Goal: Task Accomplishment & Management: Manage account settings

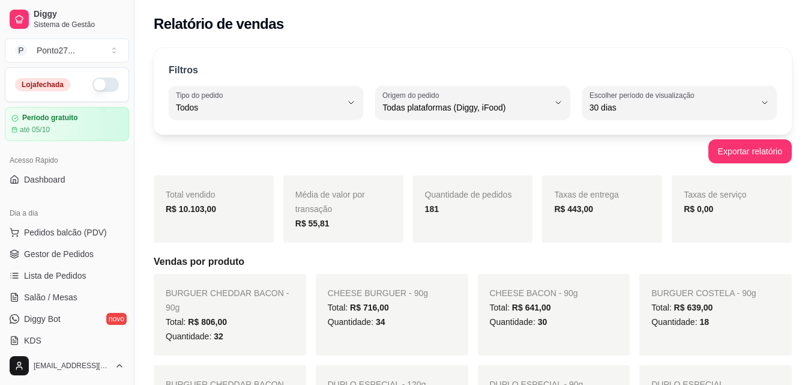
select select "ALL"
select select "30"
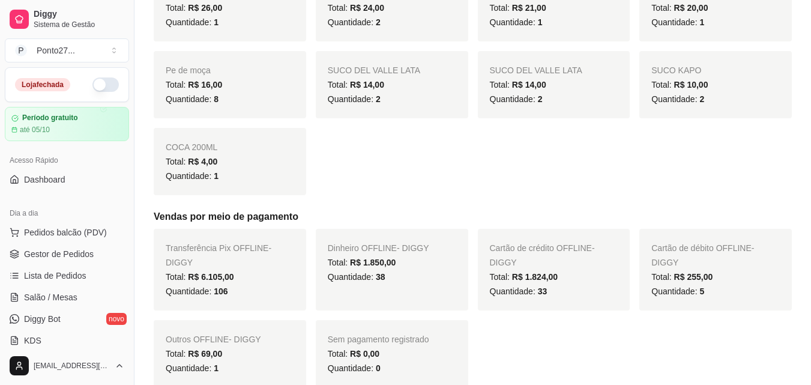
click at [92, 85] on button "button" at bounding box center [105, 84] width 26 height 14
click at [62, 252] on span "Gestor de Pedidos" at bounding box center [59, 254] width 70 height 12
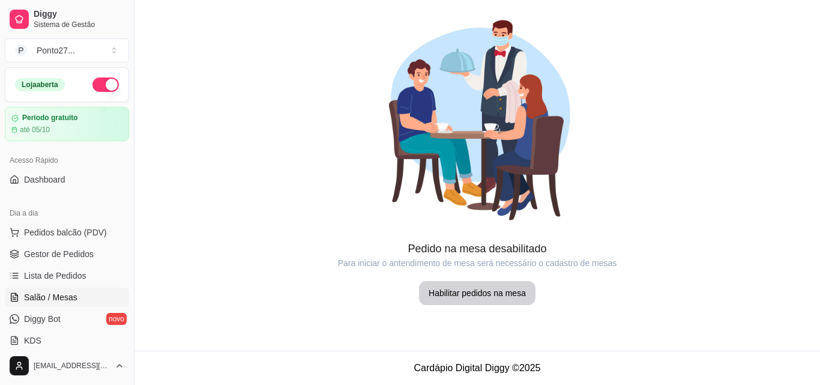
scroll to position [106, 0]
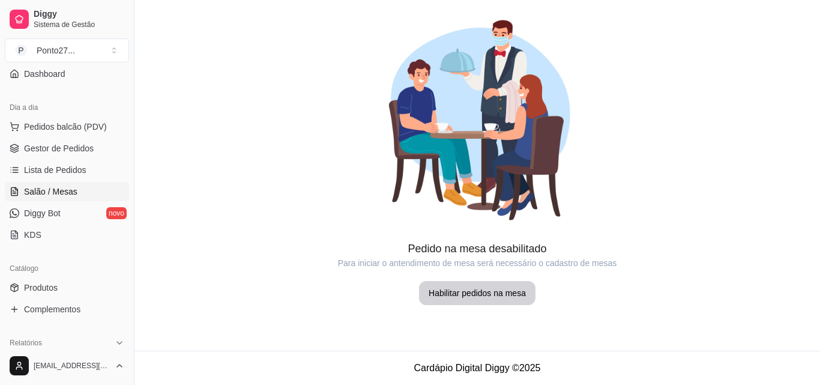
click at [63, 184] on link "Salão / Mesas" at bounding box center [67, 191] width 124 height 19
click at [61, 178] on link "Lista de Pedidos" at bounding box center [67, 169] width 124 height 19
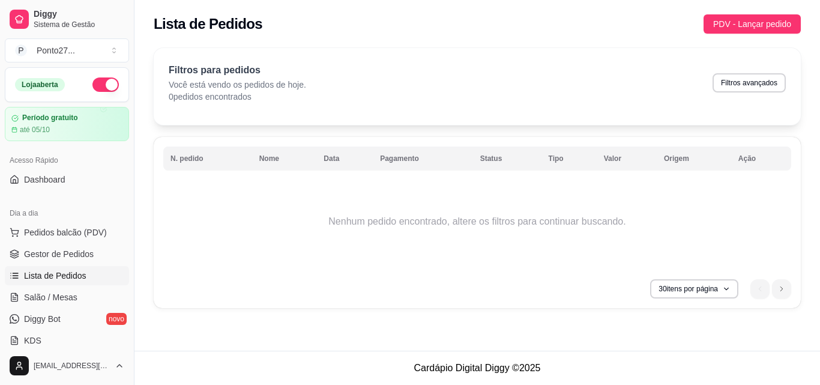
click at [63, 330] on ul "Pedidos balcão (PDV) Gestor de Pedidos Lista de Pedidos Salão / Mesas Diggy Bot…" at bounding box center [67, 286] width 124 height 127
click at [751, 22] on span "PDV - Lançar pedido" at bounding box center [752, 23] width 78 height 13
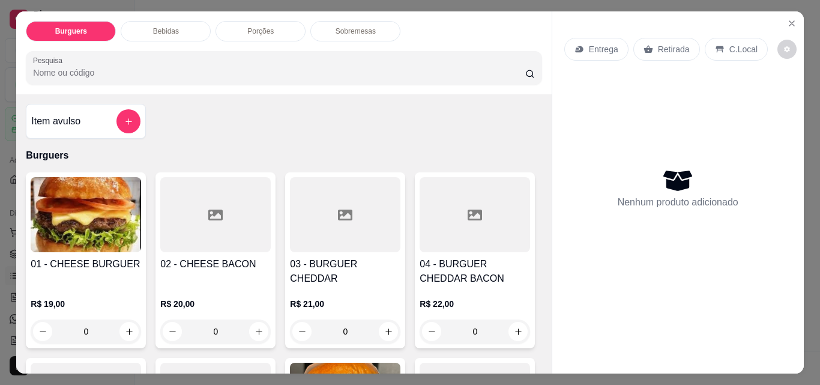
click at [592, 50] on p "Entrega" at bounding box center [603, 49] width 29 height 12
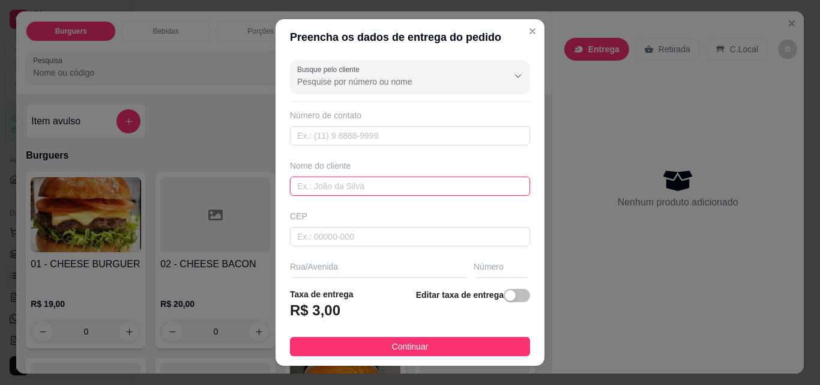
click at [382, 193] on input "text" at bounding box center [410, 185] width 240 height 19
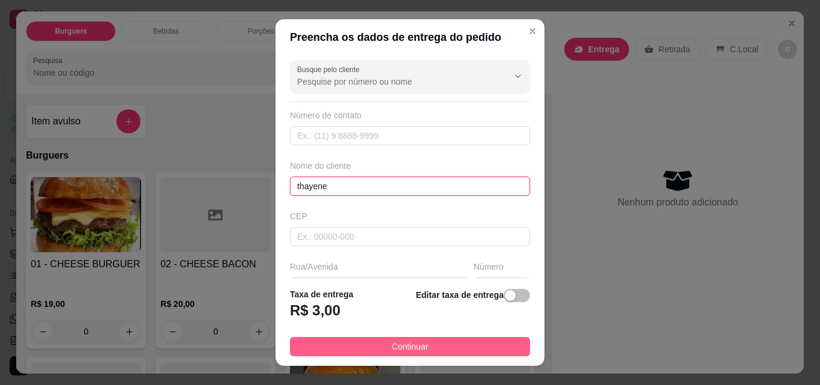
type input "thayene"
click at [412, 352] on span "Continuar" at bounding box center [410, 346] width 37 height 13
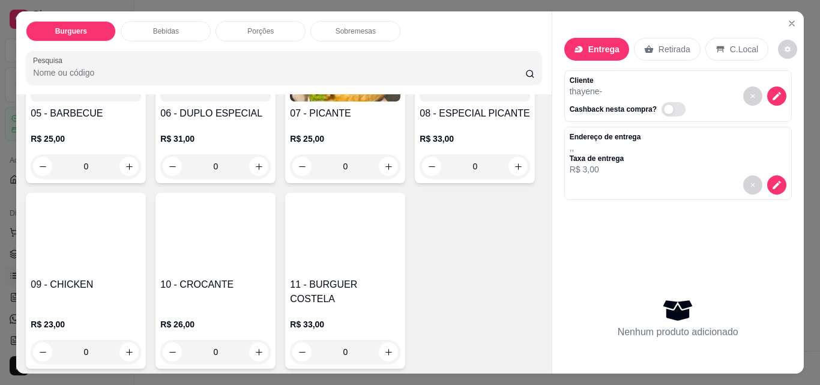
scroll to position [347, 0]
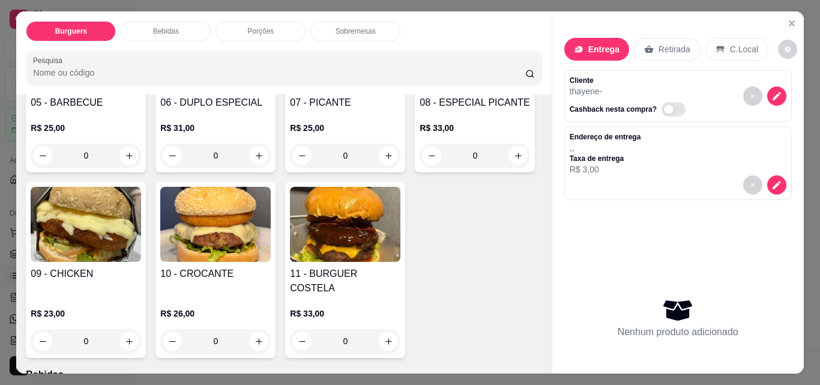
click at [290, 167] on div "0" at bounding box center [345, 155] width 110 height 24
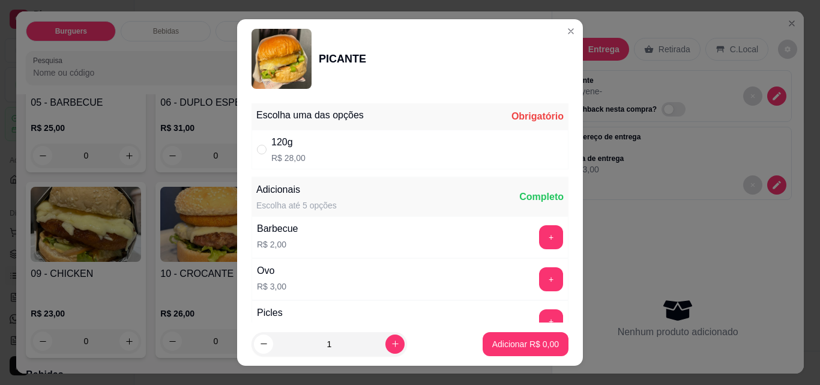
click at [488, 149] on div "120g R$ 28,00" at bounding box center [409, 150] width 317 height 40
radio input "true"
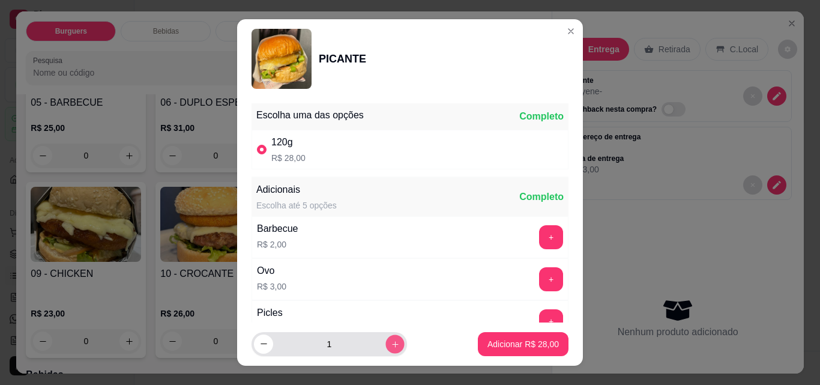
click at [391, 345] on icon "increase-product-quantity" at bounding box center [395, 344] width 9 height 9
type input "2"
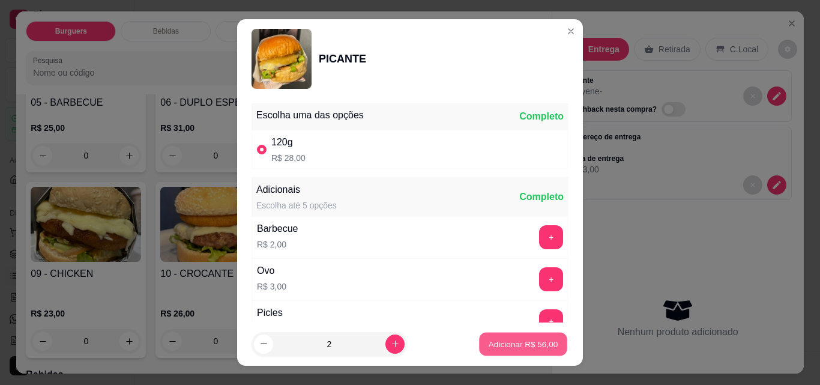
click at [524, 348] on p "Adicionar R$ 56,00" at bounding box center [523, 343] width 70 height 11
type input "2"
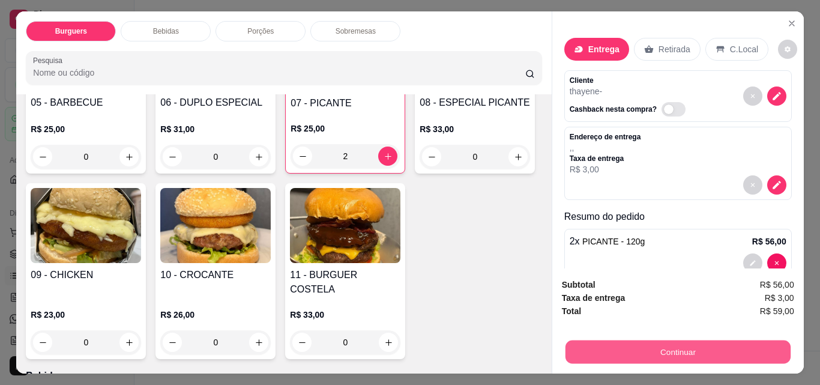
click at [683, 347] on button "Continuar" at bounding box center [677, 351] width 225 height 23
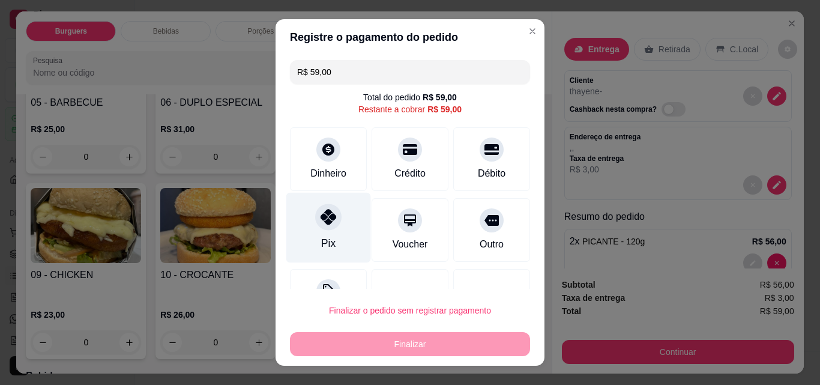
click at [320, 217] on icon at bounding box center [328, 217] width 16 height 16
type input "R$ 0,00"
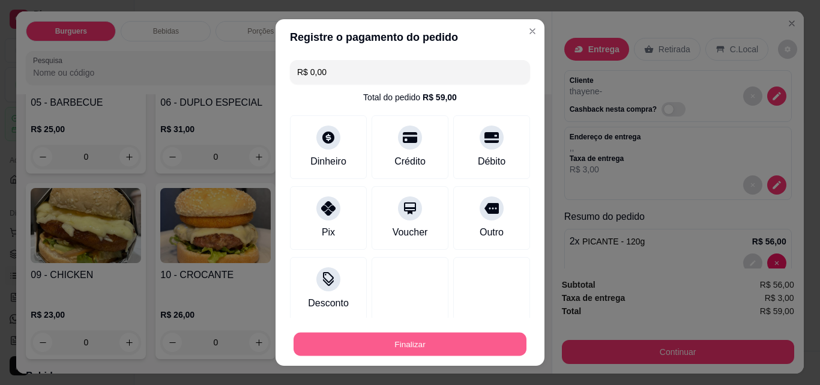
click at [364, 334] on button "Finalizar" at bounding box center [409, 343] width 233 height 23
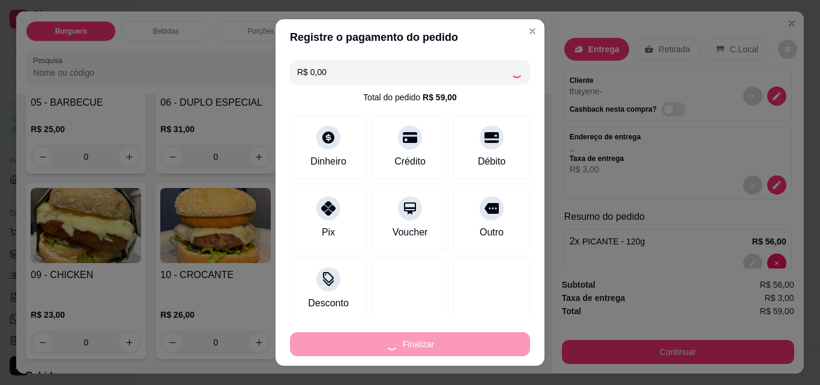
type input "0"
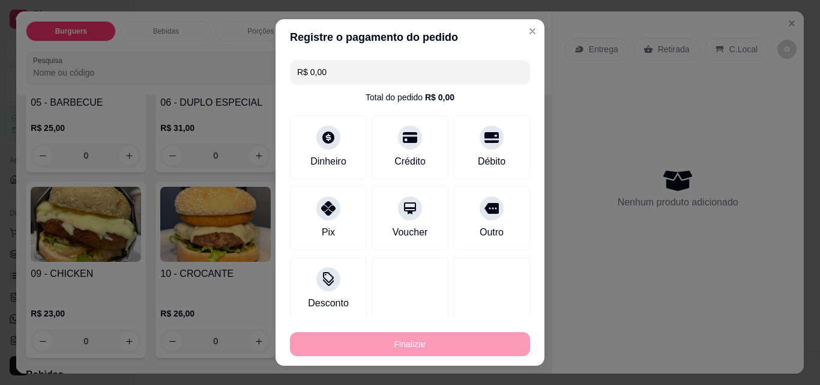
type input "-R$ 59,00"
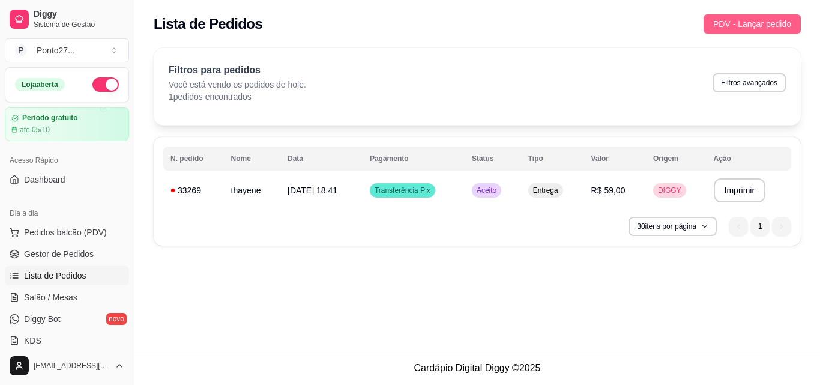
click at [746, 18] on span "PDV - Lançar pedido" at bounding box center [752, 23] width 78 height 13
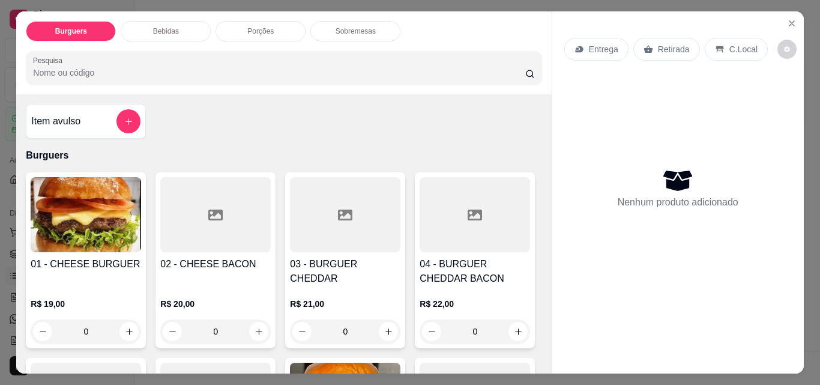
click at [602, 44] on p "Entrega" at bounding box center [603, 49] width 29 height 12
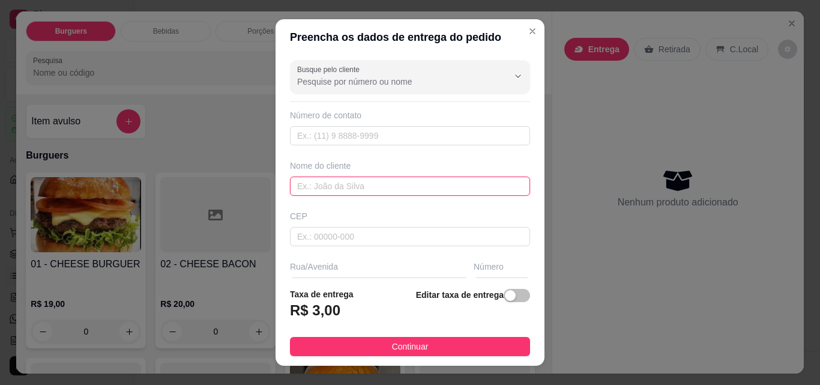
click at [363, 182] on input "text" at bounding box center [410, 185] width 240 height 19
type input "[PERSON_NAME]"
click at [505, 298] on div "button" at bounding box center [510, 295] width 11 height 11
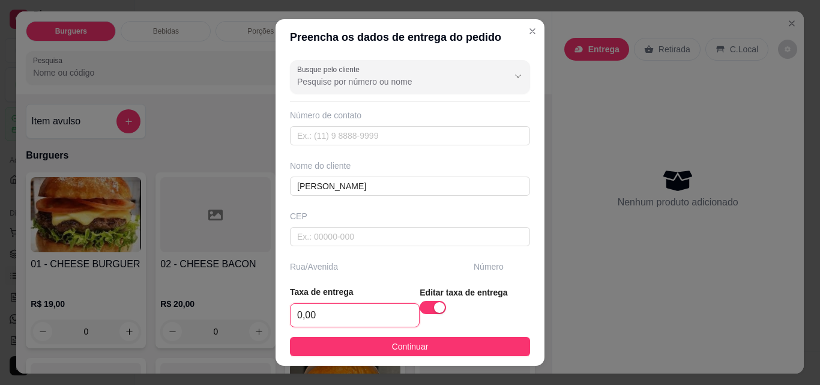
click at [347, 315] on input "0,00" at bounding box center [354, 315] width 128 height 23
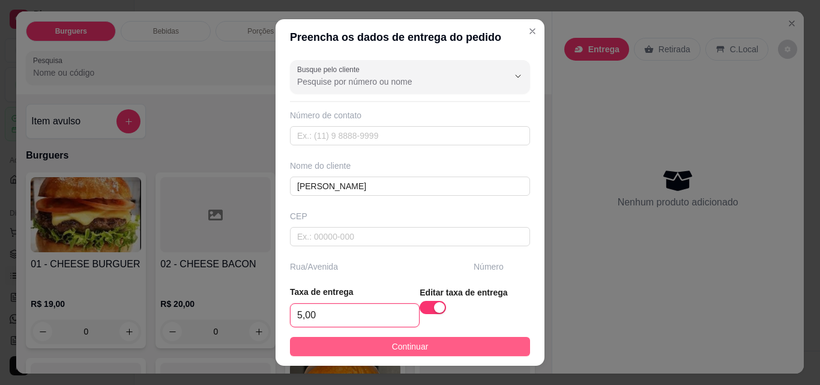
type input "5,00"
click at [407, 341] on span "Continuar" at bounding box center [410, 346] width 37 height 13
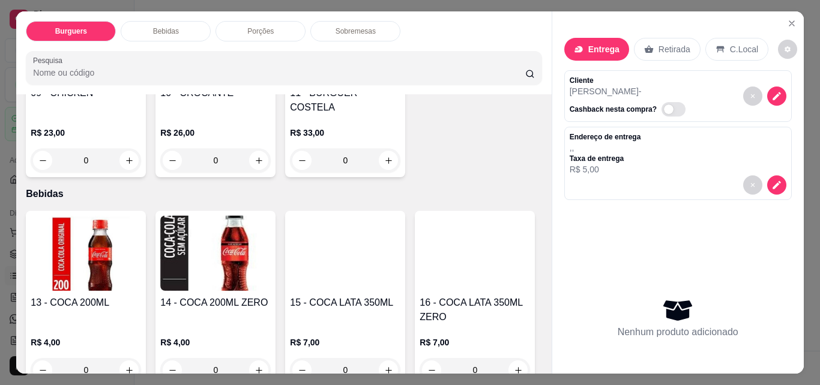
scroll to position [589, 0]
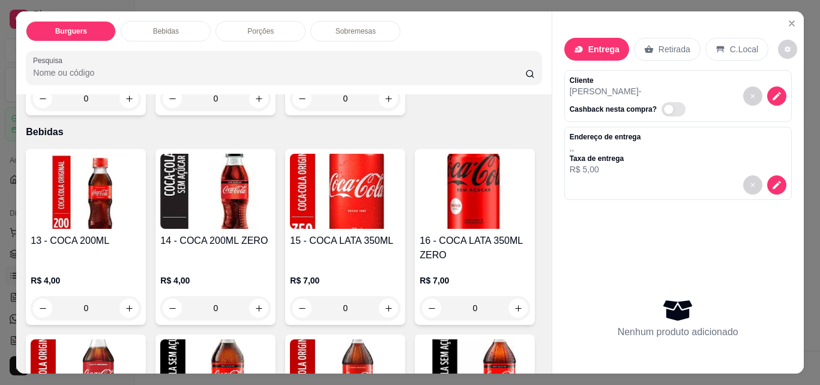
click at [290, 110] on div "0" at bounding box center [345, 98] width 110 height 24
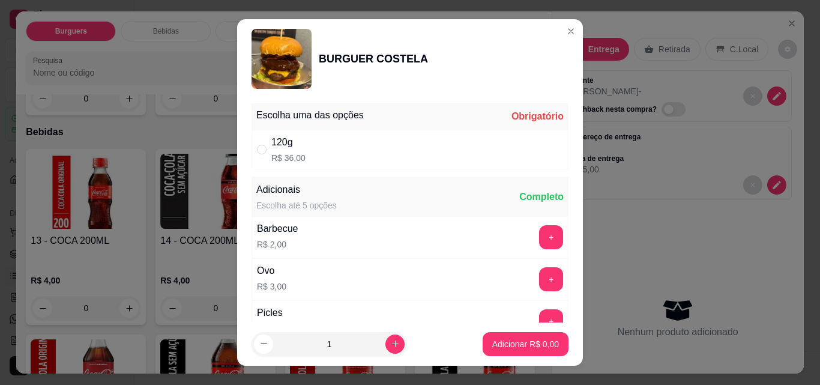
click at [342, 148] on div "120g R$ 36,00" at bounding box center [409, 150] width 317 height 40
radio input "true"
click at [385, 350] on button "increase-product-quantity" at bounding box center [394, 343] width 19 height 19
type input "2"
click at [541, 347] on p "Adicionar R$ 72,00" at bounding box center [522, 344] width 71 height 12
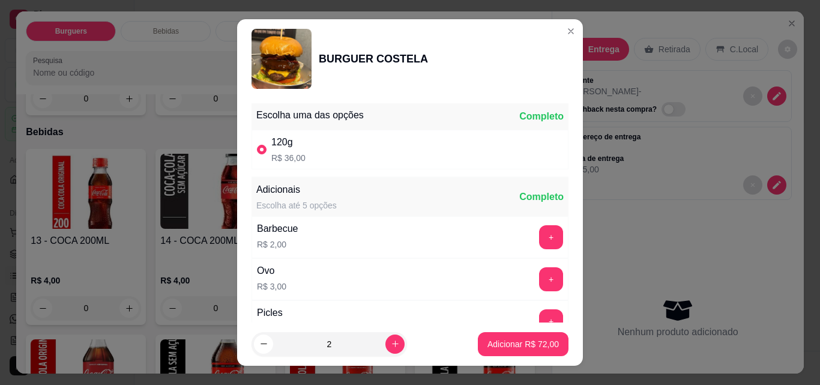
type input "2"
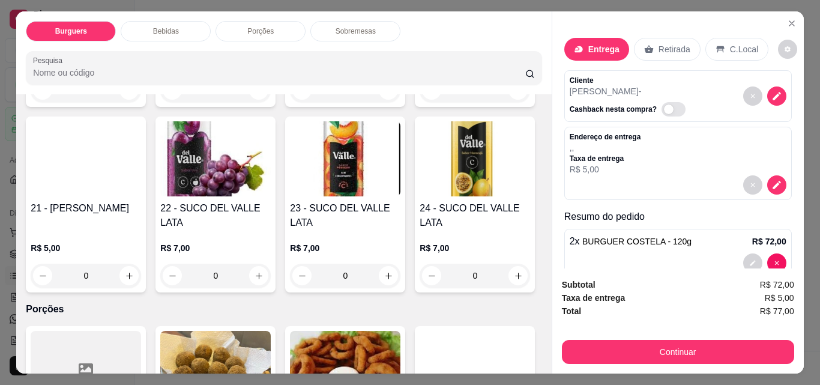
scroll to position [980, 0]
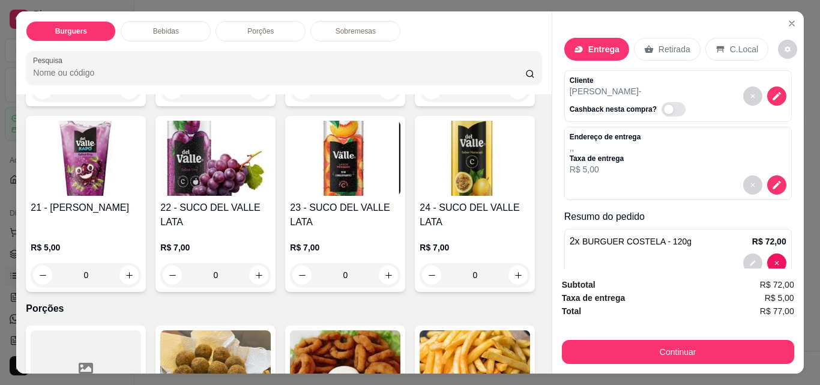
click at [139, 99] on button "increase-product-quantity" at bounding box center [128, 89] width 19 height 19
type input "1"
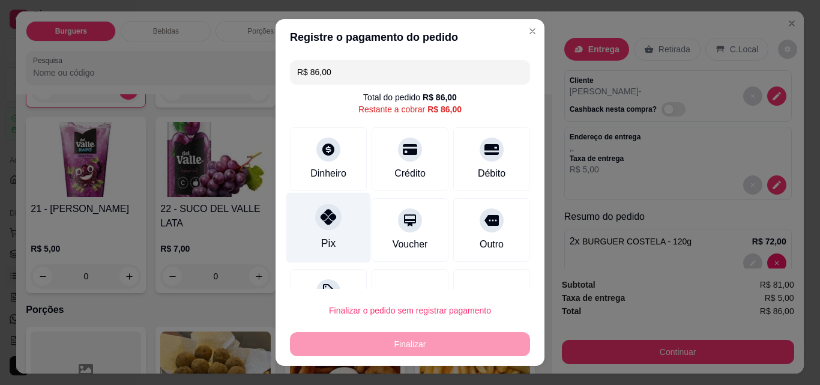
click at [326, 221] on icon at bounding box center [328, 217] width 16 height 16
type input "R$ 0,00"
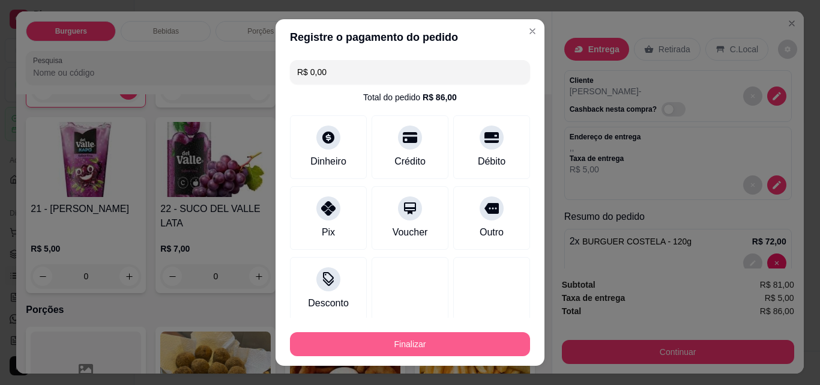
click at [353, 341] on button "Finalizar" at bounding box center [410, 344] width 240 height 24
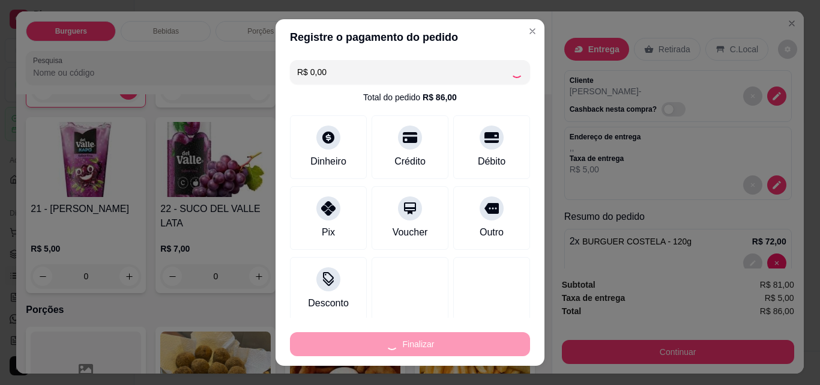
type input "0"
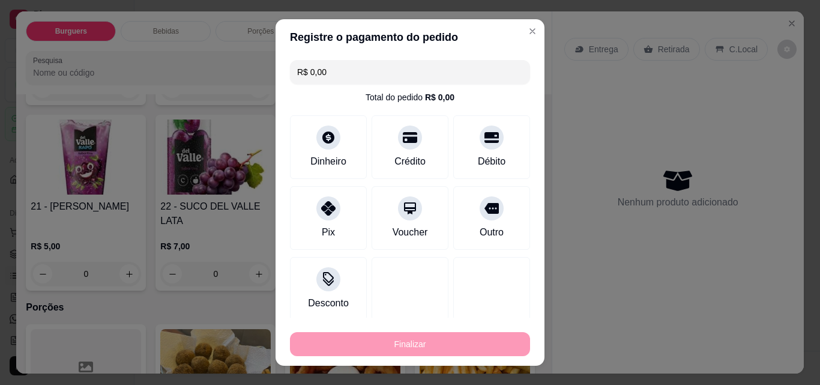
type input "-R$ 86,00"
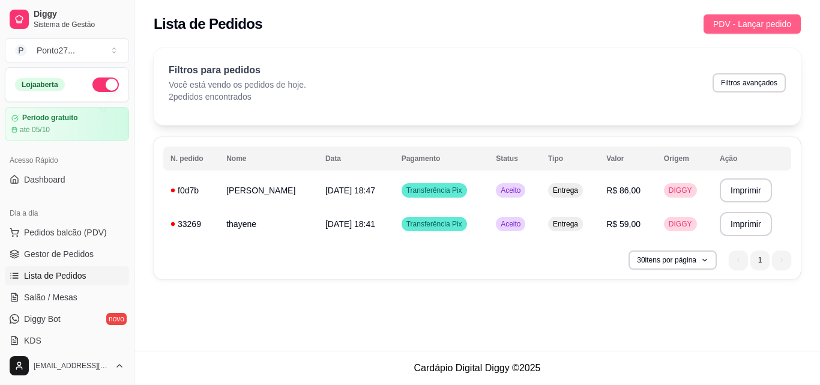
click at [731, 22] on span "PDV - Lançar pedido" at bounding box center [752, 23] width 78 height 13
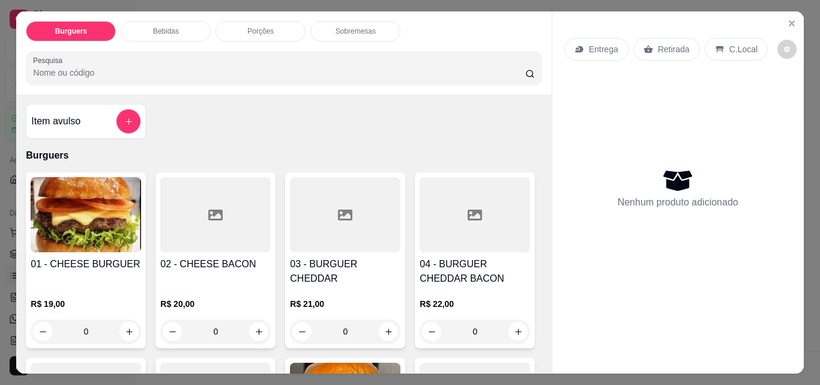
click at [591, 47] on p "Entrega" at bounding box center [603, 49] width 29 height 12
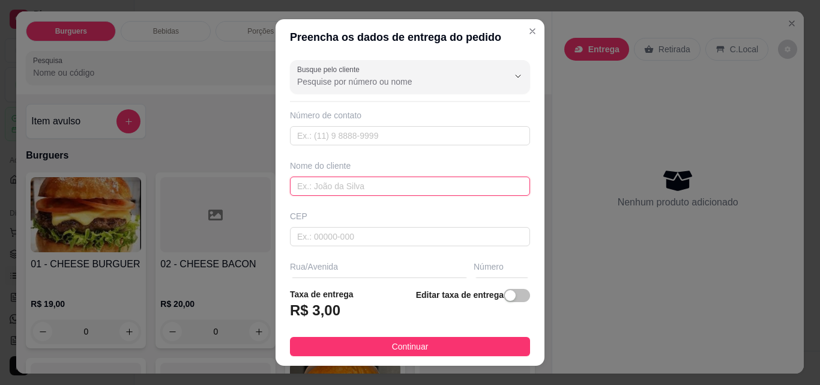
click at [337, 188] on input "text" at bounding box center [410, 185] width 240 height 19
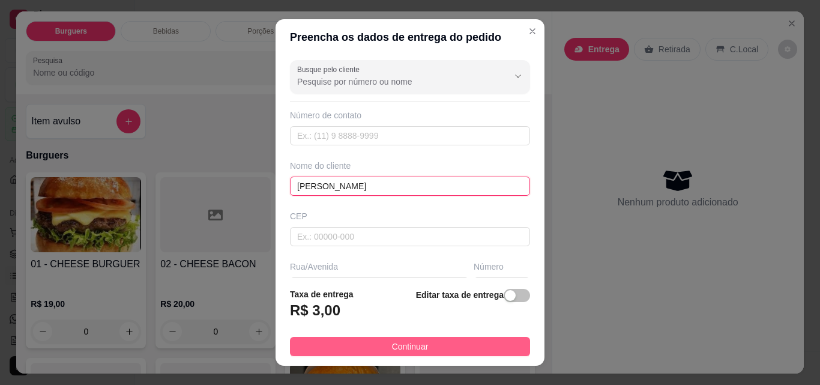
type input "[PERSON_NAME]"
click at [425, 348] on button "Continuar" at bounding box center [410, 346] width 240 height 19
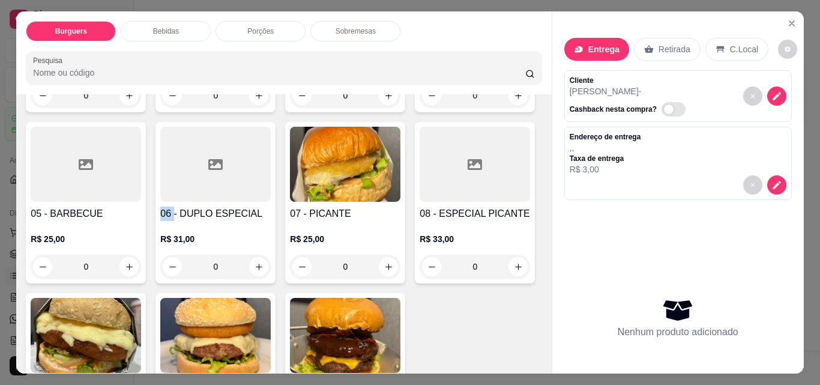
scroll to position [240, 0]
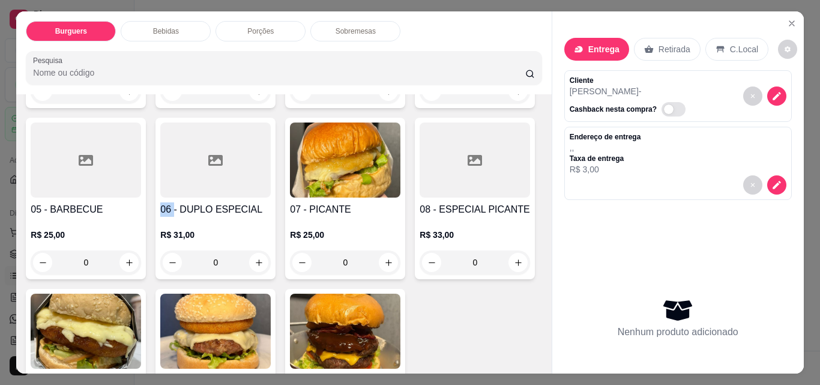
click at [271, 257] on div "0" at bounding box center [215, 262] width 110 height 24
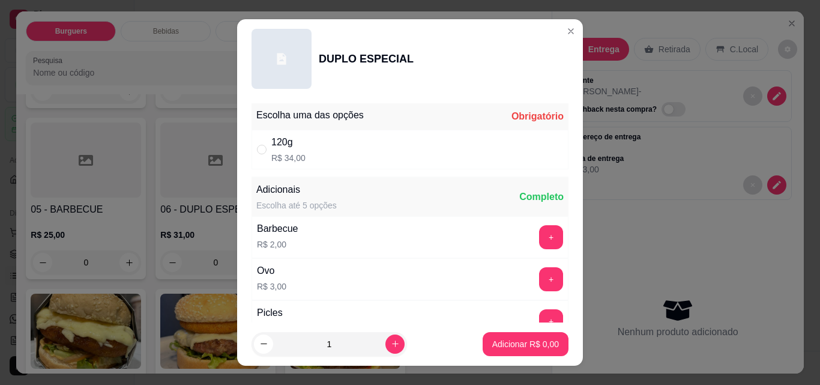
click at [418, 151] on div "120g R$ 34,00" at bounding box center [409, 150] width 317 height 40
radio input "true"
click at [517, 343] on p "Adicionar R$ 34,00" at bounding box center [522, 344] width 71 height 12
type input "1"
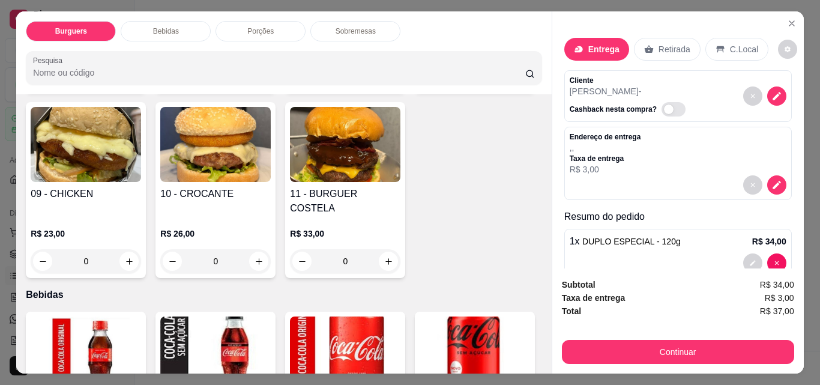
scroll to position [427, 0]
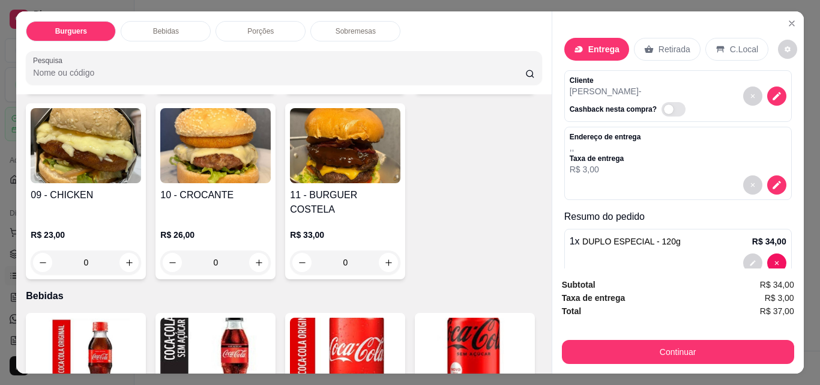
click at [290, 89] on div "0" at bounding box center [345, 77] width 110 height 24
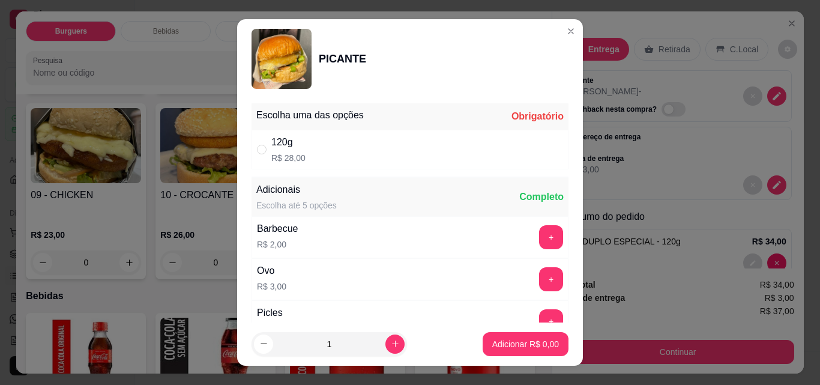
click at [421, 154] on div "120g R$ 28,00" at bounding box center [409, 150] width 317 height 40
radio input "true"
click at [541, 349] on p "Adicionar R$ 28,00" at bounding box center [522, 344] width 71 height 12
type input "1"
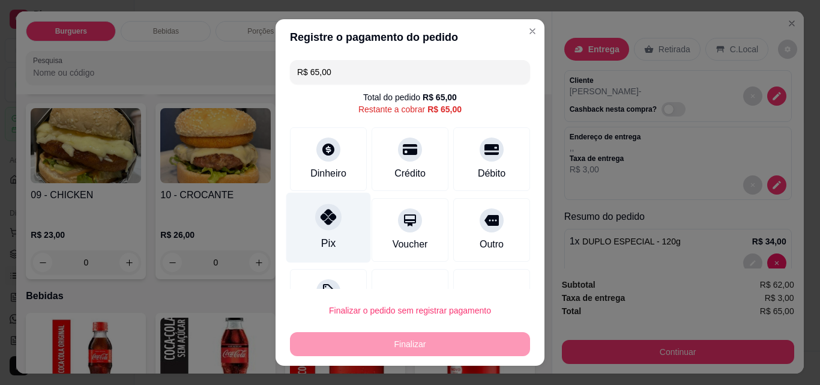
click at [315, 215] on div at bounding box center [328, 216] width 26 height 26
type input "R$ 0,00"
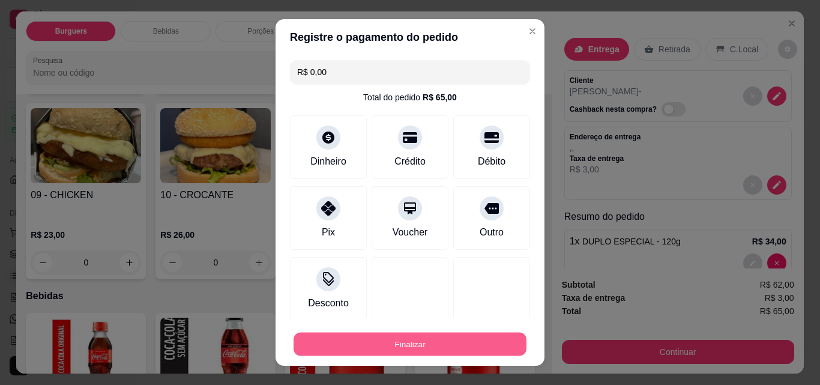
click at [341, 343] on button "Finalizar" at bounding box center [409, 343] width 233 height 23
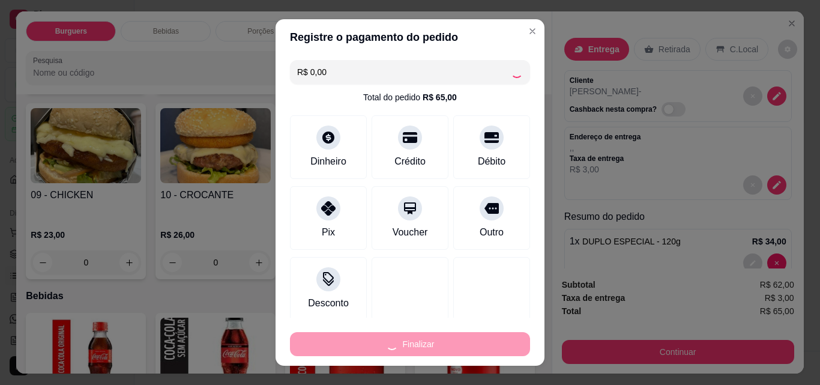
type input "0"
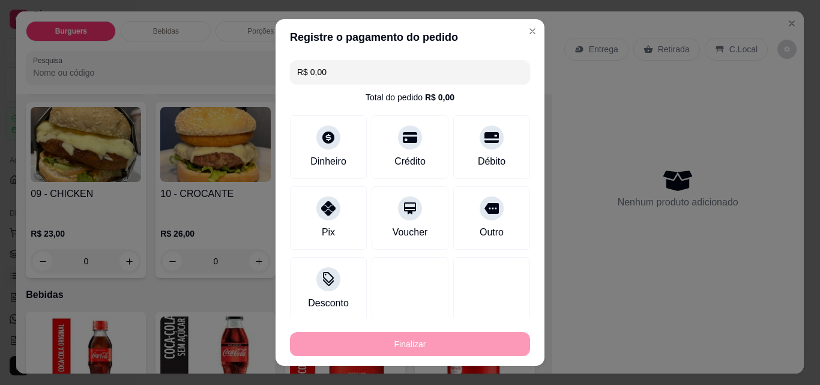
type input "-R$ 65,00"
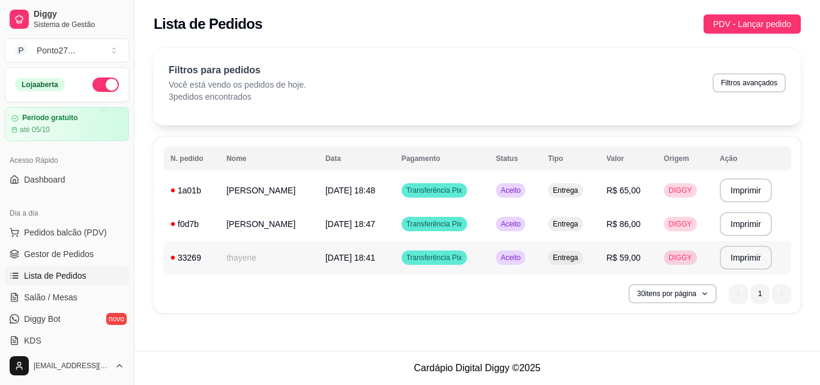
click at [506, 251] on div "Aceito" at bounding box center [510, 257] width 29 height 14
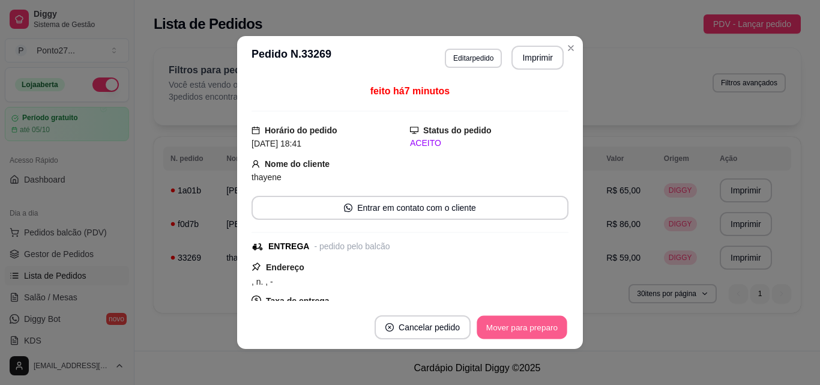
click at [517, 327] on button "Mover para preparo" at bounding box center [521, 327] width 90 height 23
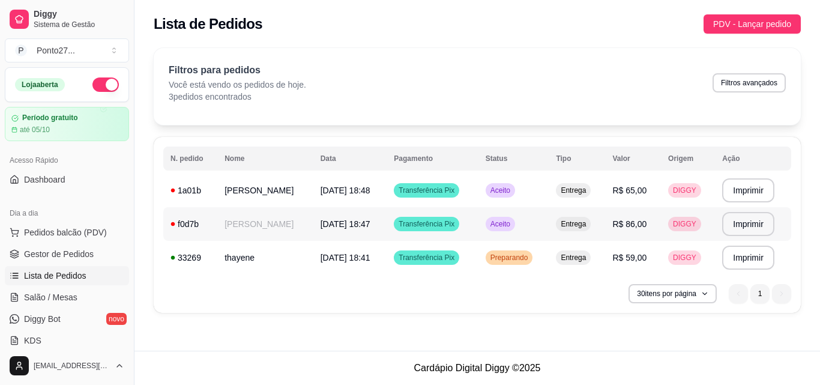
click at [502, 228] on span "Aceito" at bounding box center [500, 224] width 25 height 10
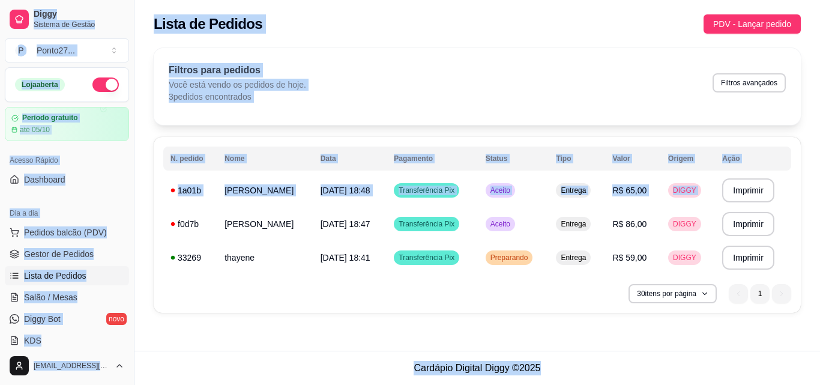
click at [502, 228] on div "feito há 1 minutos Horário do pedido [DATE] 18:47 Status do pedido ACEITO Nome …" at bounding box center [409, 192] width 322 height 220
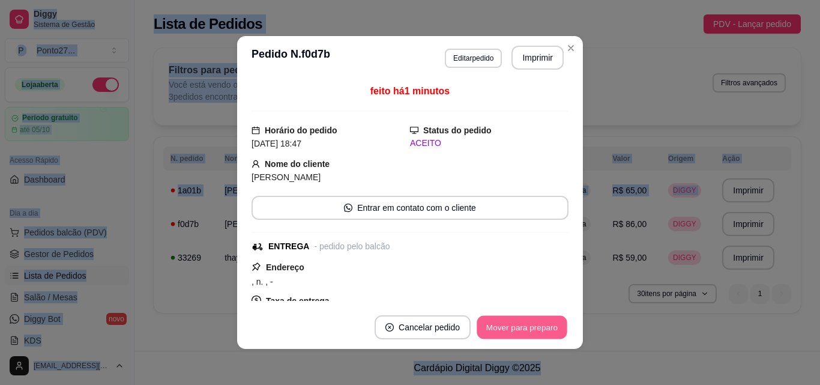
click at [503, 324] on button "Mover para preparo" at bounding box center [521, 327] width 90 height 23
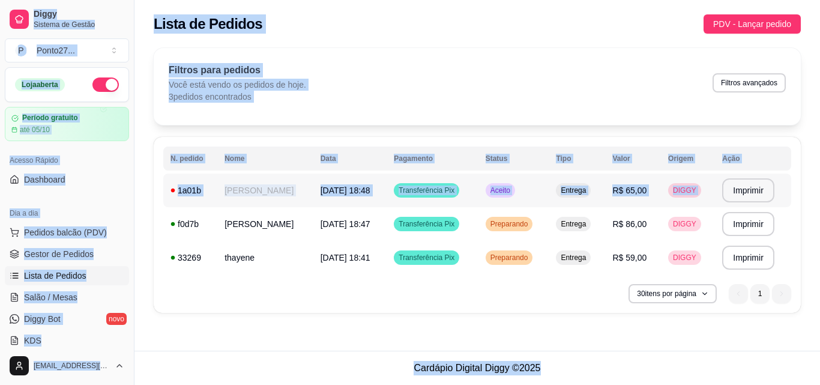
click at [496, 190] on span "Aceito" at bounding box center [500, 190] width 25 height 10
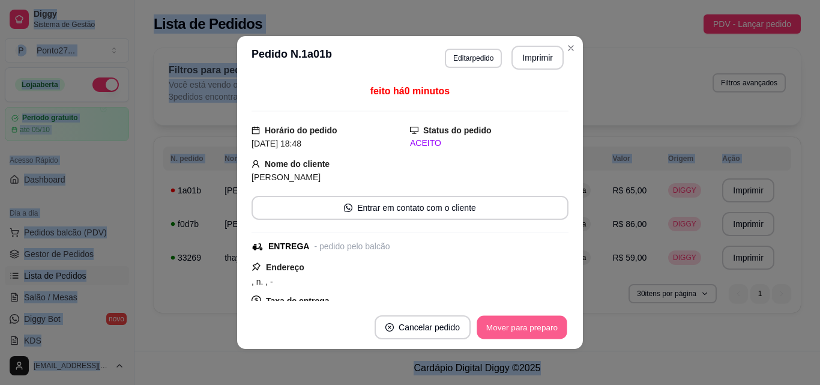
click at [523, 333] on button "Mover para preparo" at bounding box center [521, 327] width 90 height 23
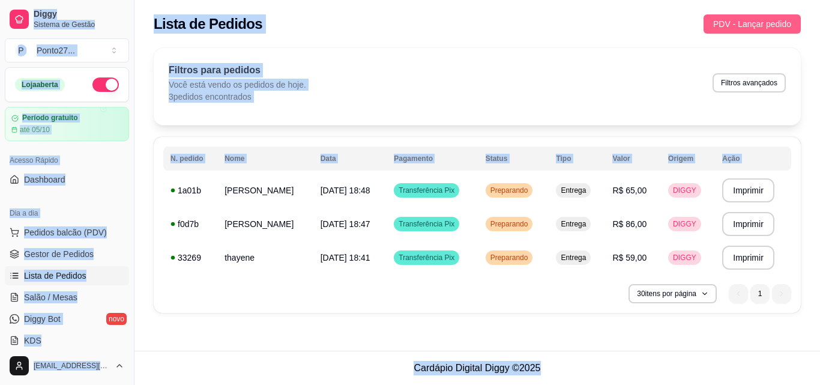
click at [728, 21] on span "PDV - Lançar pedido" at bounding box center [752, 23] width 78 height 13
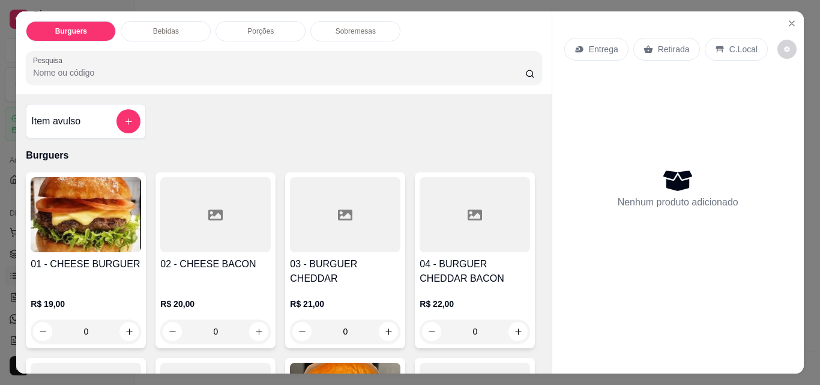
click at [734, 43] on p "C.Local" at bounding box center [743, 49] width 28 height 12
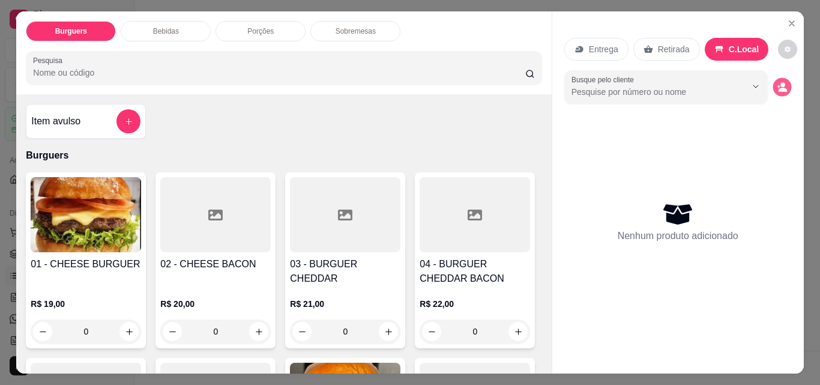
click at [776, 82] on icon "decrease-product-quantity" at bounding box center [781, 87] width 10 height 10
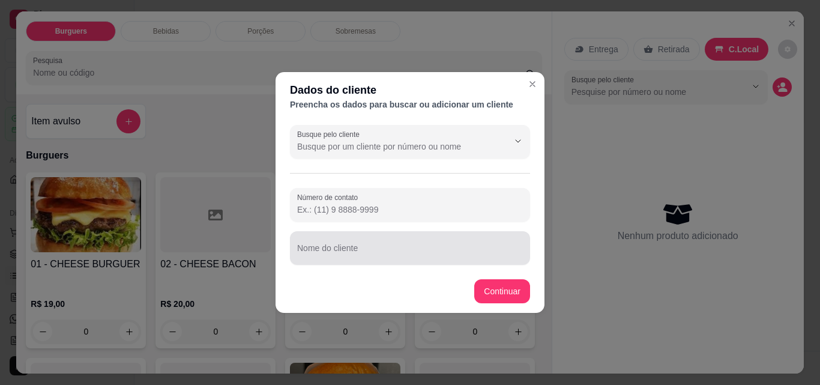
click at [352, 245] on div at bounding box center [410, 248] width 226 height 24
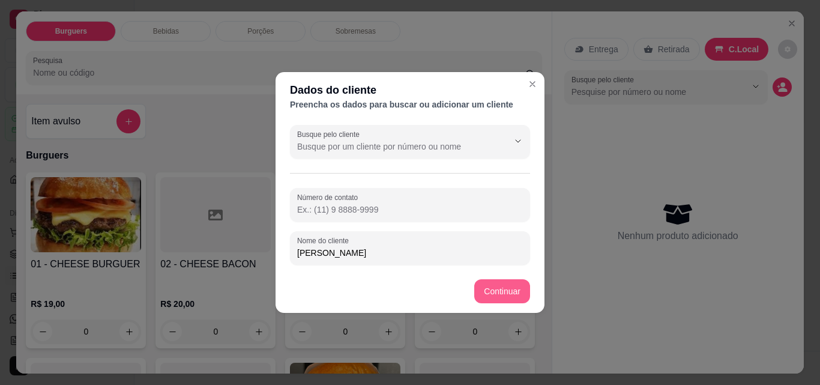
type input "[PERSON_NAME]"
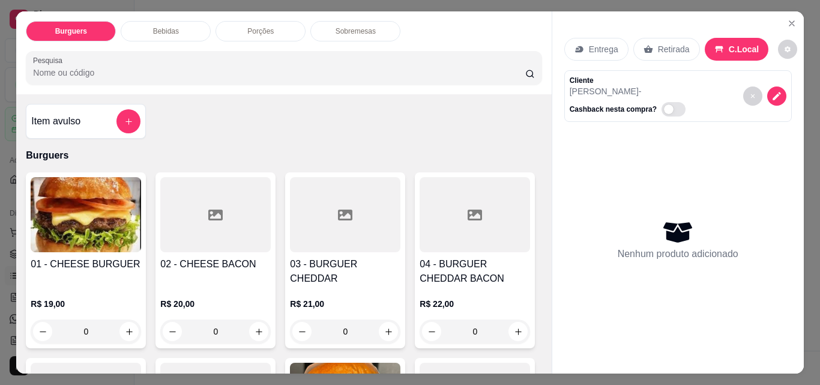
click at [122, 319] on div "0" at bounding box center [86, 331] width 110 height 24
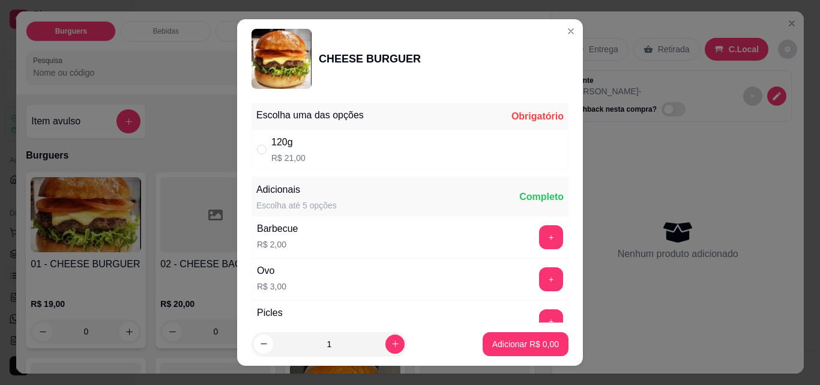
click at [399, 147] on div "120g R$ 21,00" at bounding box center [409, 150] width 317 height 40
radio input "true"
click at [512, 343] on p "Adicionar R$ 21,00" at bounding box center [522, 344] width 71 height 12
type input "1"
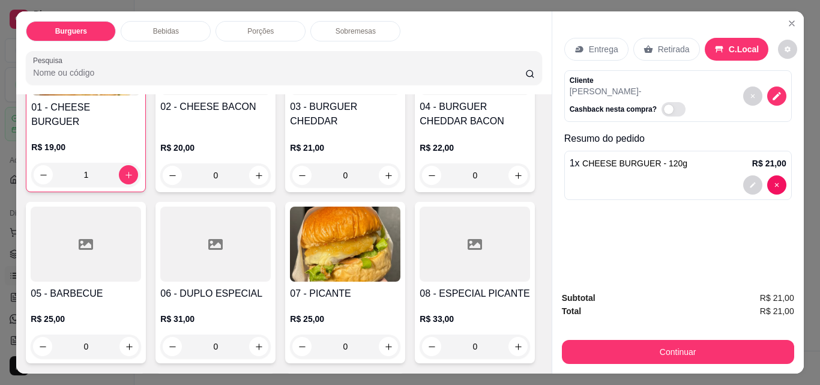
scroll to position [210, 0]
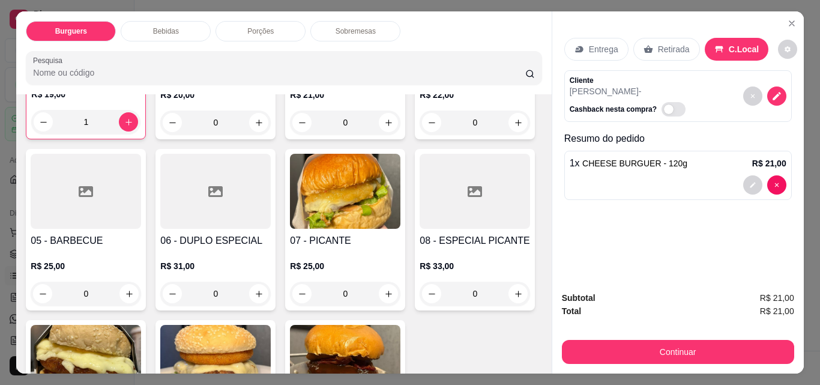
click at [385, 110] on div "0" at bounding box center [345, 122] width 110 height 24
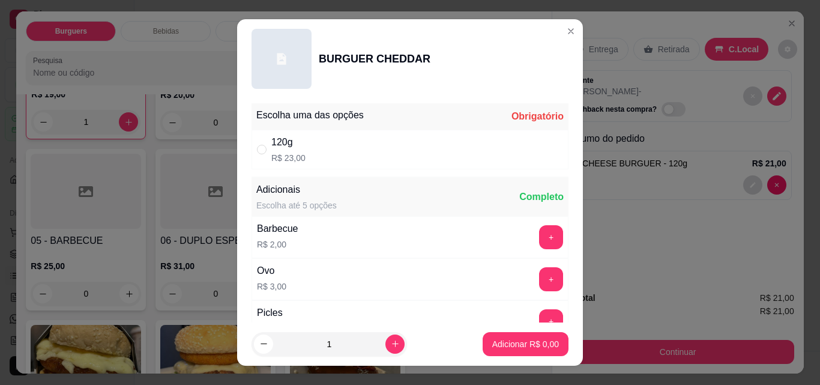
click at [365, 155] on div "120g R$ 23,00" at bounding box center [409, 150] width 317 height 40
radio input "true"
click at [529, 346] on p "Adicionar R$ 23,00" at bounding box center [522, 344] width 71 height 12
type input "1"
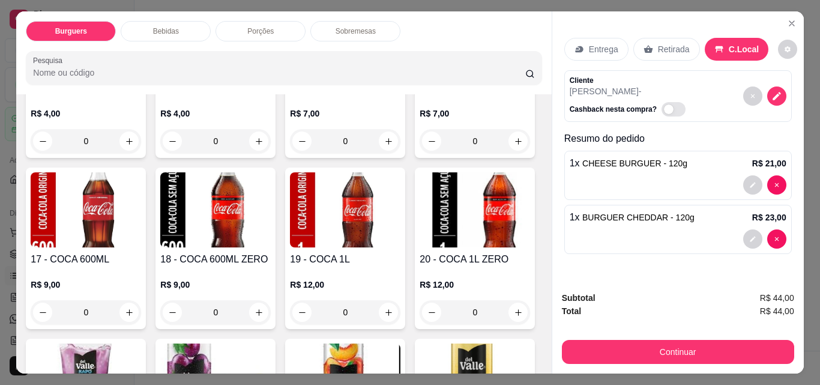
scroll to position [755, 0]
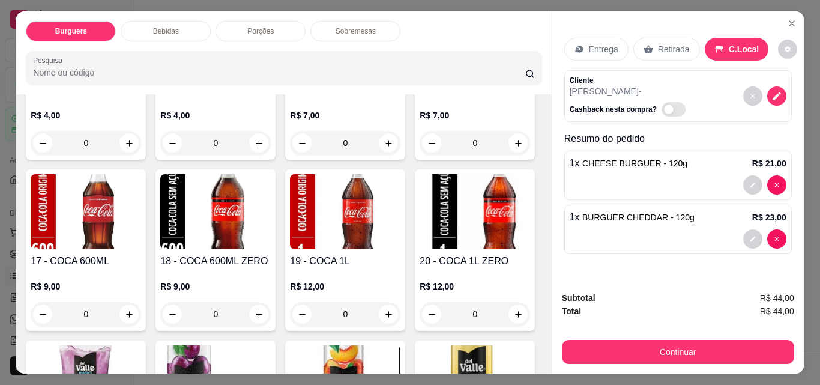
click at [385, 146] on icon "increase-product-quantity" at bounding box center [388, 143] width 6 height 6
type input "1"
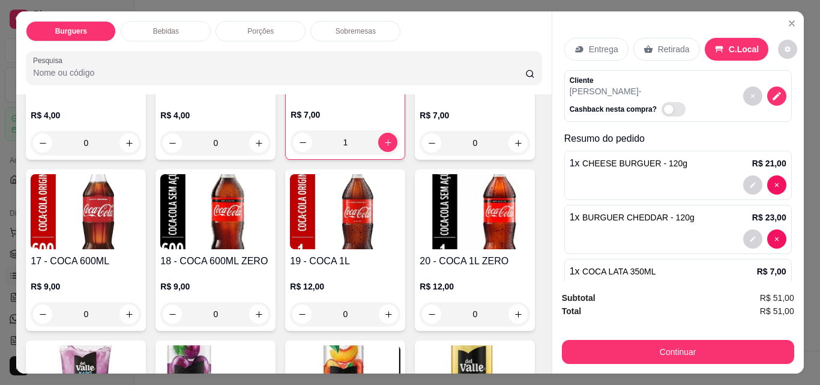
scroll to position [43, 0]
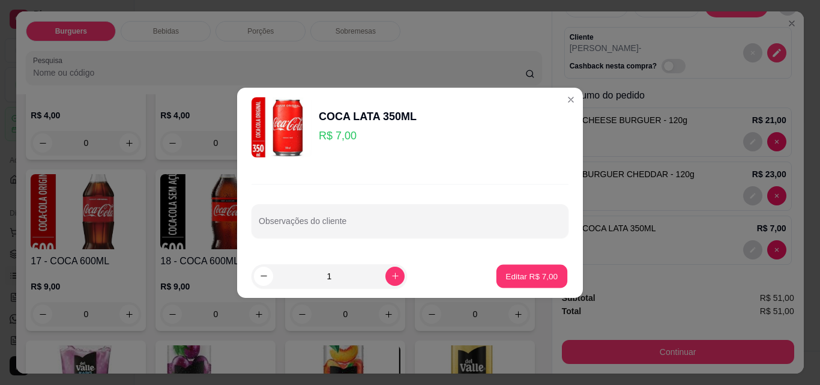
click at [527, 281] on p "Editar R$ 7,00" at bounding box center [532, 275] width 52 height 11
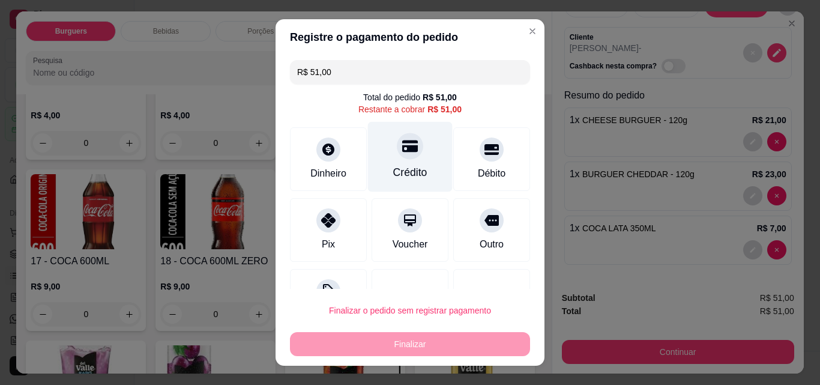
click at [398, 175] on div "Crédito" at bounding box center [410, 172] width 34 height 16
type input "R$ 0,00"
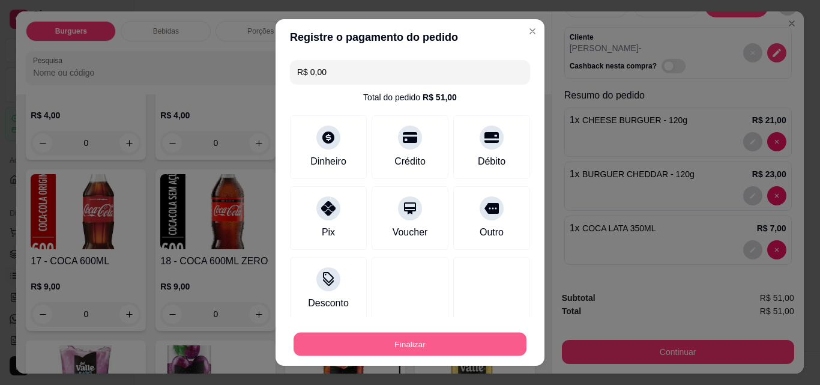
click at [412, 340] on button "Finalizar" at bounding box center [409, 343] width 233 height 23
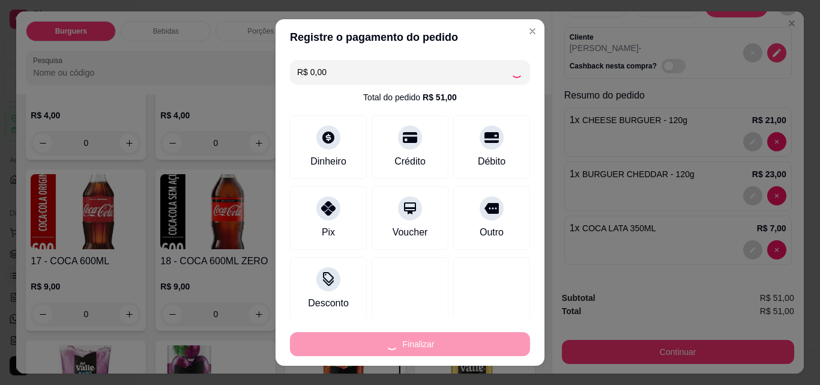
type input "0"
type input "-R$ 51,00"
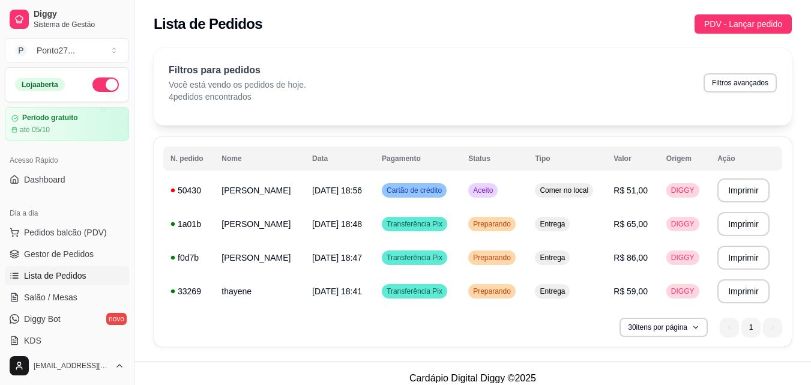
click at [518, 34] on div "Lista de Pedidos PDV - Lançar pedido" at bounding box center [472, 20] width 676 height 41
click at [488, 191] on span "Aceito" at bounding box center [482, 190] width 25 height 10
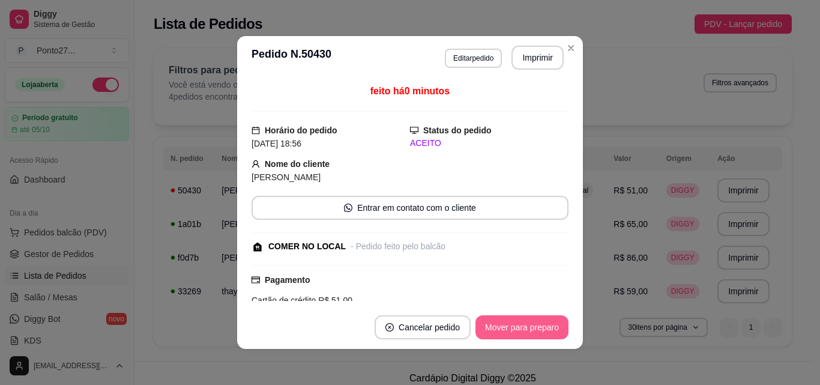
click at [539, 332] on button "Mover para preparo" at bounding box center [521, 327] width 93 height 24
click at [539, 332] on button "Mover para retirada disponível" at bounding box center [502, 327] width 133 height 24
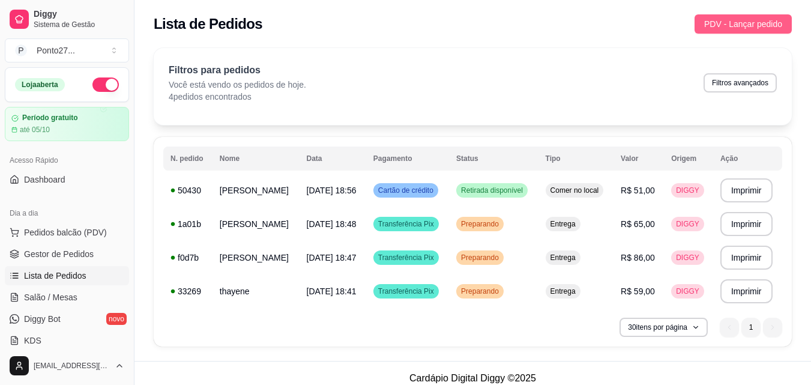
click at [706, 20] on span "PDV - Lançar pedido" at bounding box center [743, 23] width 78 height 13
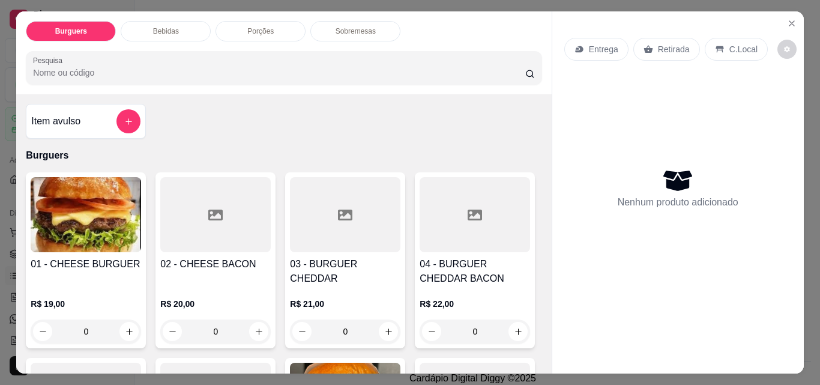
click at [609, 43] on p "Entrega" at bounding box center [603, 49] width 29 height 12
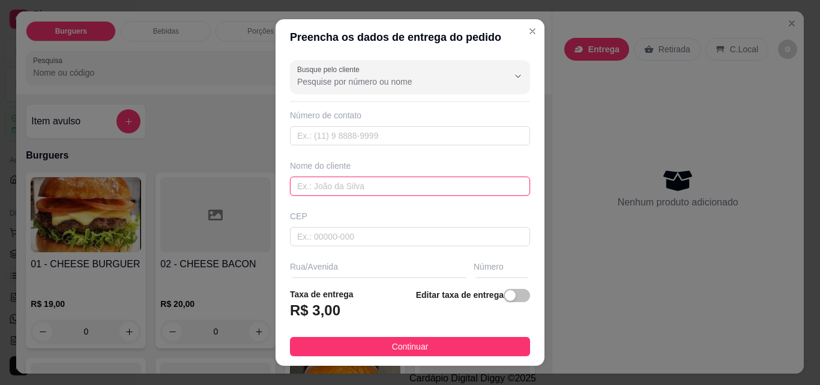
click at [360, 184] on input "text" at bounding box center [410, 185] width 240 height 19
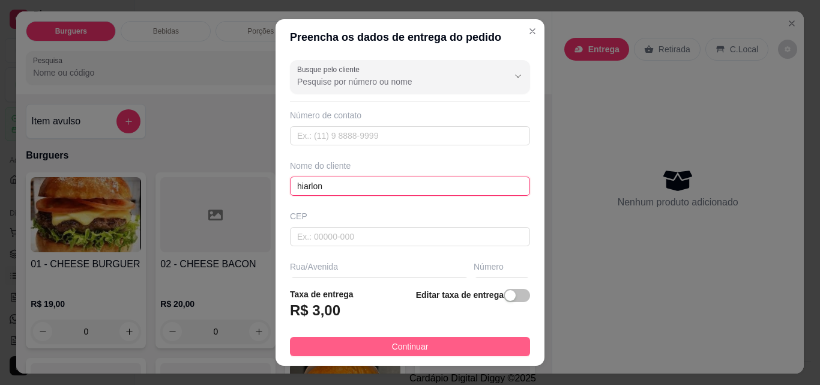
type input "hiarlon"
click at [374, 346] on button "Continuar" at bounding box center [410, 346] width 240 height 19
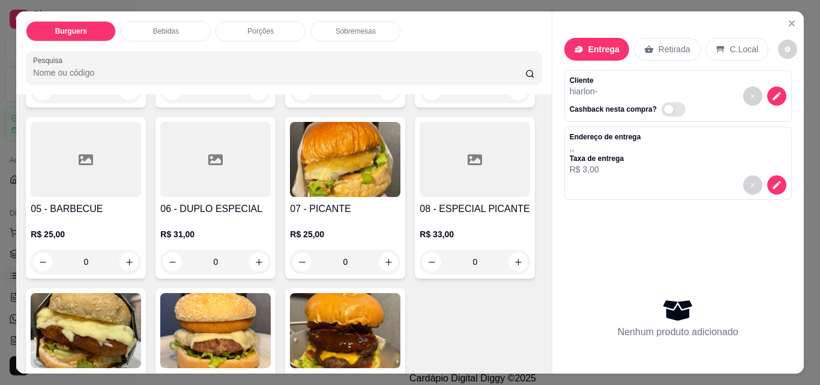
scroll to position [247, 0]
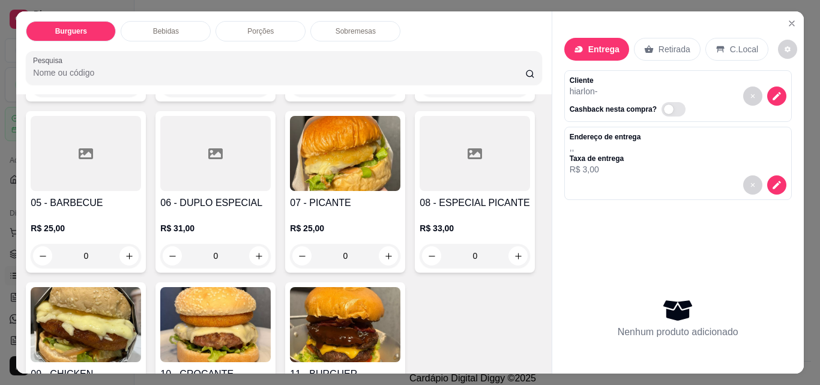
click at [271, 258] on div "0" at bounding box center [215, 256] width 110 height 24
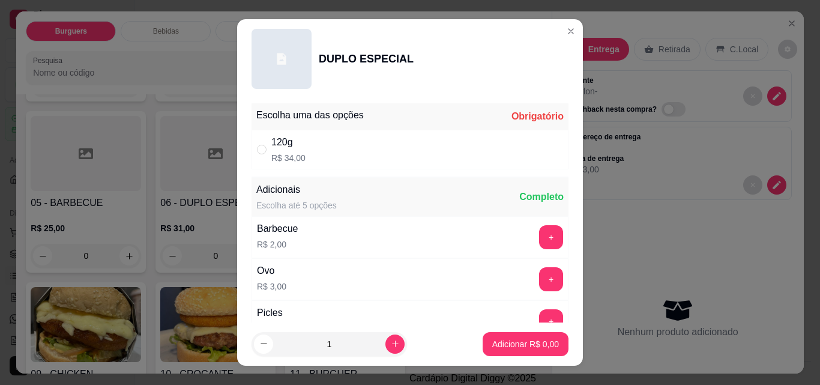
click at [456, 149] on div "120g R$ 34,00" at bounding box center [409, 150] width 317 height 40
radio input "true"
click at [529, 350] on button "Adicionar R$ 34,00" at bounding box center [523, 343] width 88 height 23
type input "1"
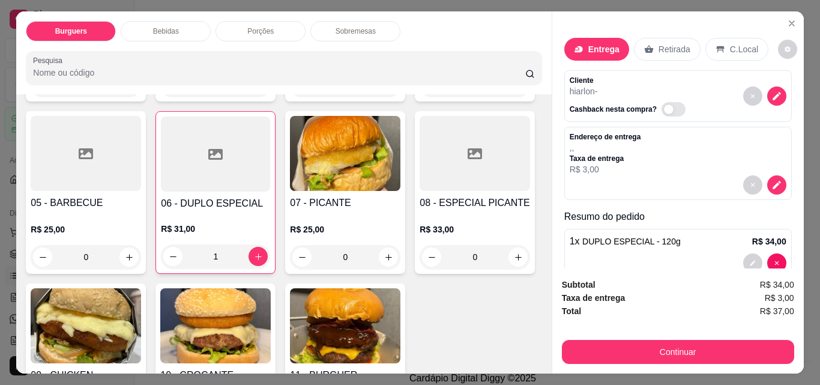
click at [341, 35] on div "Sobremesas" at bounding box center [355, 31] width 90 height 20
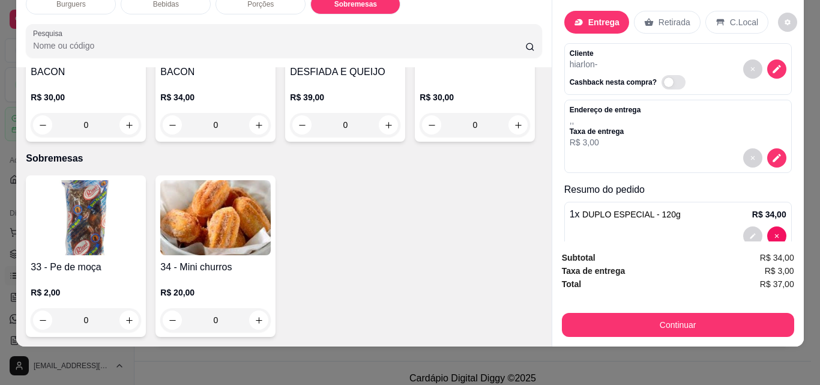
click at [127, 316] on icon "increase-product-quantity" at bounding box center [129, 320] width 9 height 9
type input "1"
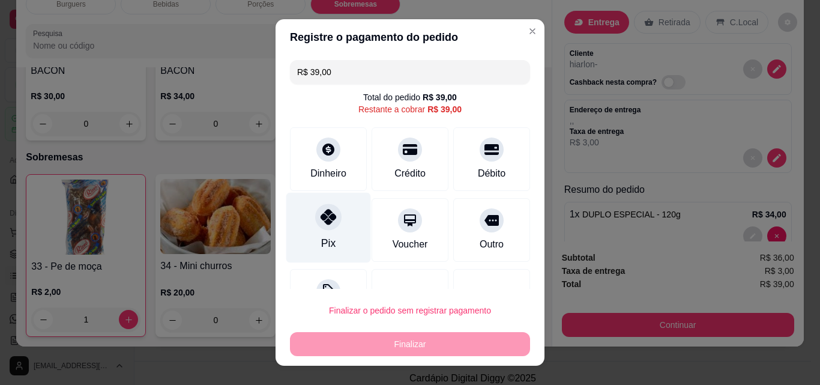
click at [329, 222] on div at bounding box center [328, 216] width 26 height 26
type input "R$ 0,00"
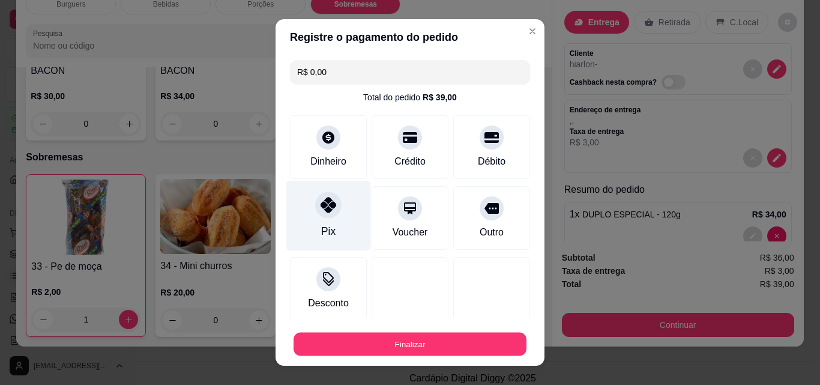
click at [386, 342] on button "Finalizar" at bounding box center [409, 343] width 233 height 23
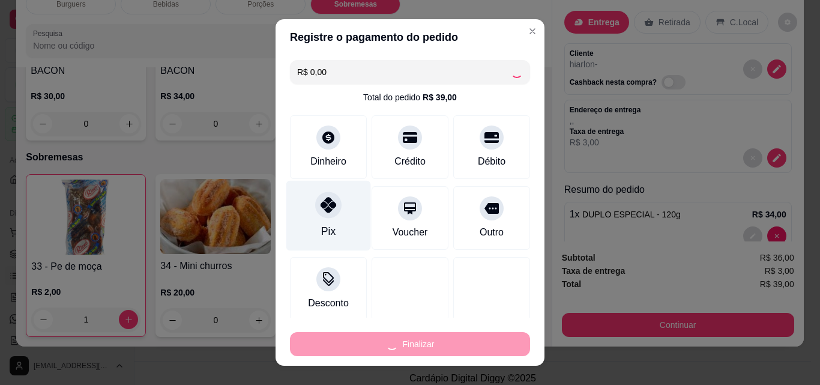
type input "0"
type input "-R$ 39,00"
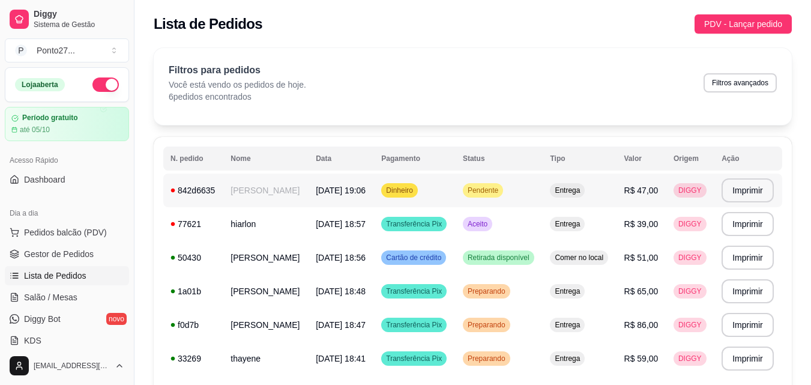
click at [405, 198] on td "Dinheiro" at bounding box center [415, 190] width 82 height 34
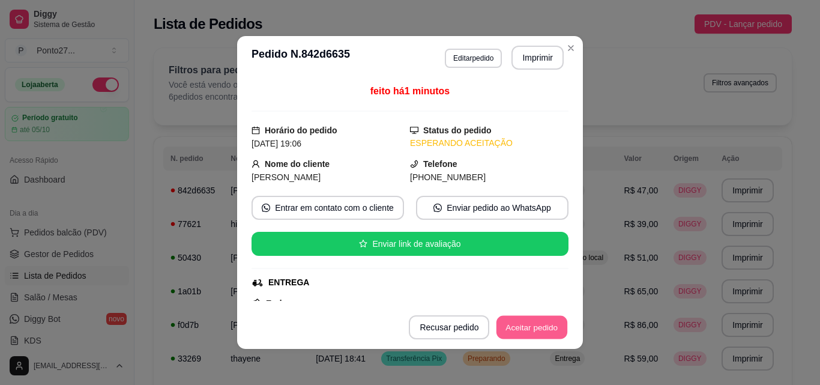
click at [515, 325] on button "Aceitar pedido" at bounding box center [531, 327] width 71 height 23
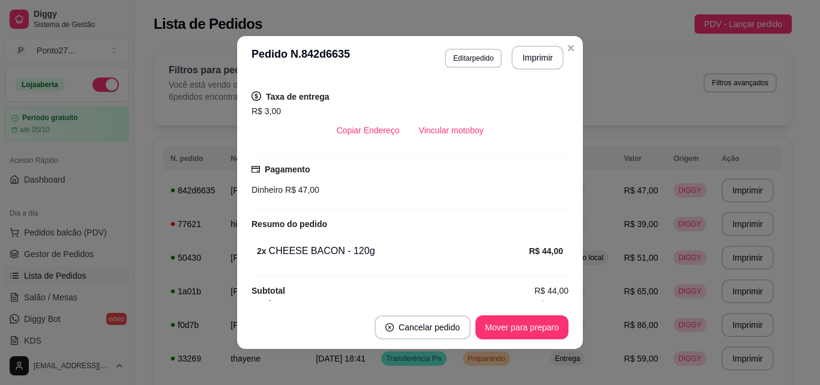
scroll to position [250, 0]
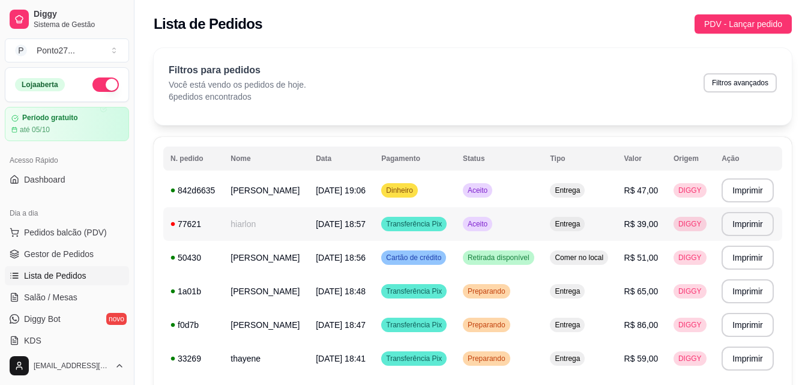
click at [487, 223] on span "Aceito" at bounding box center [477, 224] width 25 height 10
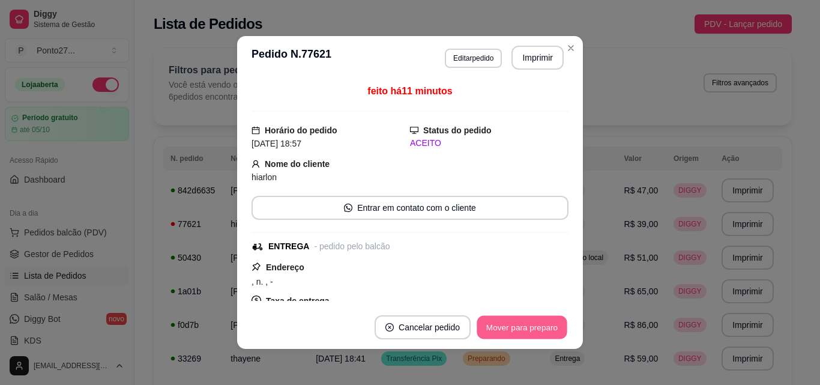
click at [495, 330] on button "Mover para preparo" at bounding box center [521, 327] width 90 height 23
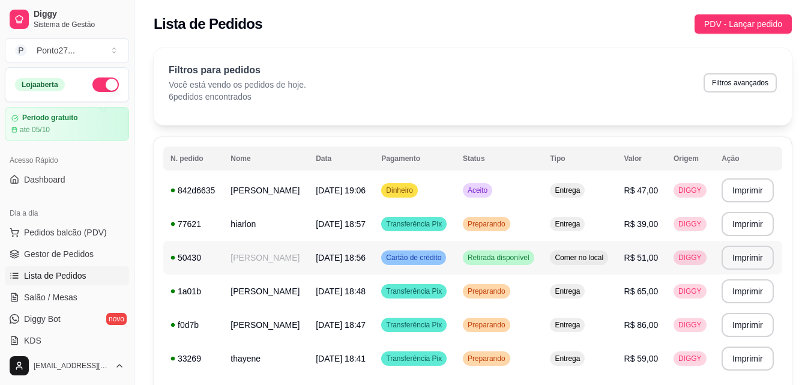
click at [488, 257] on span "Retirada disponível" at bounding box center [498, 258] width 67 height 10
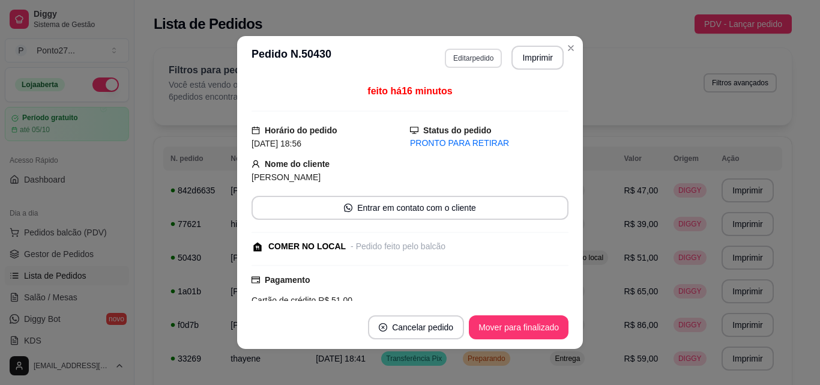
click at [460, 57] on button "Editar pedido" at bounding box center [473, 58] width 57 height 19
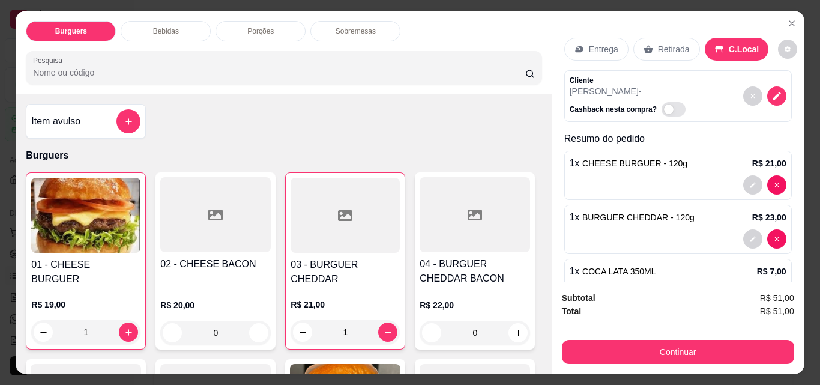
click at [91, 233] on img at bounding box center [85, 215] width 109 height 75
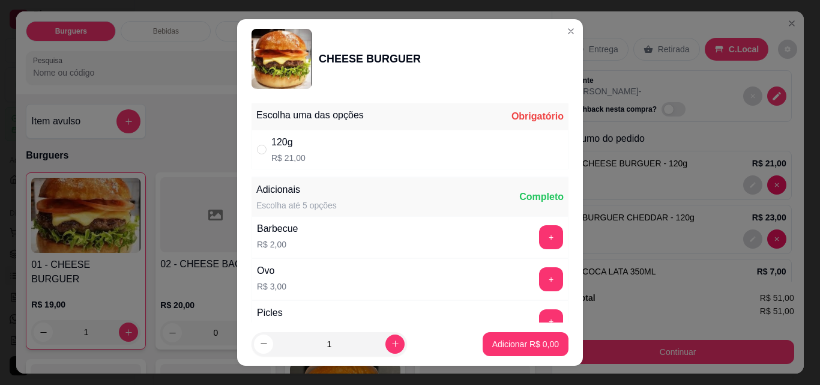
click at [564, 38] on div "Entrega" at bounding box center [596, 49] width 64 height 23
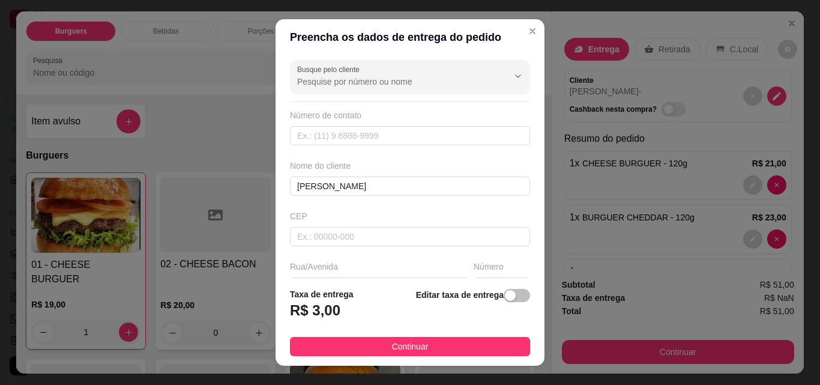
click at [569, 210] on p "1 x BURGUER CHEDDAR - 120g" at bounding box center [631, 217] width 125 height 14
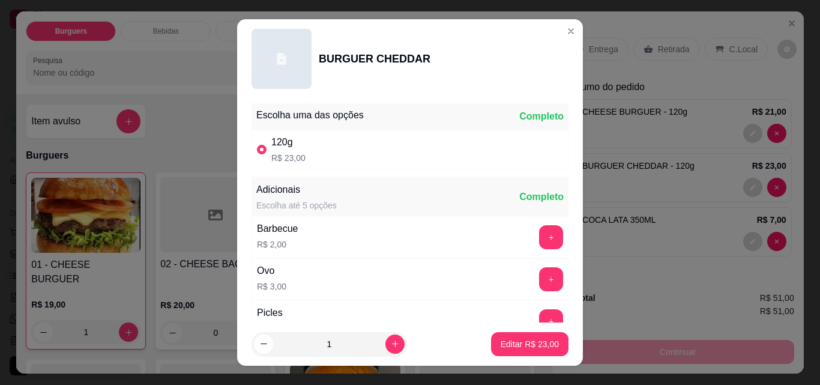
click at [626, 178] on div at bounding box center [677, 187] width 217 height 19
click at [646, 115] on div "1 x CHEESE BURGUER - 120g R$ 21,00" at bounding box center [677, 123] width 227 height 49
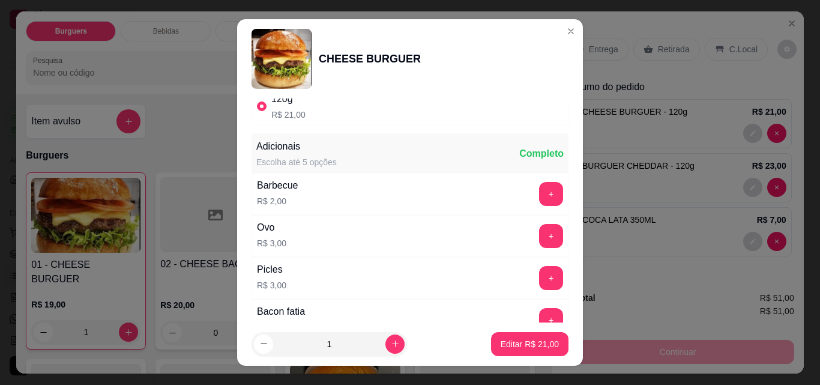
scroll to position [0, 0]
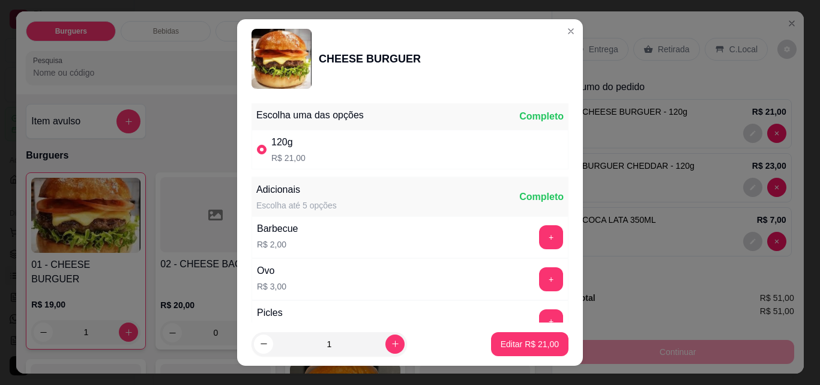
click at [432, 312] on div "Picles R$ 3,00 +" at bounding box center [409, 321] width 317 height 42
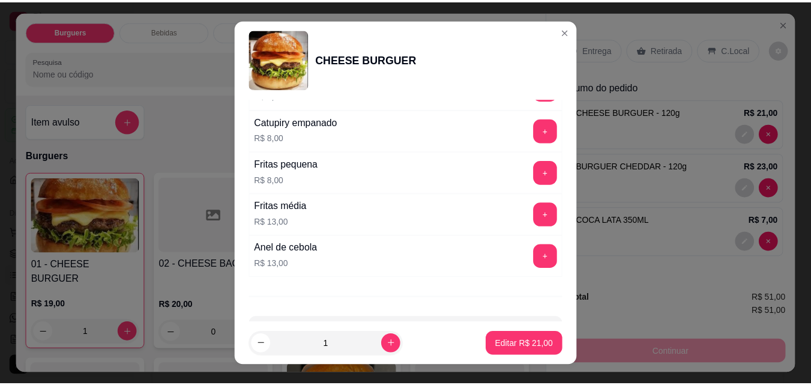
scroll to position [530, 0]
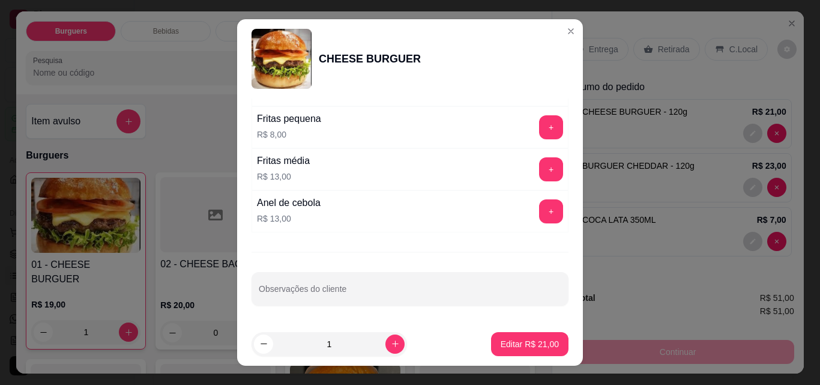
click at [559, 37] on div "Entrega Retirada C.Local Resumo do pedido 1 x CHEESE BURGUER - 120g R$ 21,00 1 …" at bounding box center [677, 146] width 251 height 270
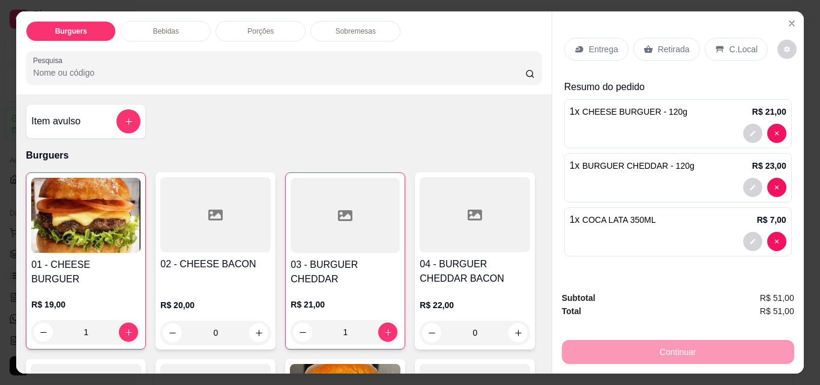
click at [787, 20] on icon "Close" at bounding box center [792, 24] width 10 height 10
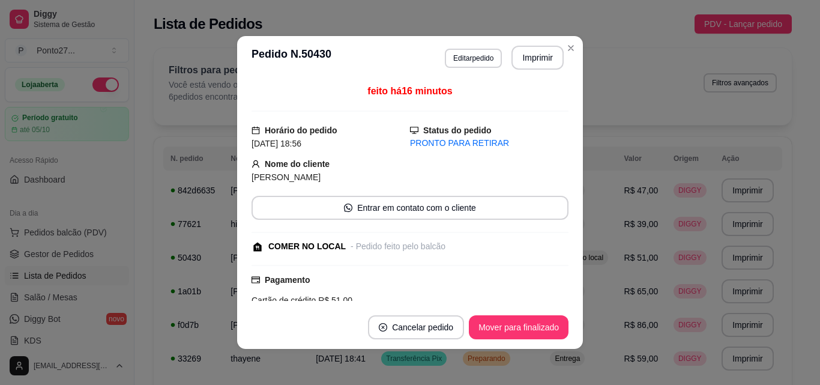
click at [574, 50] on div "Filtros para pedidos Você está vendo os pedidos de hoje. 6 pedidos encontrados …" at bounding box center [473, 86] width 638 height 77
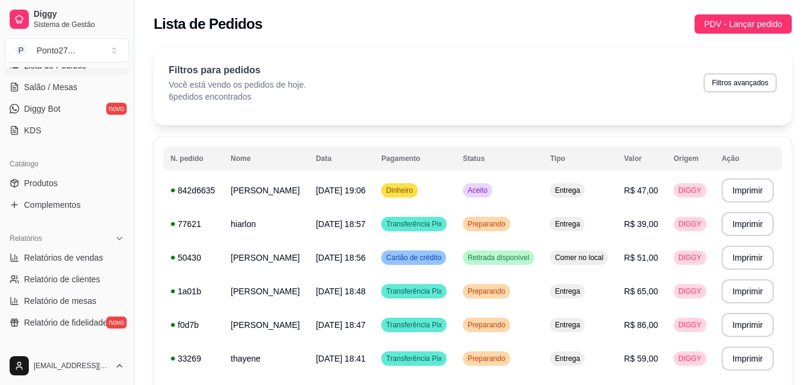
scroll to position [212, 0]
click at [59, 178] on link "Produtos" at bounding box center [67, 181] width 124 height 19
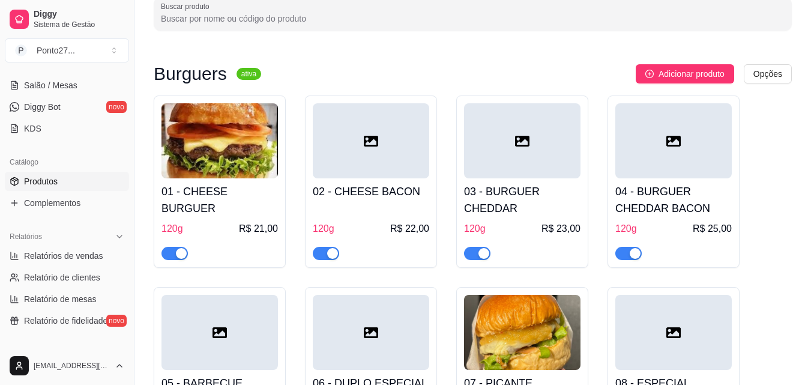
scroll to position [118, 0]
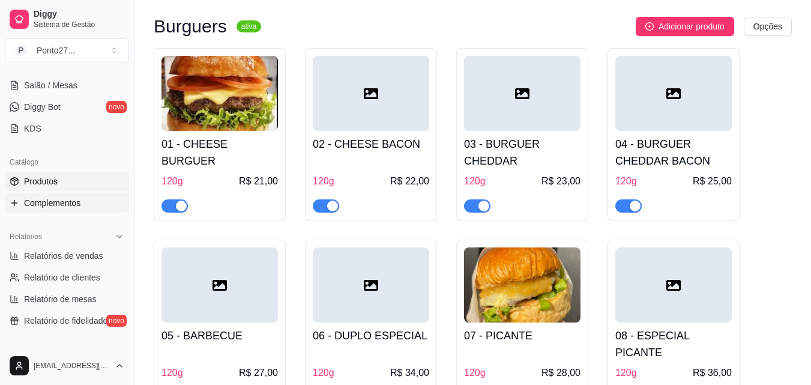
click at [64, 203] on span "Complementos" at bounding box center [52, 203] width 56 height 12
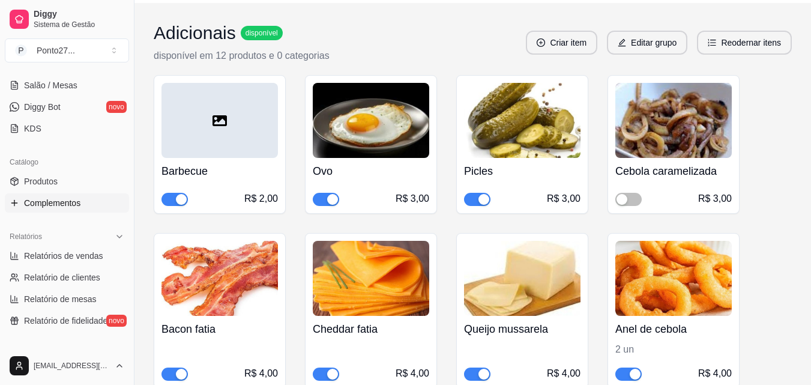
scroll to position [149, 0]
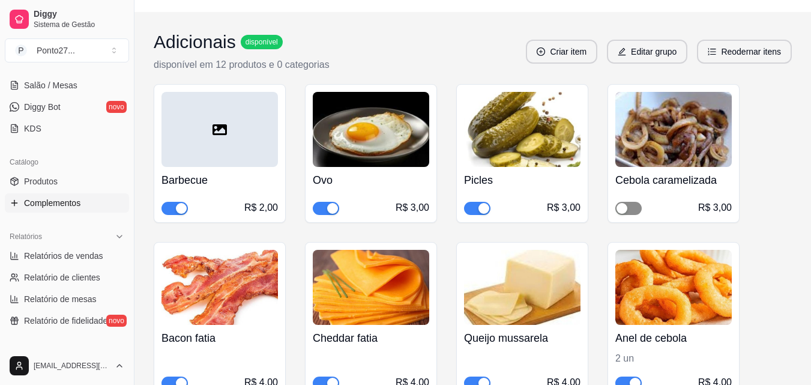
click at [634, 211] on span "button" at bounding box center [628, 208] width 26 height 13
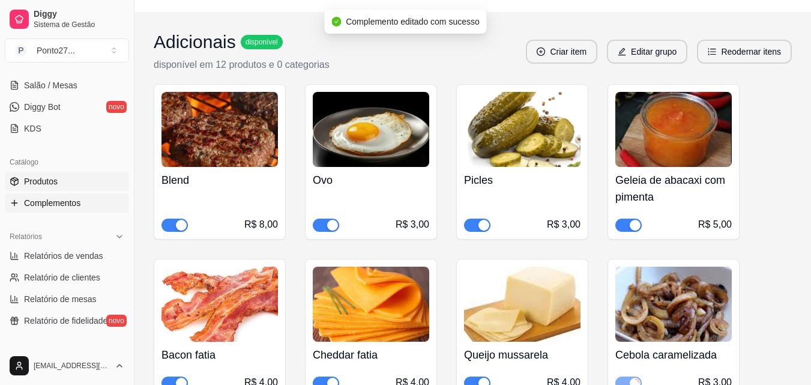
click at [73, 178] on link "Produtos" at bounding box center [67, 181] width 124 height 19
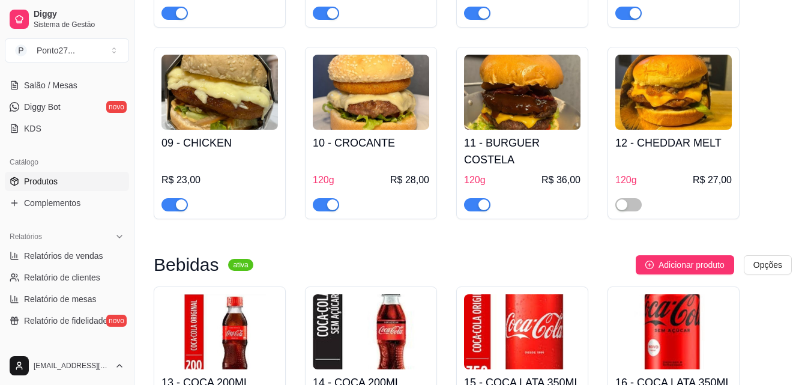
scroll to position [488, 0]
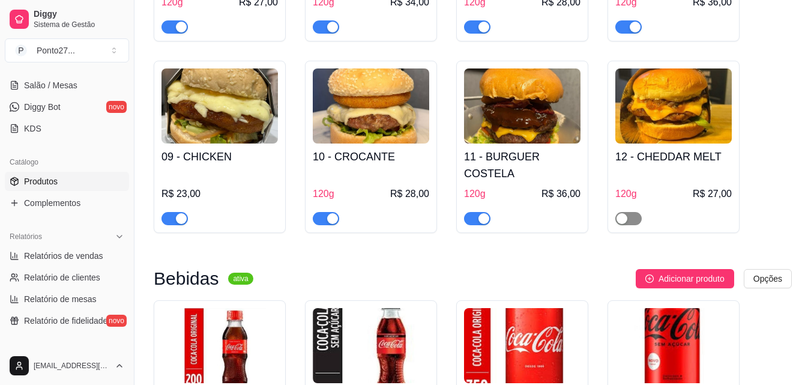
click at [625, 213] on div "button" at bounding box center [621, 218] width 11 height 11
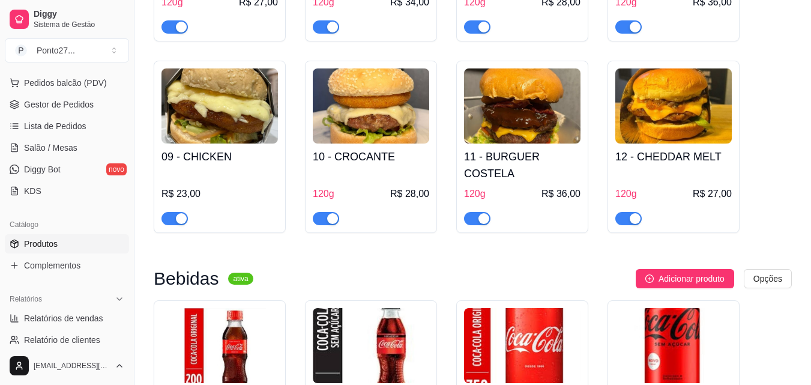
scroll to position [107, 0]
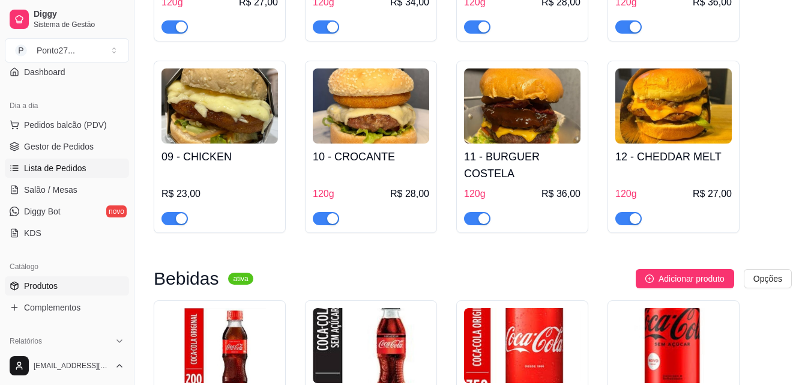
click at [59, 168] on span "Lista de Pedidos" at bounding box center [55, 168] width 62 height 12
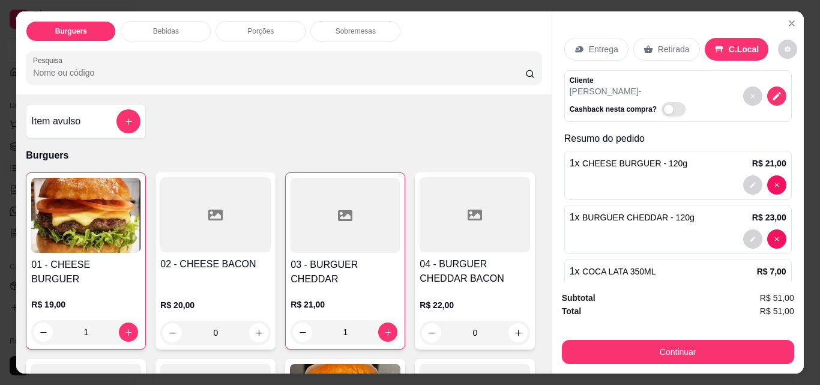
click at [619, 176] on div at bounding box center [677, 184] width 217 height 19
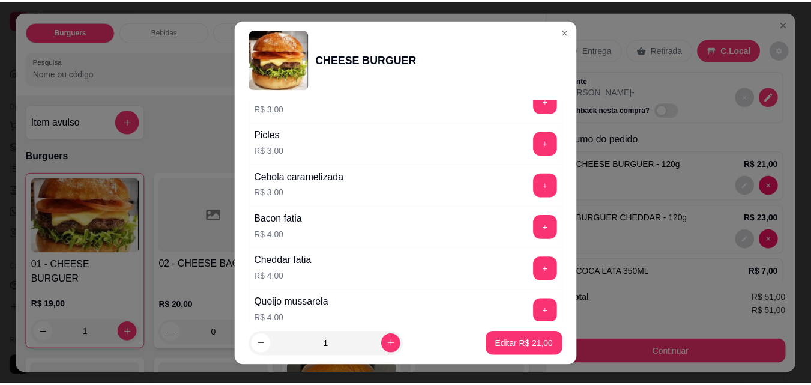
scroll to position [178, 0]
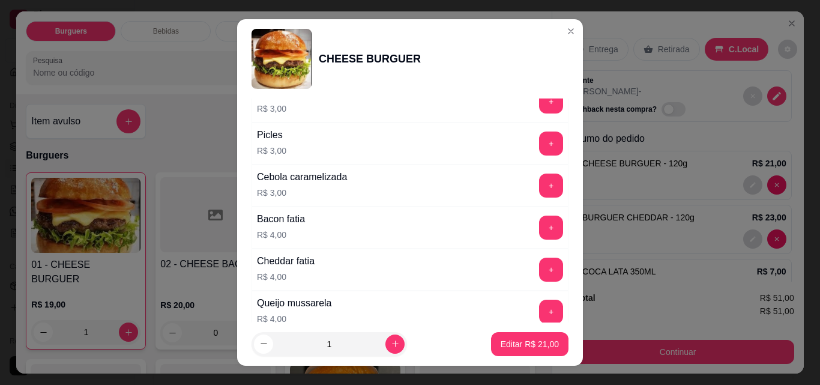
click at [539, 185] on button "+" at bounding box center [551, 185] width 24 height 24
click at [519, 350] on button "Editar R$ 24,00" at bounding box center [529, 343] width 75 height 23
type input "0"
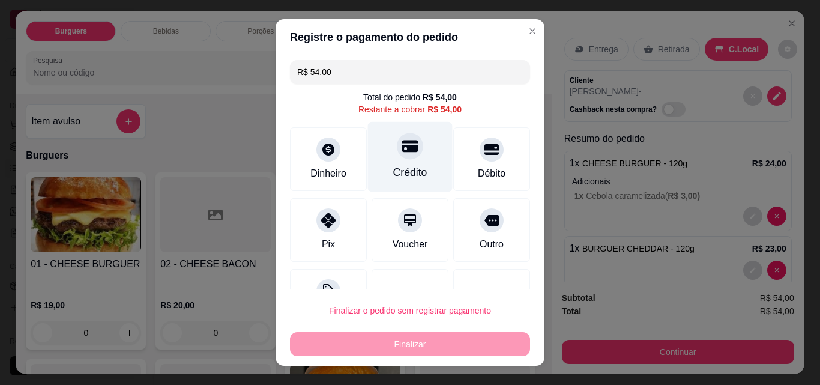
click at [410, 152] on div "Crédito" at bounding box center [410, 157] width 85 height 70
type input "R$ 0,00"
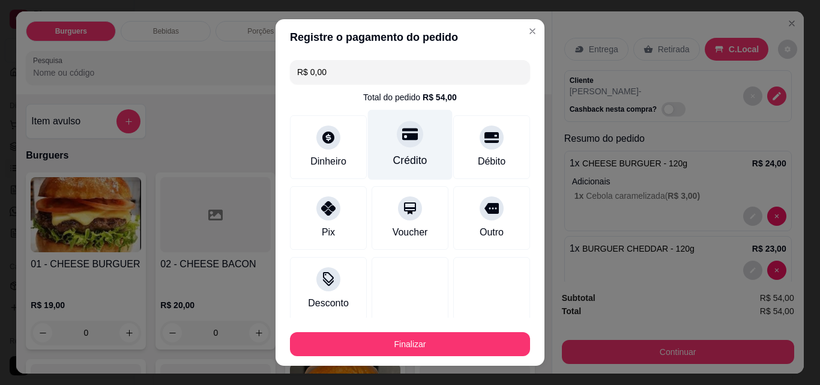
click at [397, 136] on div at bounding box center [410, 134] width 26 height 26
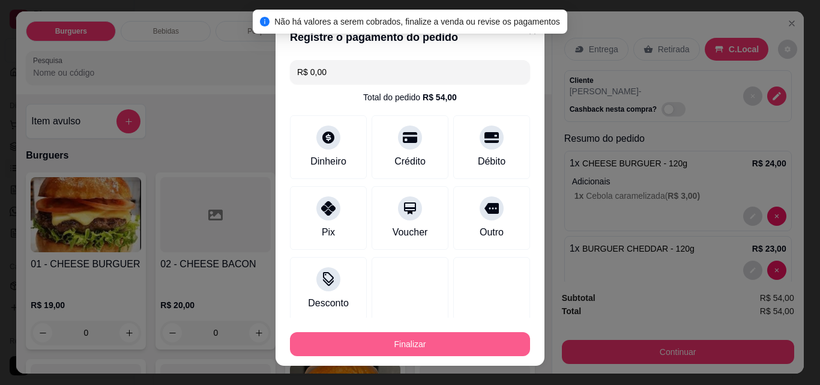
click at [377, 350] on button "Finalizar" at bounding box center [410, 344] width 240 height 24
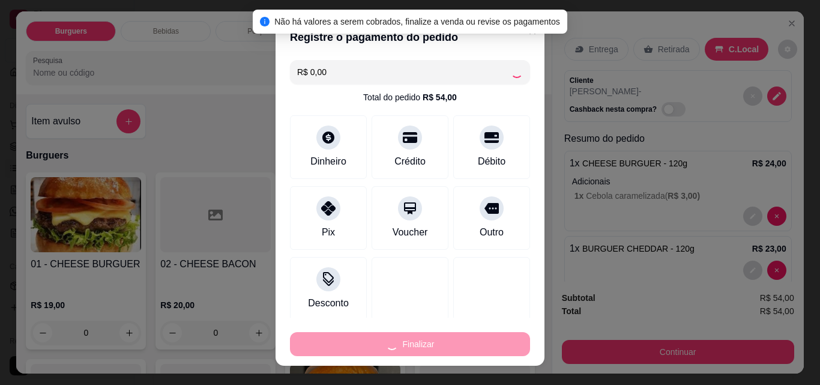
type input "0"
type input "-R$ 54,00"
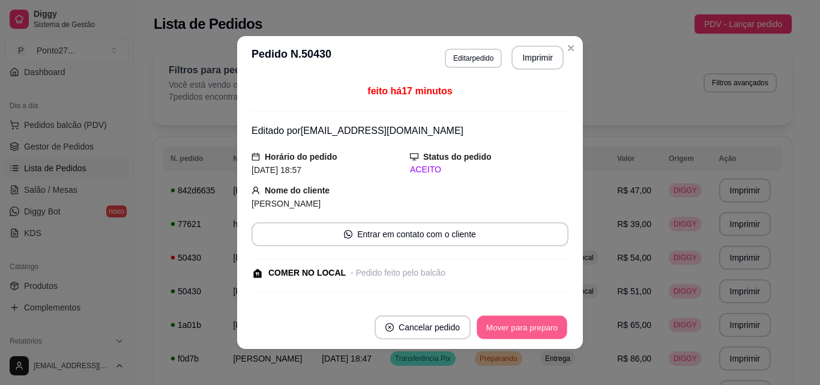
click at [518, 319] on button "Mover para preparo" at bounding box center [521, 327] width 90 height 23
click at [518, 319] on button "Mover para retirada disponível" at bounding box center [501, 327] width 128 height 23
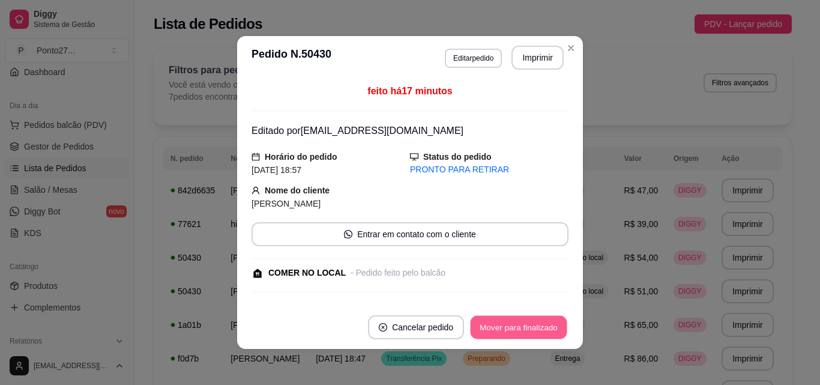
click at [518, 328] on button "Mover para finalizado" at bounding box center [518, 327] width 97 height 23
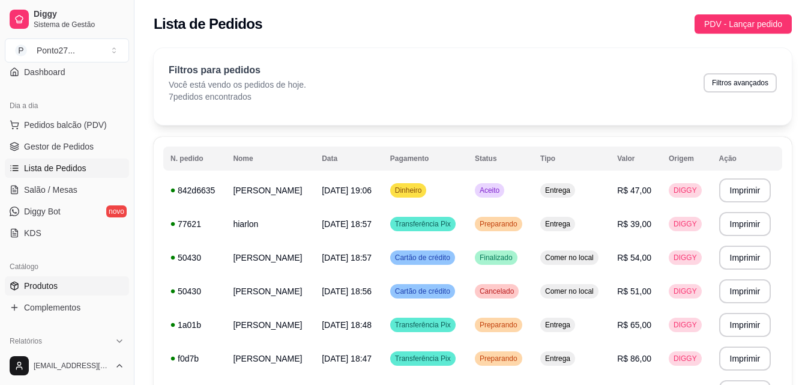
click at [49, 287] on span "Produtos" at bounding box center [41, 286] width 34 height 12
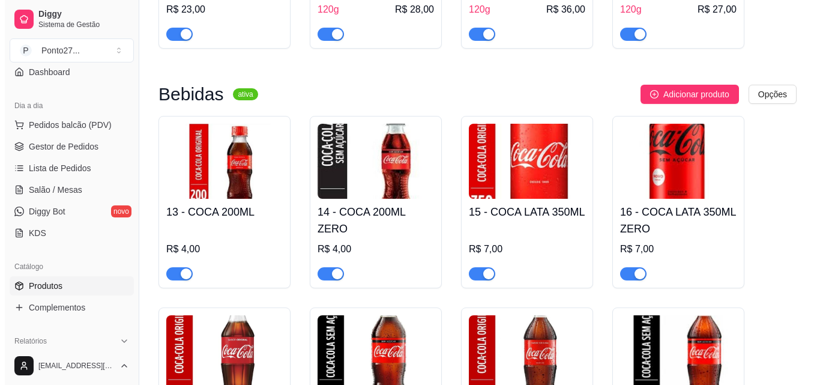
scroll to position [696, 0]
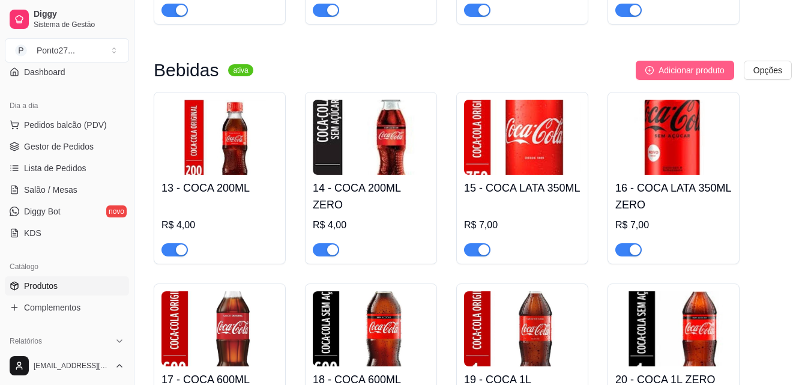
click at [698, 64] on span "Adicionar produto" at bounding box center [691, 70] width 66 height 13
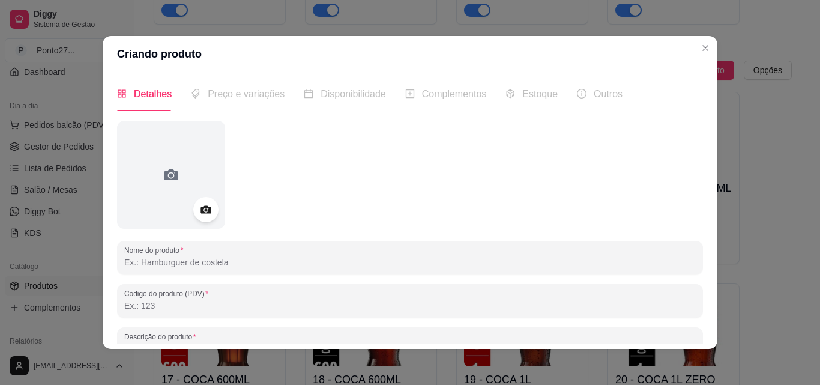
click at [204, 210] on circle at bounding box center [205, 209] width 3 height 3
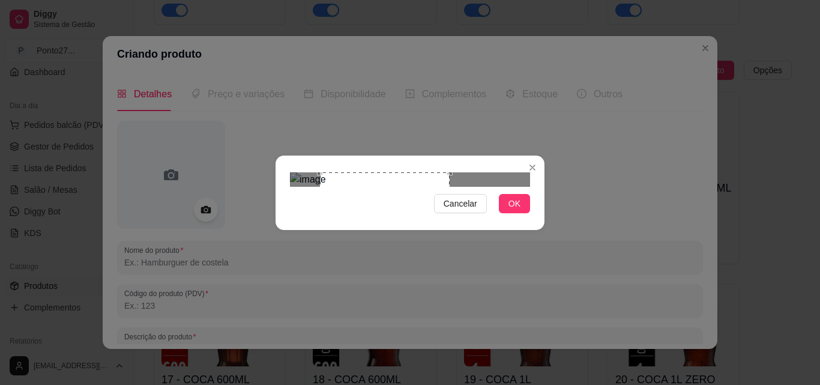
click at [450, 187] on div at bounding box center [410, 179] width 240 height 14
click at [419, 205] on div "Use the arrow keys to move the crop selection area" at bounding box center [409, 271] width 133 height 133
click at [465, 215] on div "Use the arrow keys to move the north east drag handle to change the crop select…" at bounding box center [465, 215] width 0 height 0
click at [433, 215] on div "Use the arrow keys to move the crop selection area" at bounding box center [408, 274] width 119 height 119
click at [518, 210] on span "OK" at bounding box center [514, 203] width 12 height 13
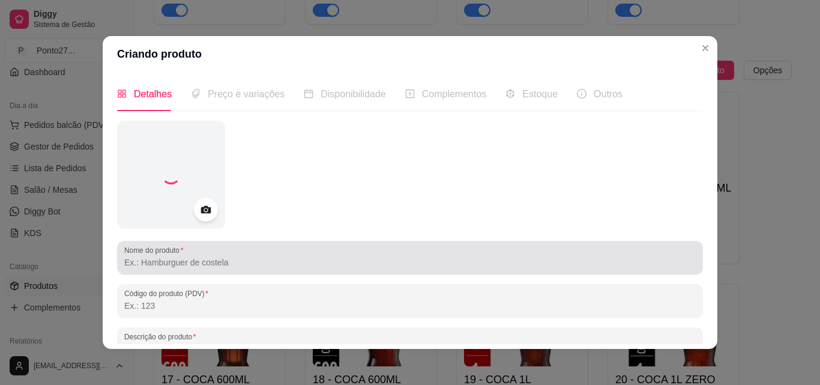
click at [240, 265] on input "Nome do produto" at bounding box center [409, 262] width 571 height 12
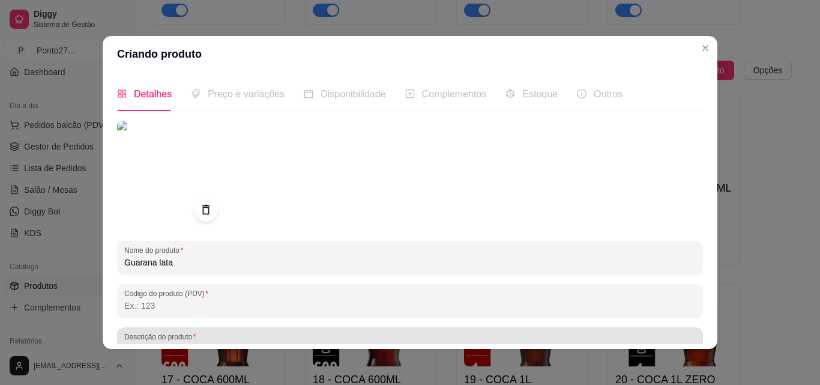
type input "Guarana lata"
click at [686, 336] on div "Descrição do produto" at bounding box center [410, 344] width 586 height 34
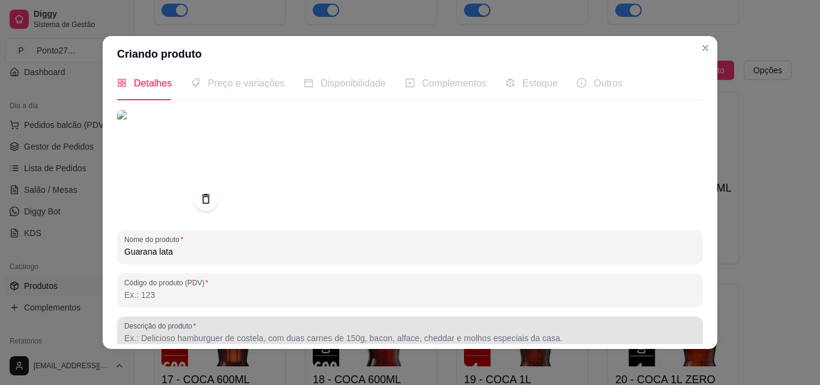
click at [686, 336] on div "Descrição do produto" at bounding box center [410, 333] width 586 height 34
click at [687, 336] on div "Descrição do produto" at bounding box center [410, 333] width 586 height 34
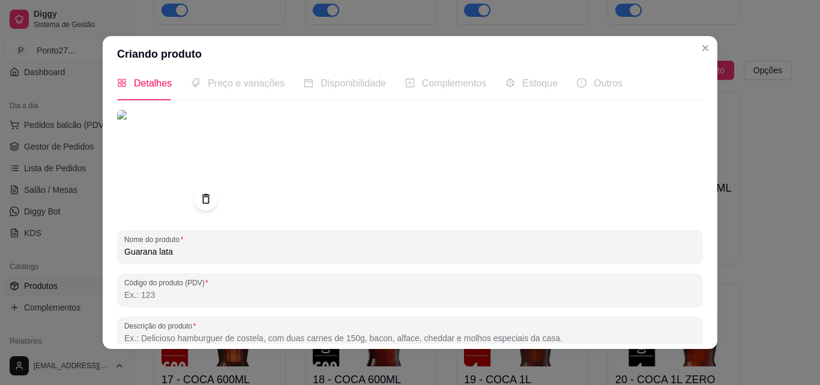
click at [687, 336] on div "Descrição do produto" at bounding box center [410, 333] width 586 height 34
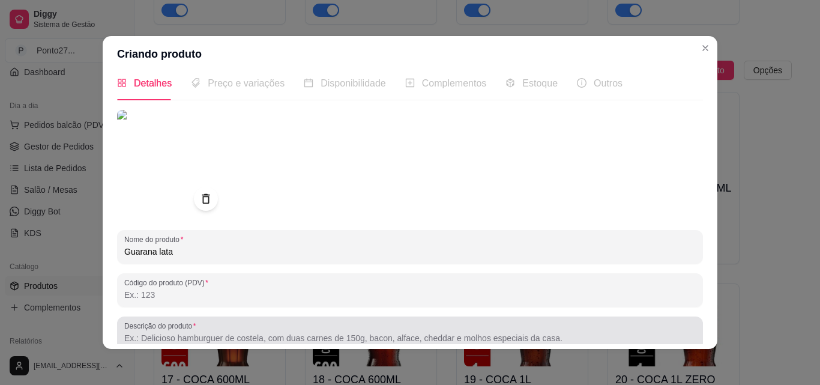
click at [687, 336] on div "Descrição do produto" at bounding box center [410, 333] width 586 height 34
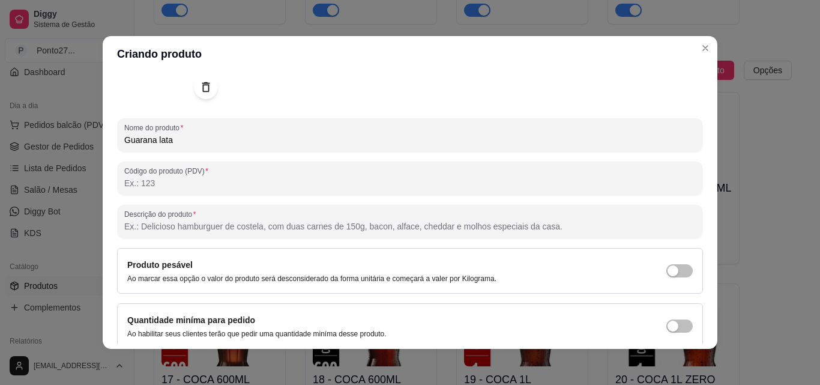
scroll to position [131, 0]
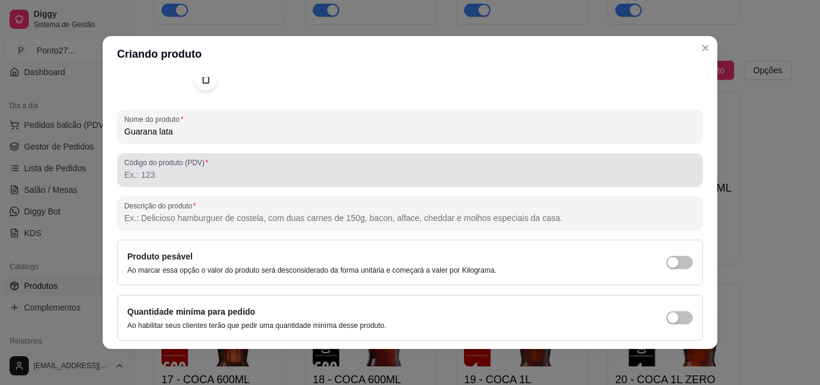
click at [281, 181] on input "Código do produto (PDV)" at bounding box center [409, 175] width 571 height 12
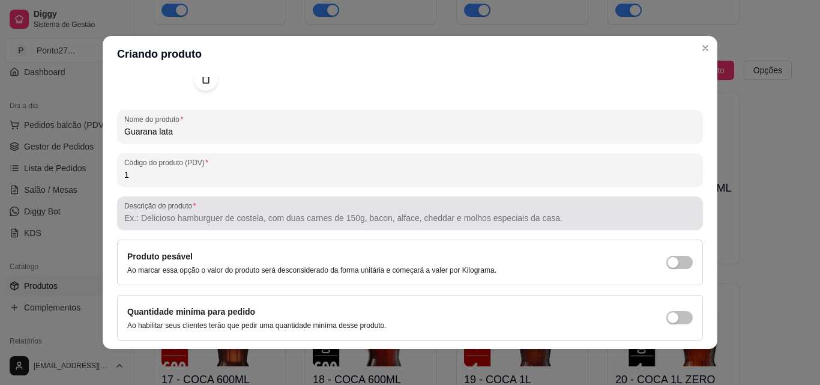
type input "1"
click at [542, 210] on div at bounding box center [409, 213] width 571 height 24
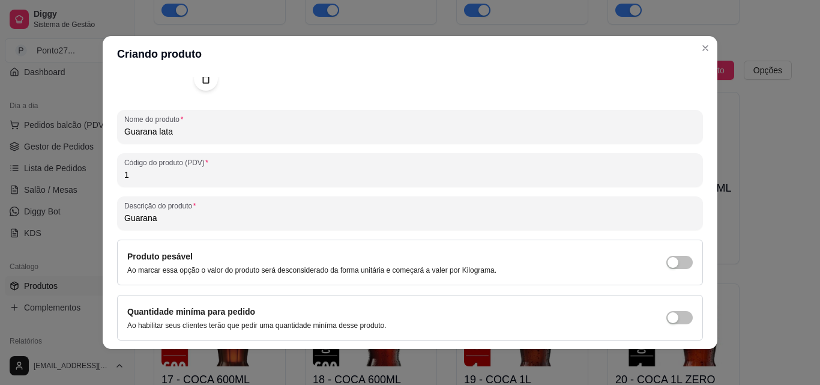
type input "Guarana"
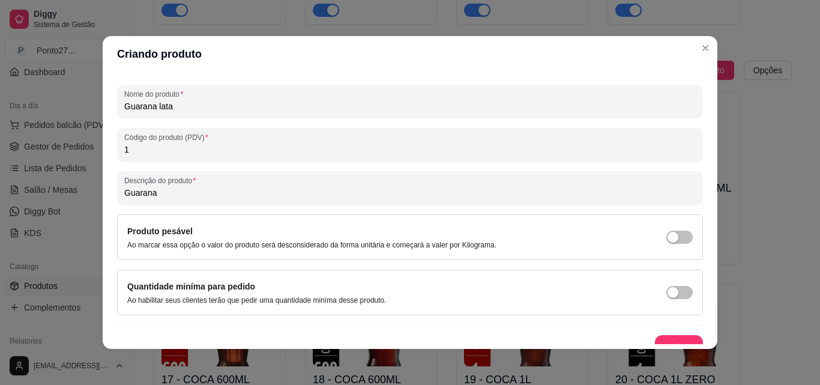
scroll to position [171, 0]
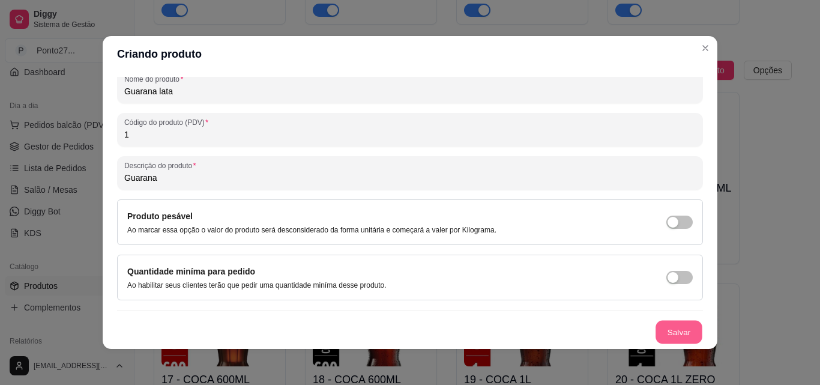
click at [672, 329] on button "Salvar" at bounding box center [678, 331] width 47 height 23
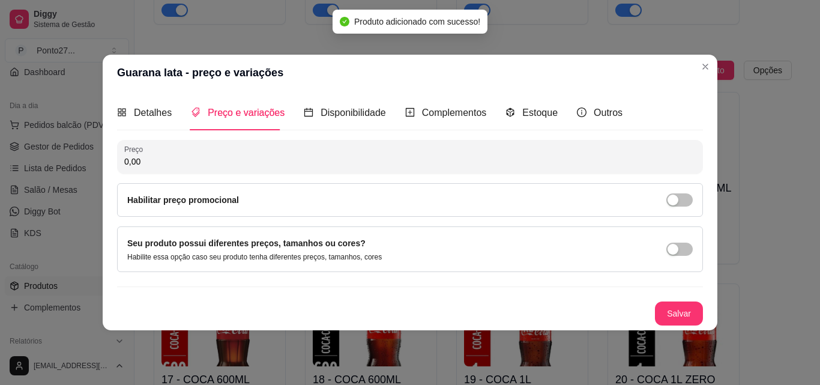
scroll to position [0, 0]
click at [322, 159] on input "0,00" at bounding box center [409, 161] width 571 height 12
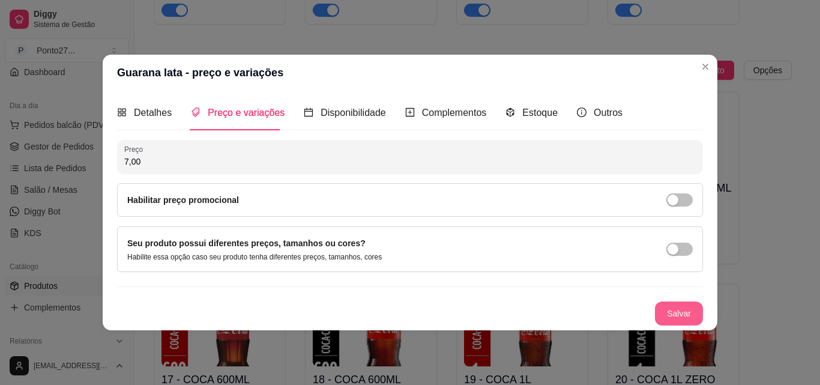
type input "7,00"
click at [689, 307] on button "Salvar" at bounding box center [678, 312] width 47 height 23
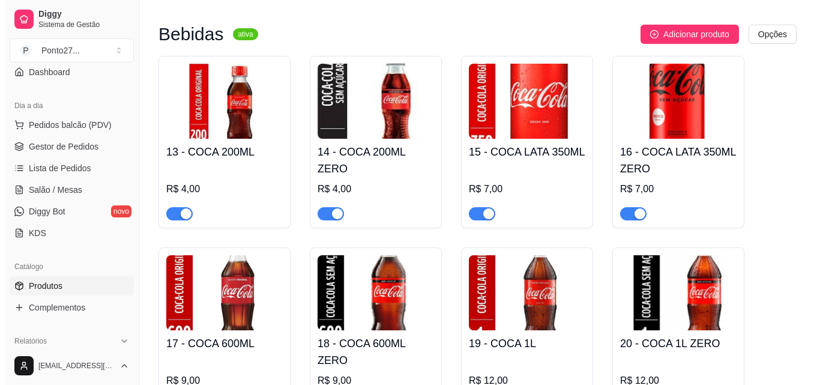
scroll to position [733, 0]
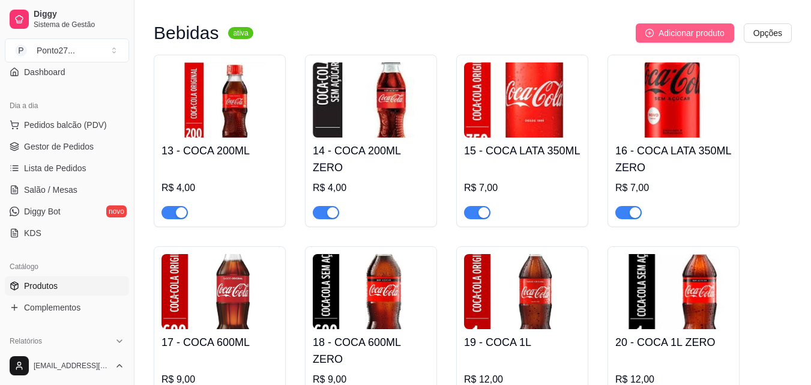
click at [704, 26] on span "Adicionar produto" at bounding box center [691, 32] width 66 height 13
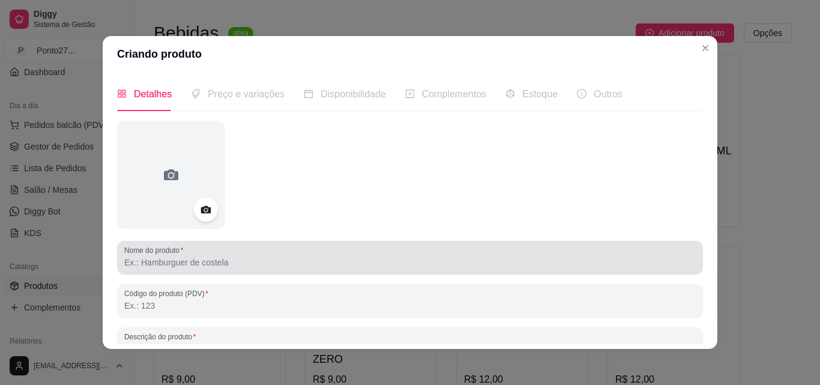
click at [290, 253] on div at bounding box center [409, 257] width 571 height 24
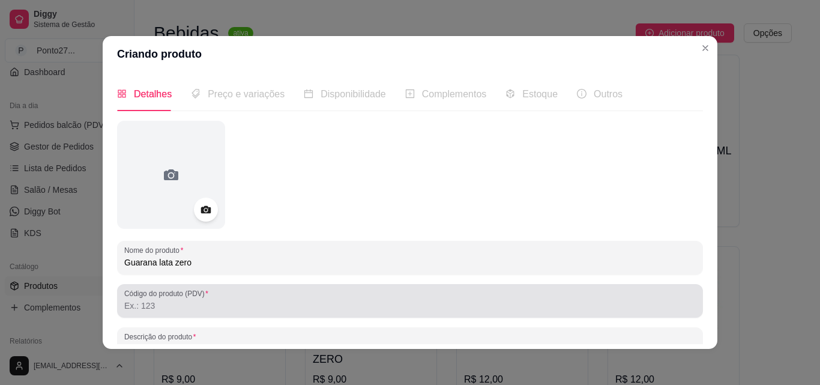
type input "Guarana lata zero"
click at [236, 299] on div at bounding box center [409, 301] width 571 height 24
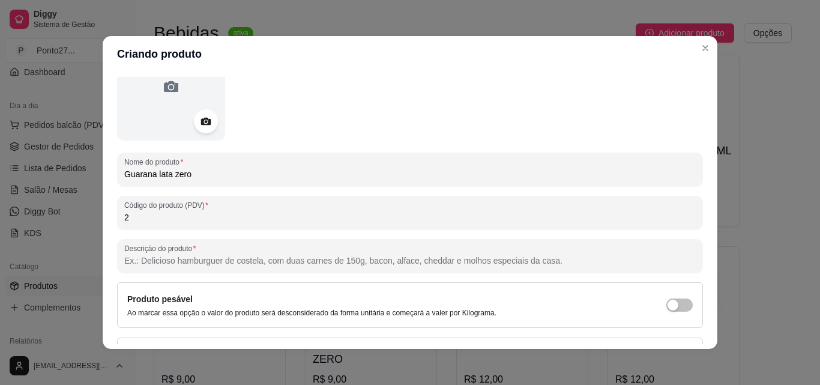
scroll to position [163, 0]
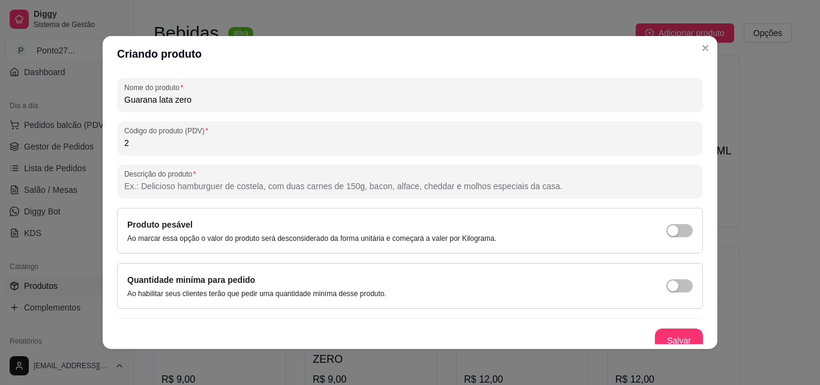
type input "2"
click at [514, 187] on input "Descrição do produto" at bounding box center [409, 186] width 571 height 12
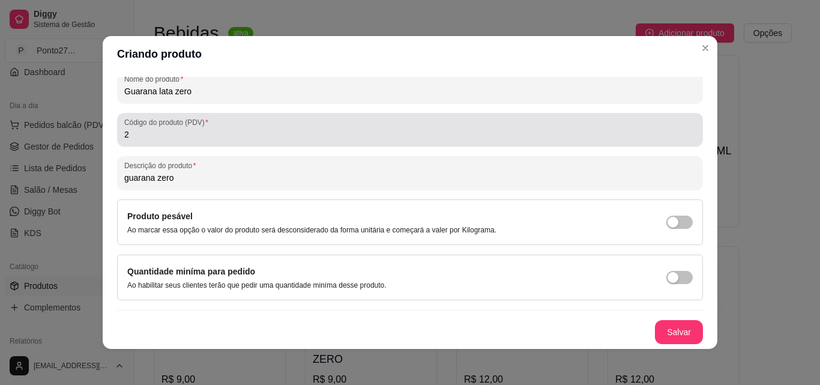
scroll to position [170, 0]
type input "guarana zero"
click at [661, 342] on button "Salvar" at bounding box center [679, 332] width 48 height 24
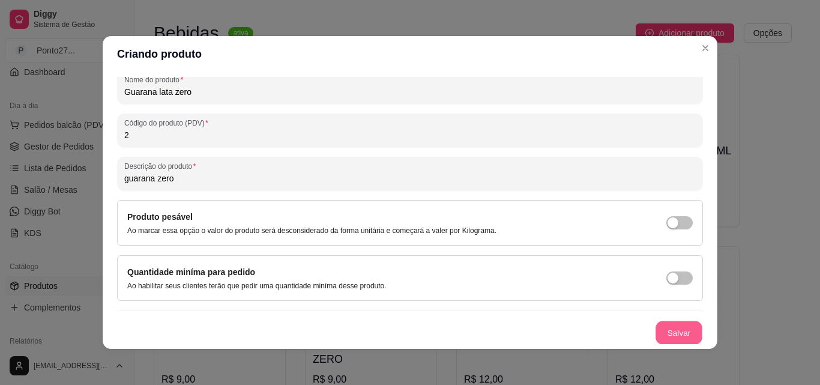
click at [655, 328] on button "Salvar" at bounding box center [678, 332] width 47 height 23
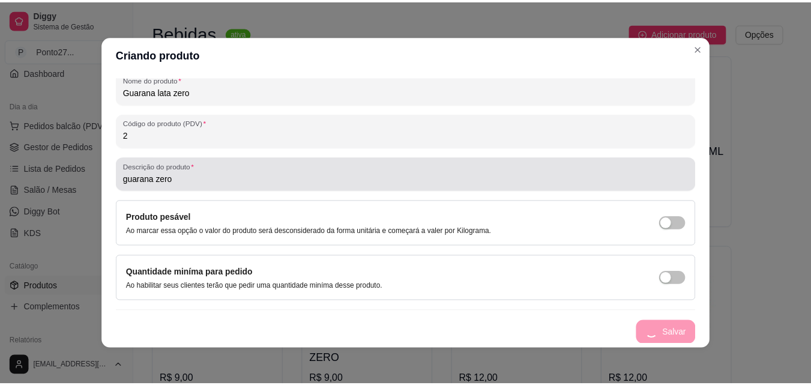
scroll to position [0, 0]
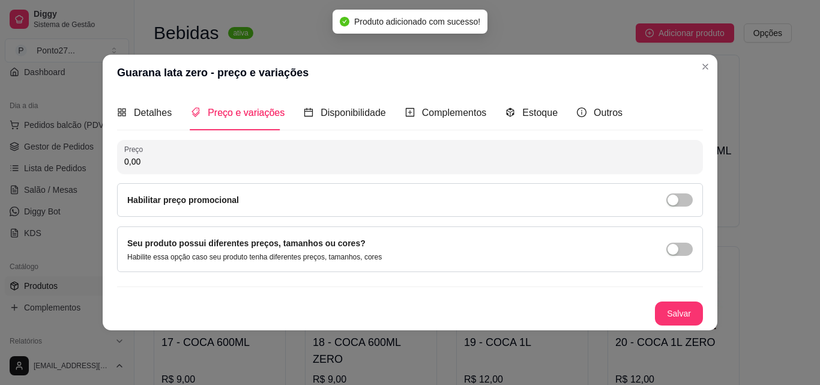
click at [212, 158] on input "0,00" at bounding box center [409, 161] width 571 height 12
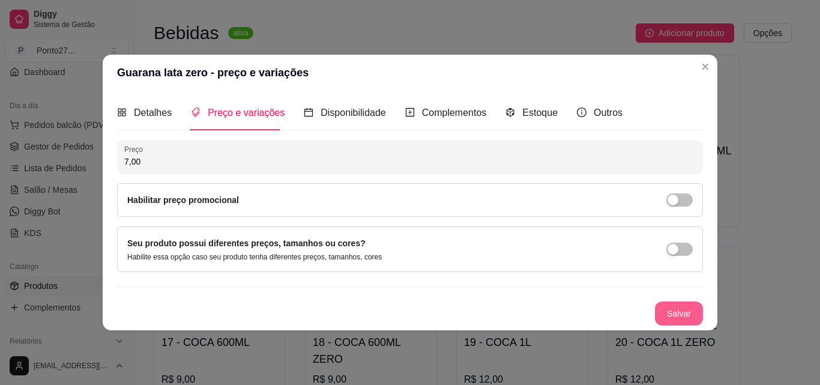
type input "7,00"
click at [674, 306] on button "Salvar" at bounding box center [679, 313] width 48 height 24
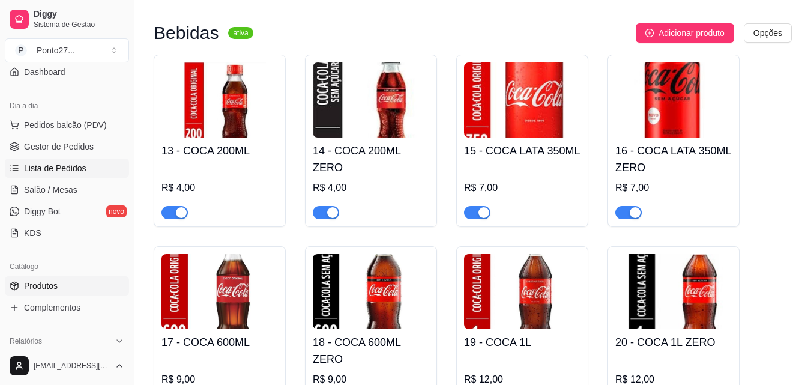
click at [71, 166] on span "Lista de Pedidos" at bounding box center [55, 168] width 62 height 12
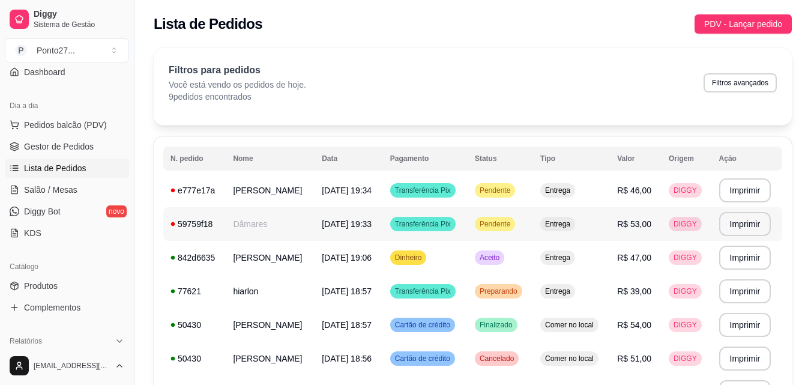
click at [506, 230] on div "Pendente" at bounding box center [495, 224] width 40 height 14
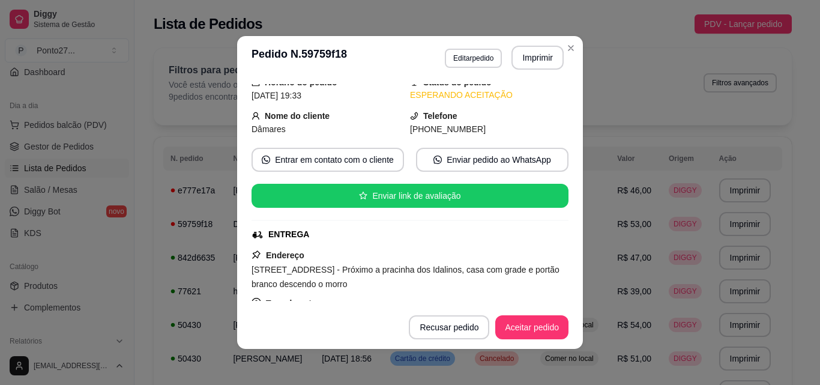
scroll to position [72, 0]
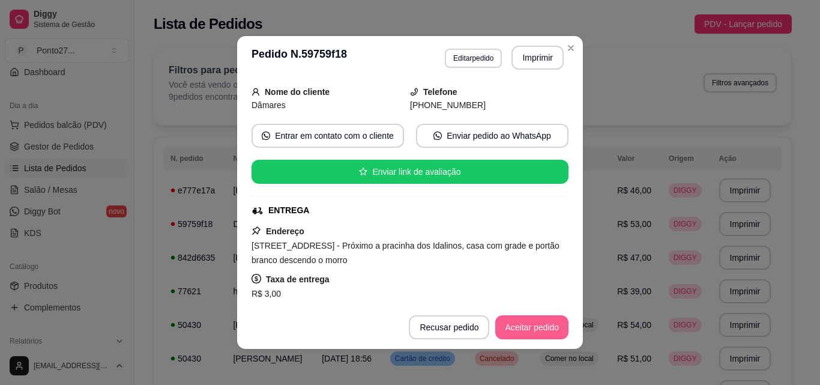
click at [534, 319] on button "Aceitar pedido" at bounding box center [531, 327] width 73 height 24
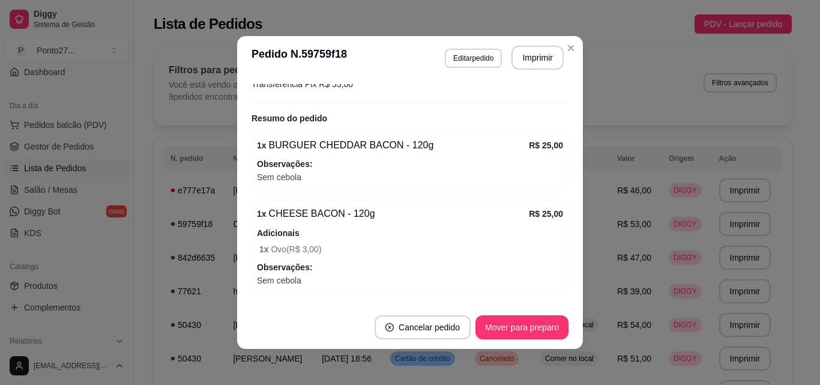
scroll to position [398, 0]
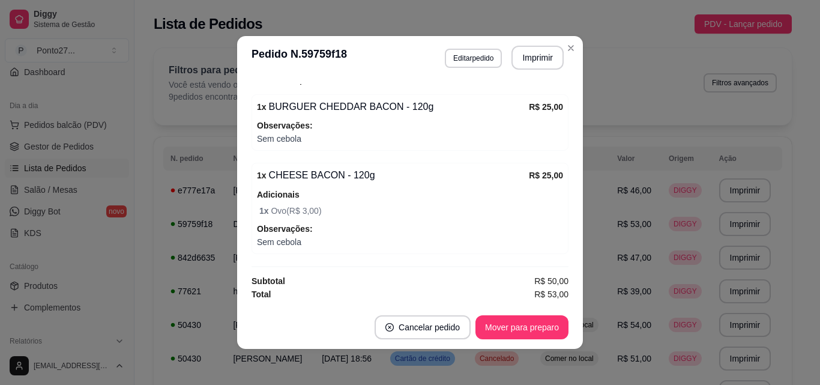
click at [572, 46] on div "**********" at bounding box center [472, 285] width 676 height 488
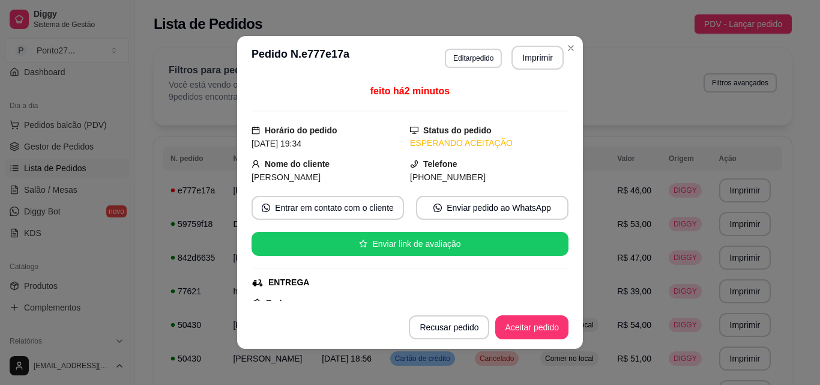
click at [527, 324] on button "Aceitar pedido" at bounding box center [531, 327] width 73 height 24
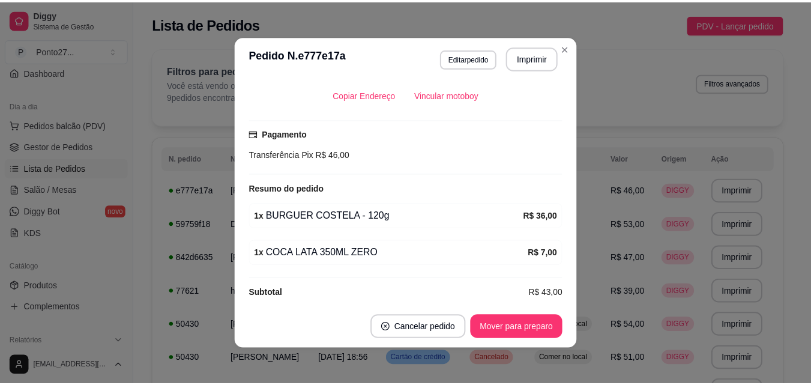
scroll to position [287, 0]
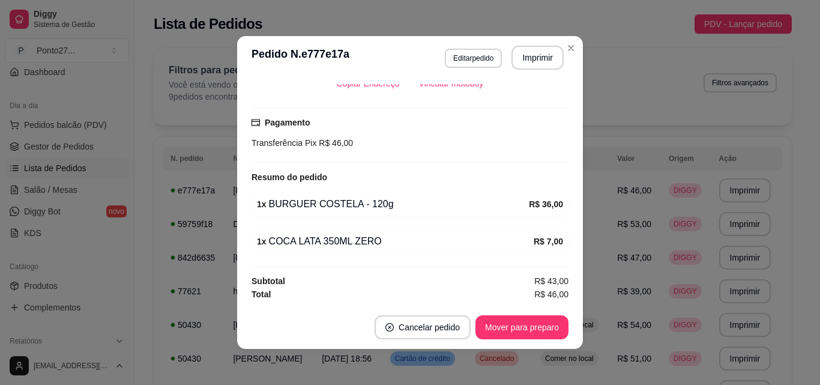
click at [565, 45] on div "**********" at bounding box center [472, 285] width 676 height 488
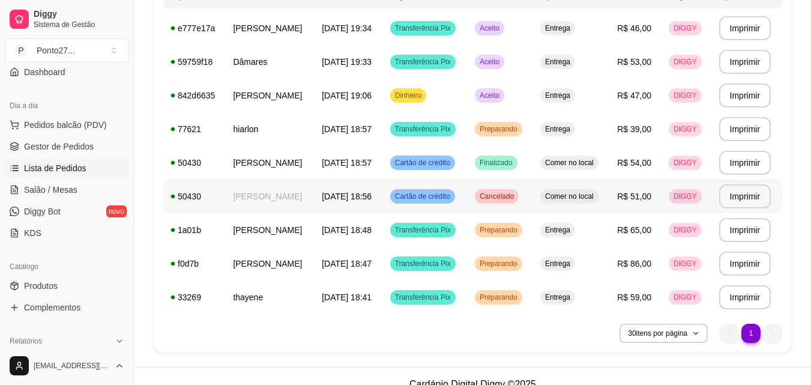
scroll to position [178, 0]
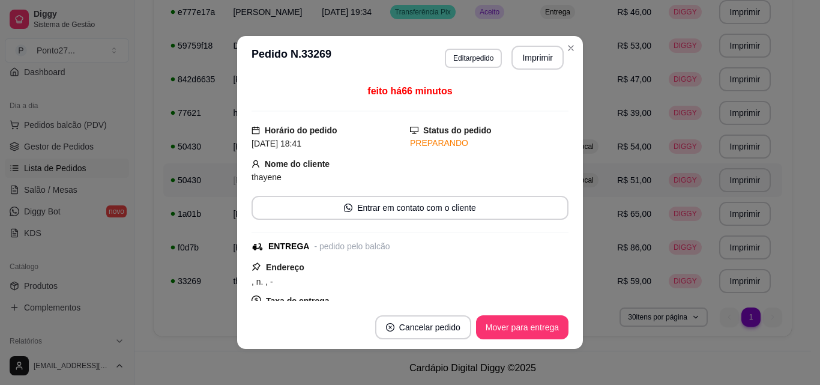
click at [538, 337] on button "Mover para entrega" at bounding box center [522, 327] width 92 height 24
click at [570, 53] on td "Entrega" at bounding box center [571, 46] width 77 height 34
click at [511, 325] on button "Mover para entrega" at bounding box center [522, 327] width 90 height 23
click at [567, 52] on div "Entrega" at bounding box center [557, 45] width 35 height 14
click at [520, 331] on button "Mover para entrega" at bounding box center [522, 327] width 92 height 24
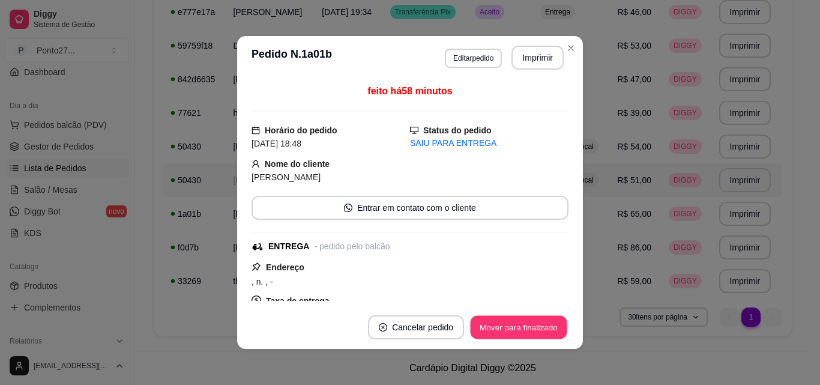
click at [537, 329] on button "Mover para finalizado" at bounding box center [518, 327] width 97 height 23
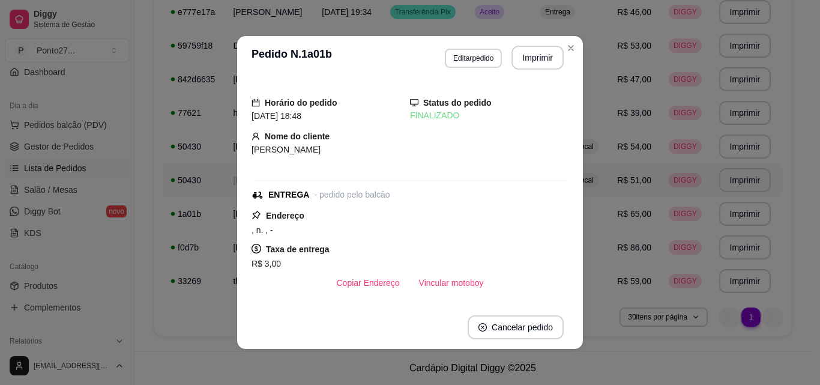
click at [571, 55] on td "Entrega" at bounding box center [571, 46] width 77 height 34
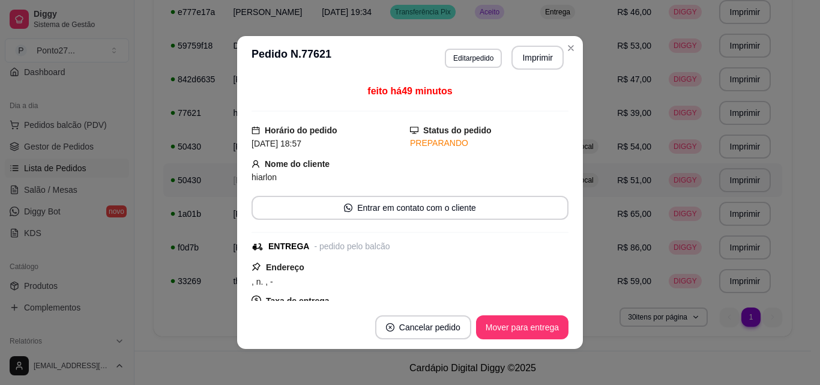
click at [538, 332] on button "Mover para entrega" at bounding box center [522, 327] width 92 height 24
click at [573, 52] on div "Entrega" at bounding box center [557, 45] width 35 height 14
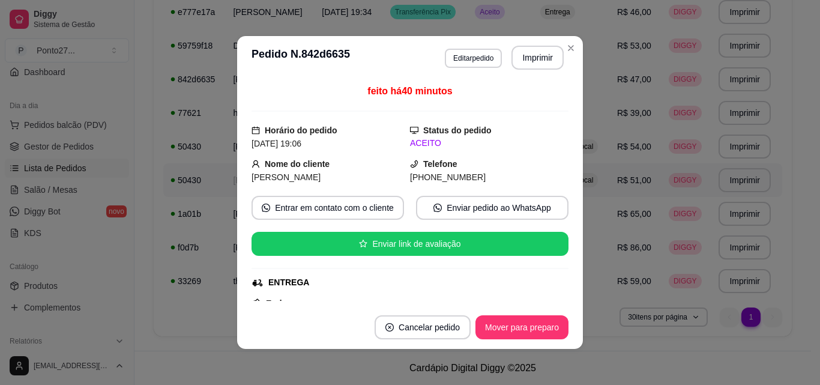
click at [532, 329] on button "Mover para preparo" at bounding box center [521, 327] width 93 height 24
click at [569, 49] on span "Entrega" at bounding box center [557, 46] width 30 height 10
click at [529, 324] on button "Mover para preparo" at bounding box center [521, 327] width 93 height 24
click at [567, 55] on td "Entrega" at bounding box center [571, 46] width 77 height 34
click at [527, 330] on button "Mover para preparo" at bounding box center [521, 327] width 93 height 24
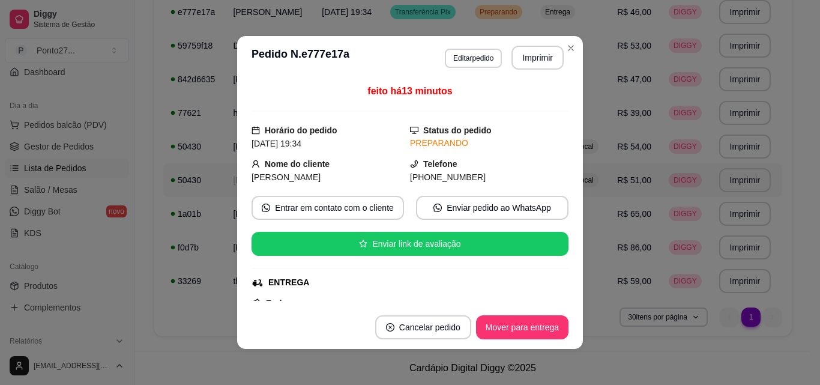
click at [568, 52] on div "Entrega" at bounding box center [557, 45] width 35 height 14
click at [533, 328] on button "Mover para entrega" at bounding box center [522, 327] width 92 height 24
click at [566, 48] on span "Entrega" at bounding box center [557, 46] width 30 height 10
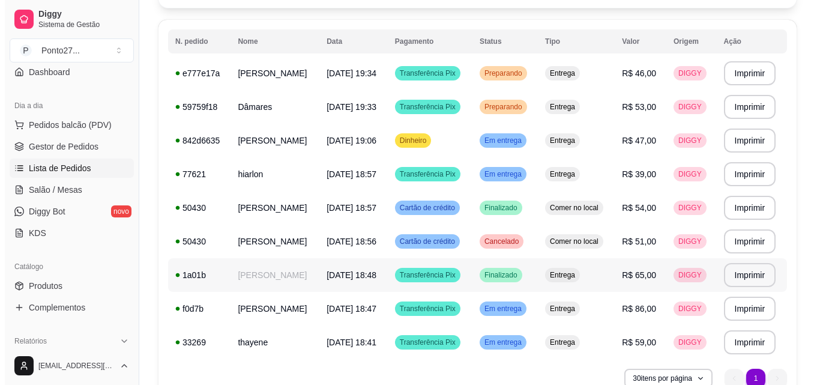
scroll to position [86, 0]
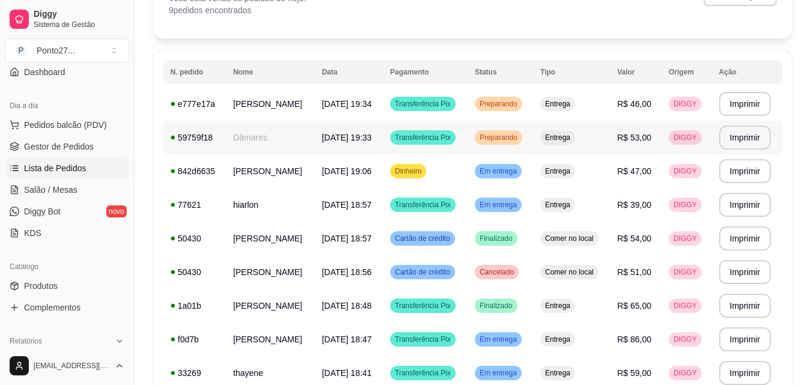
click at [515, 149] on td "Preparando" at bounding box center [499, 138] width 65 height 34
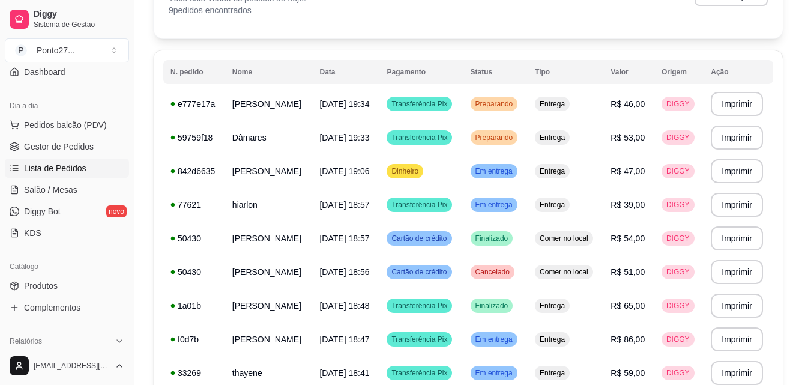
click at [515, 149] on div "feito há 27 minutos Horário do pedido [DATE] 19:33 Status do pedido PREPARANDO …" at bounding box center [405, 192] width 323 height 221
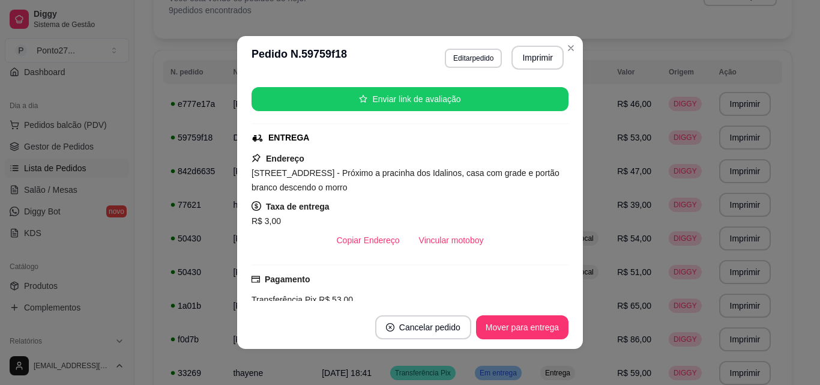
scroll to position [143, 0]
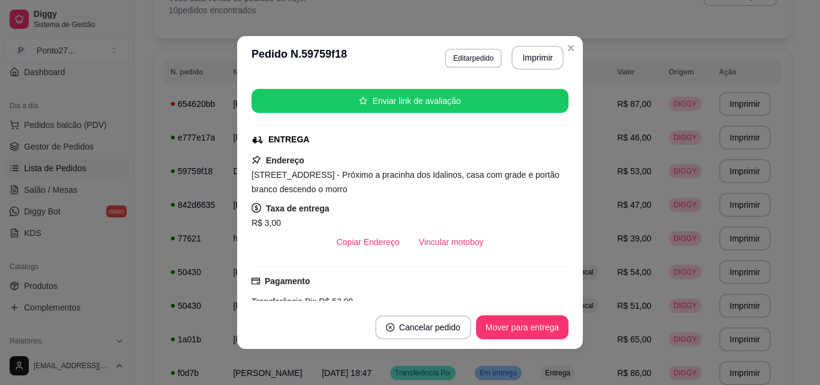
click at [563, 48] on div "**********" at bounding box center [473, 212] width 638 height 500
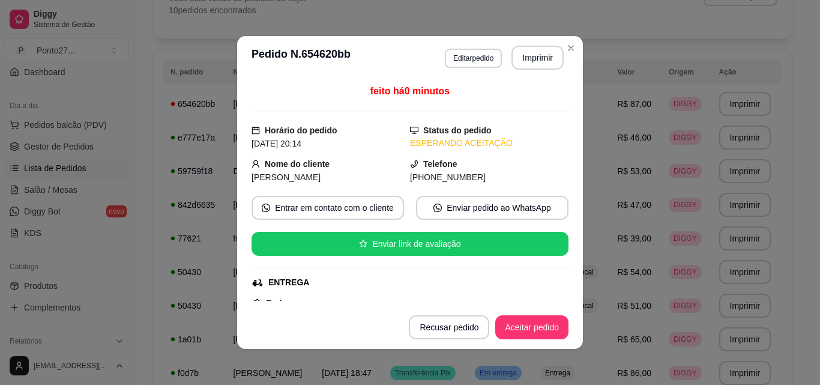
click at [527, 332] on button "Aceitar pedido" at bounding box center [531, 327] width 73 height 24
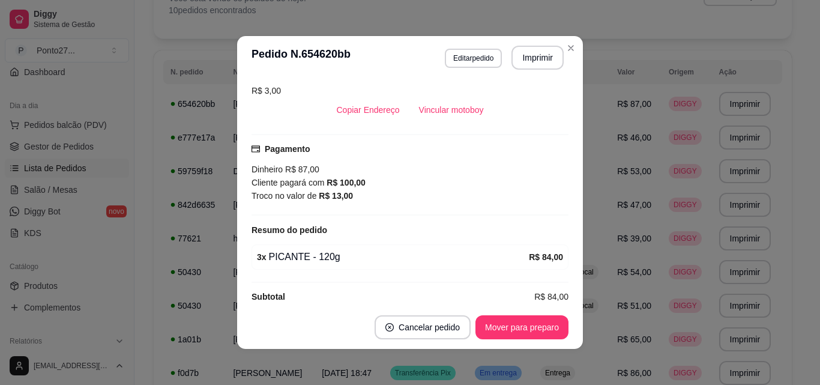
scroll to position [276, 0]
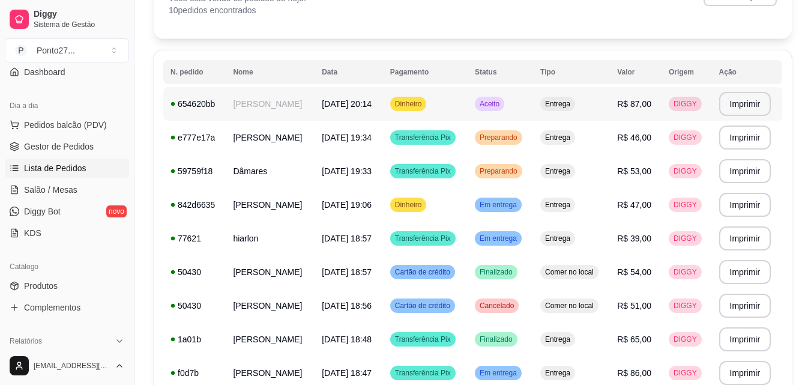
click at [514, 95] on td "Aceito" at bounding box center [499, 104] width 65 height 34
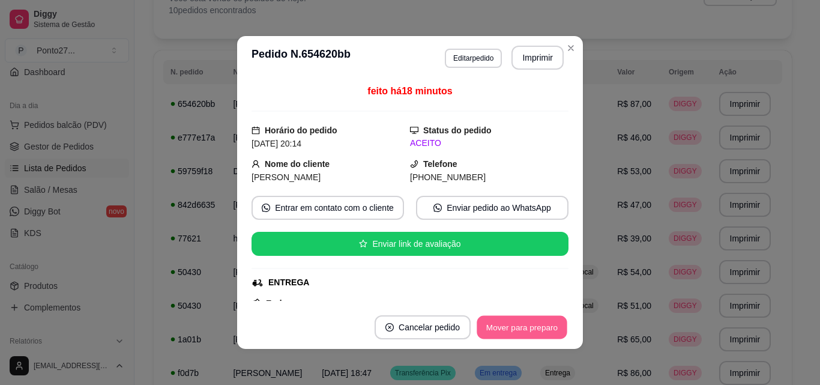
click at [533, 322] on button "Mover para preparo" at bounding box center [521, 327] width 90 height 23
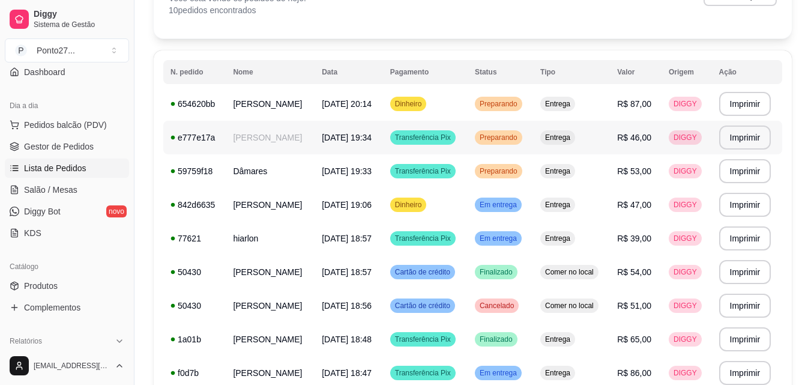
click at [520, 136] on span "Preparando" at bounding box center [498, 138] width 43 height 10
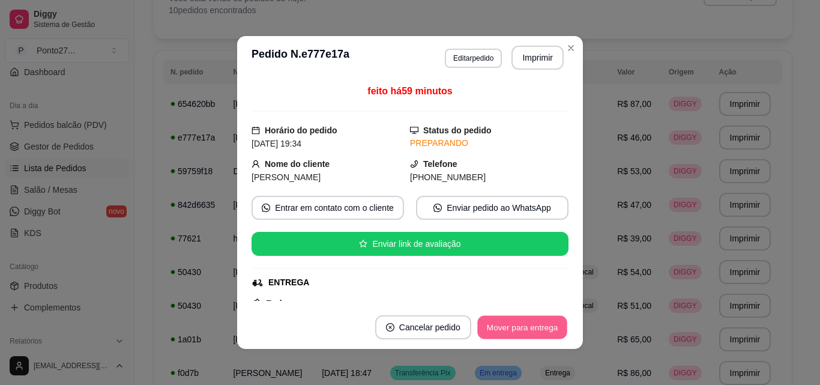
click at [514, 332] on button "Mover para entrega" at bounding box center [522, 327] width 90 height 23
click at [514, 332] on button "Mover para finalizado" at bounding box center [519, 327] width 100 height 24
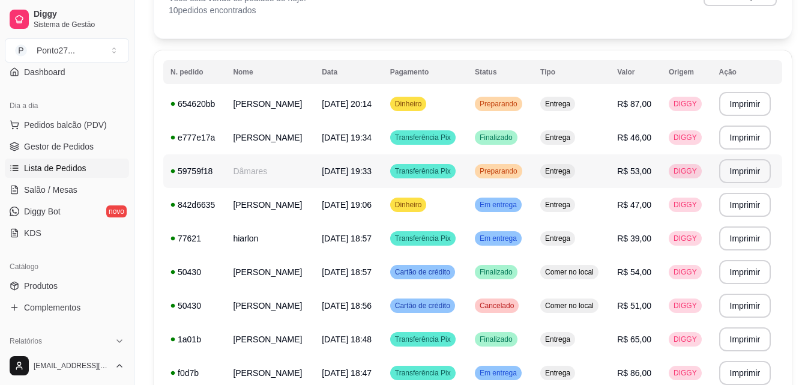
click at [520, 169] on span "Preparando" at bounding box center [498, 171] width 43 height 10
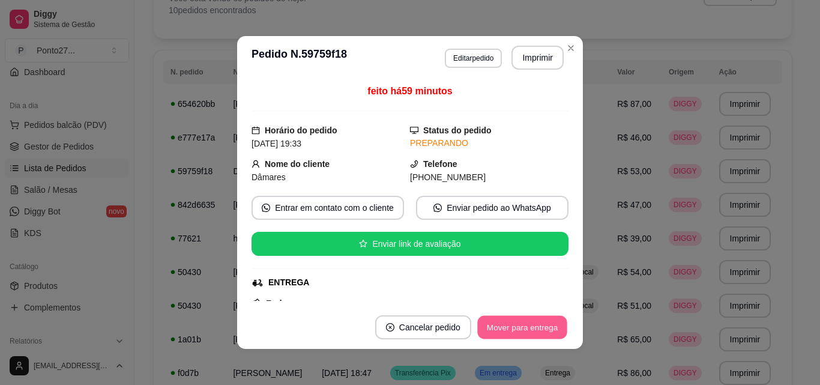
click at [521, 329] on button "Mover para entrega" at bounding box center [522, 327] width 90 height 23
click at [521, 329] on button "Mover para finalizado" at bounding box center [518, 327] width 97 height 23
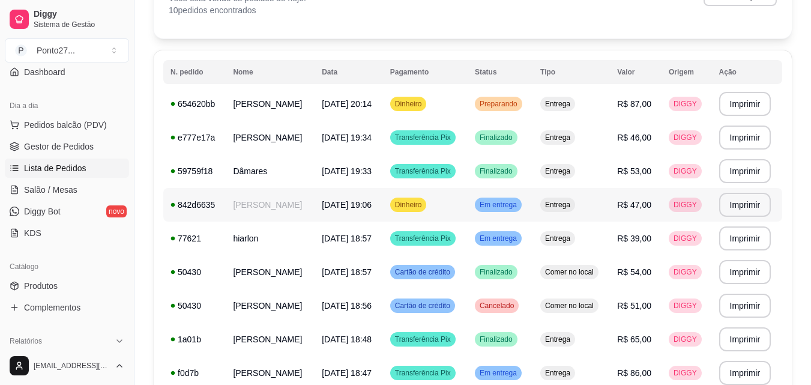
click at [519, 214] on td "Em entrega" at bounding box center [499, 205] width 65 height 34
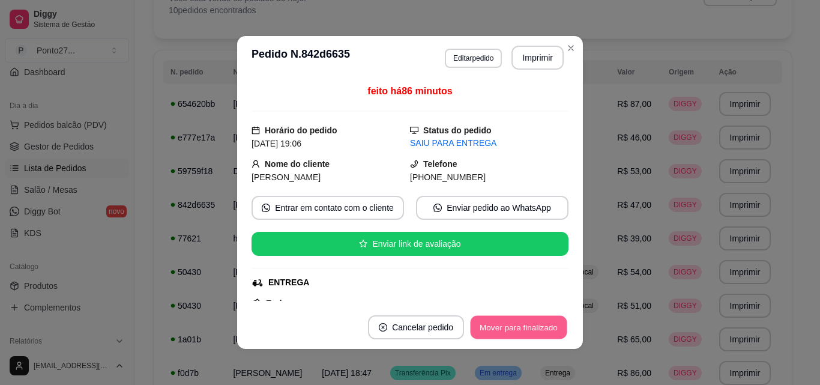
click at [517, 326] on button "Mover para finalizado" at bounding box center [518, 327] width 97 height 23
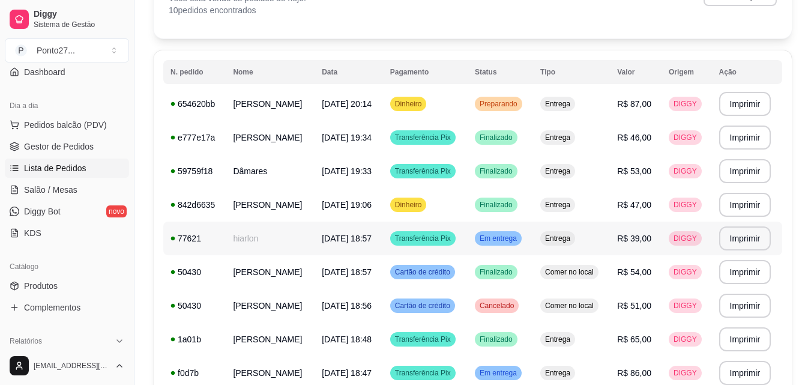
click at [521, 243] on div "Em entrega" at bounding box center [498, 238] width 47 height 14
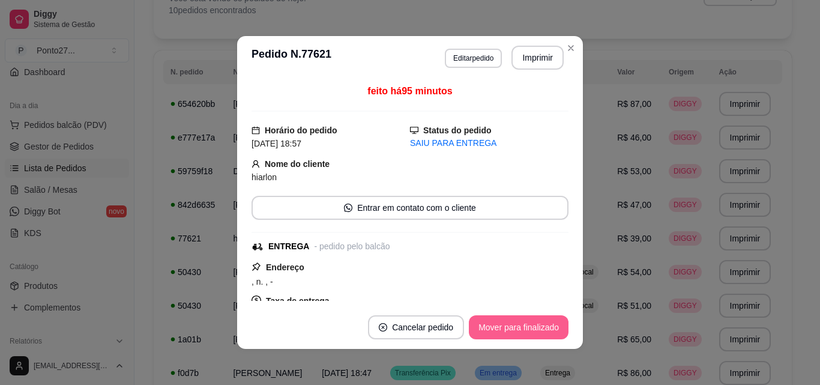
click at [518, 321] on button "Mover para finalizado" at bounding box center [519, 327] width 100 height 24
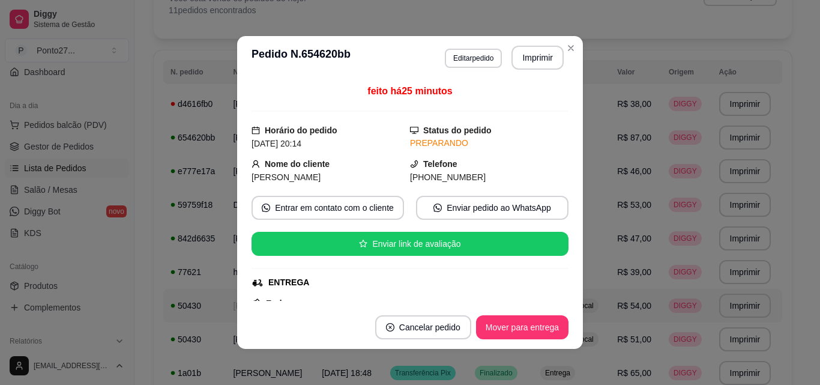
click at [520, 321] on button "Mover para entrega" at bounding box center [522, 327] width 92 height 24
click at [568, 50] on div "**********" at bounding box center [473, 228] width 638 height 533
click at [523, 326] on button "Aceitar pedido" at bounding box center [531, 327] width 73 height 24
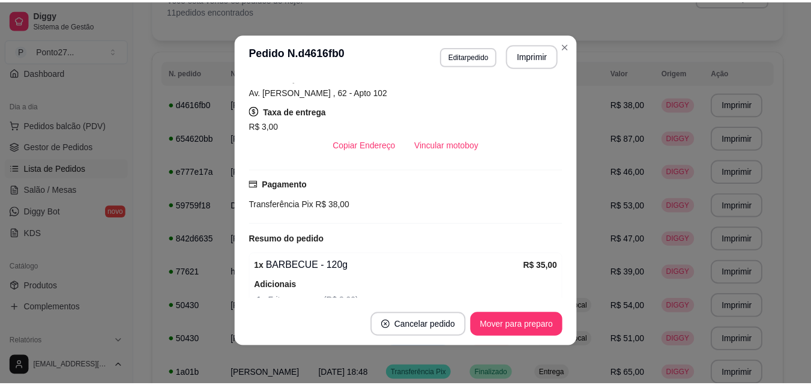
scroll to position [284, 0]
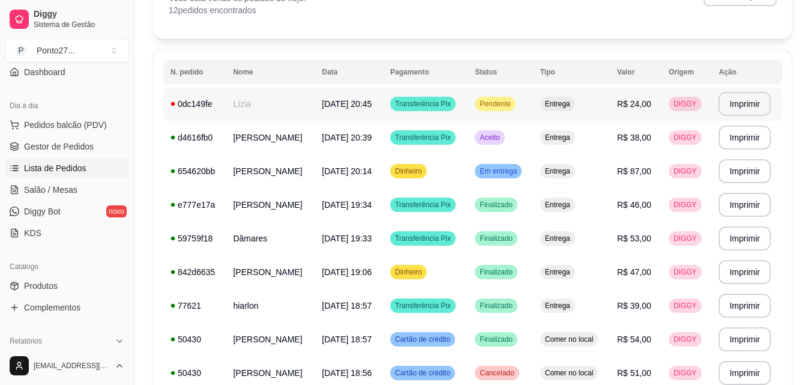
click at [506, 108] on span "Pendente" at bounding box center [494, 104] width 35 height 10
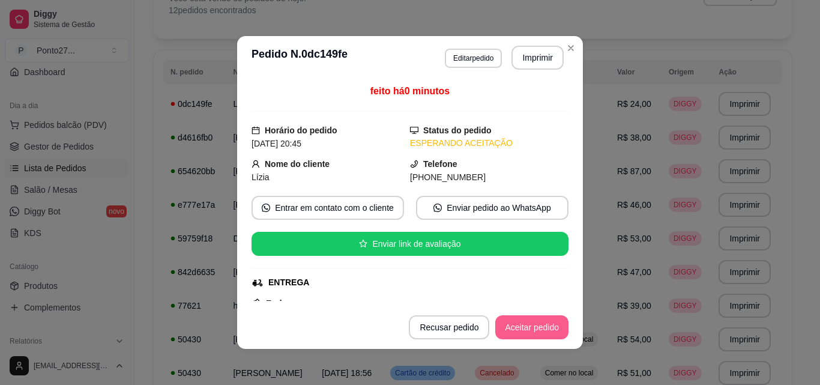
click at [515, 320] on button "Aceitar pedido" at bounding box center [531, 327] width 73 height 24
click at [570, 50] on div "**********" at bounding box center [473, 245] width 638 height 567
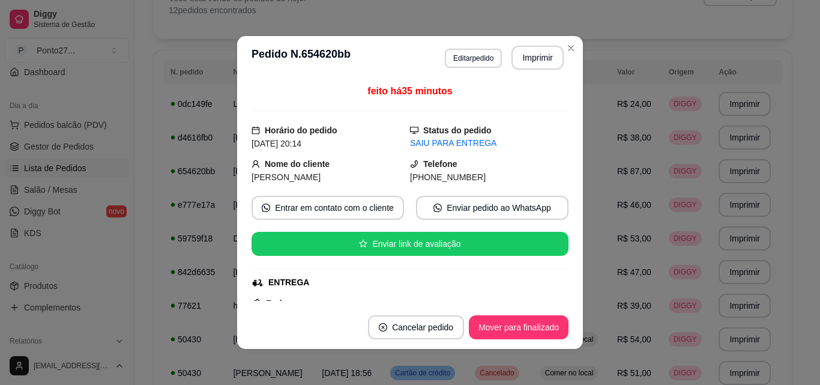
click at [517, 326] on button "Mover para finalizado" at bounding box center [519, 327] width 100 height 24
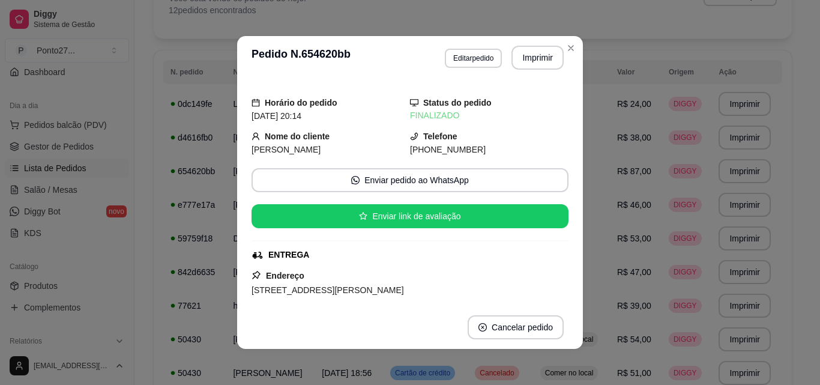
click at [569, 49] on div "**********" at bounding box center [473, 245] width 638 height 567
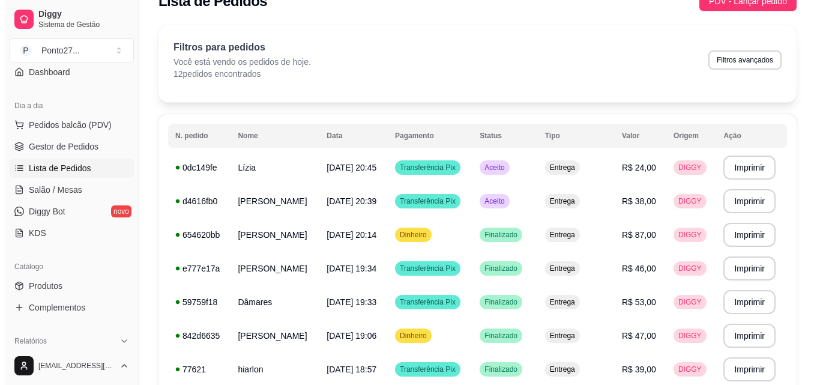
scroll to position [0, 0]
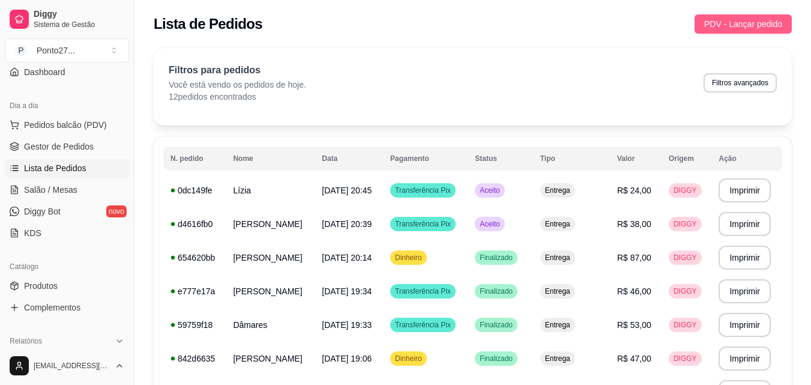
click at [744, 30] on span "PDV - Lançar pedido" at bounding box center [743, 23] width 78 height 13
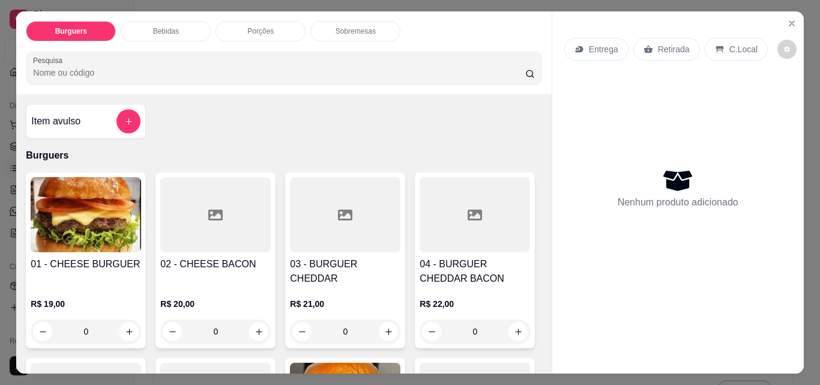
click at [594, 38] on div "Entrega" at bounding box center [596, 49] width 64 height 23
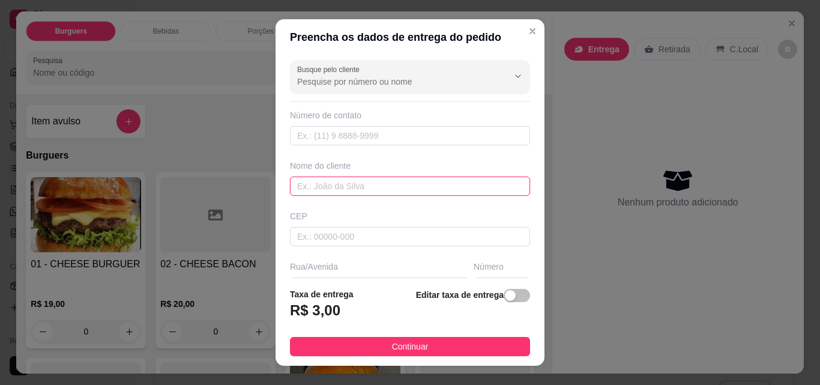
click at [339, 184] on input "text" at bounding box center [410, 185] width 240 height 19
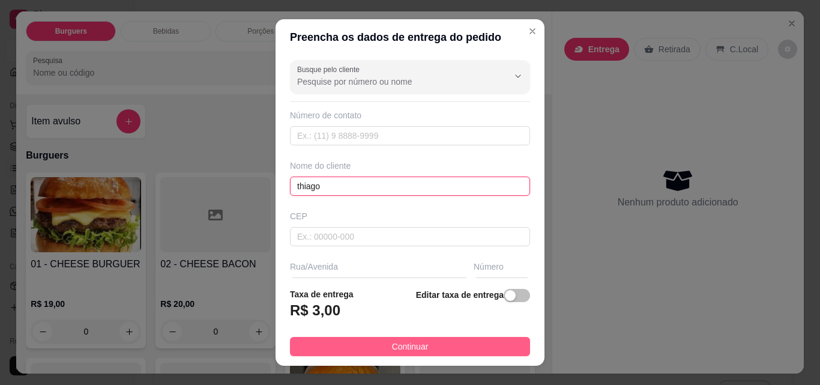
type input "thiago"
click at [460, 353] on button "Continuar" at bounding box center [410, 346] width 240 height 19
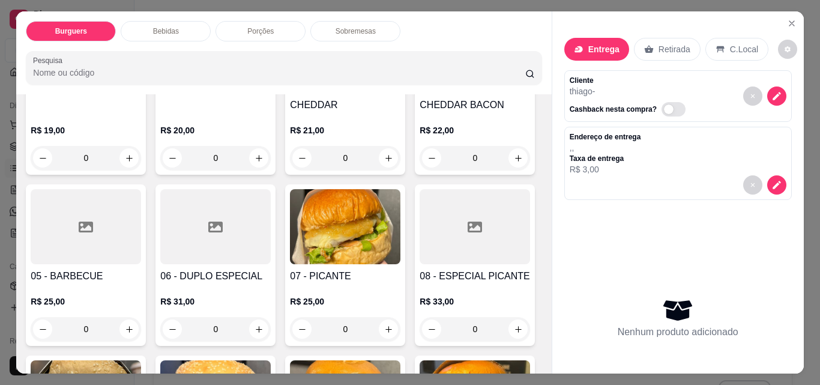
scroll to position [179, 0]
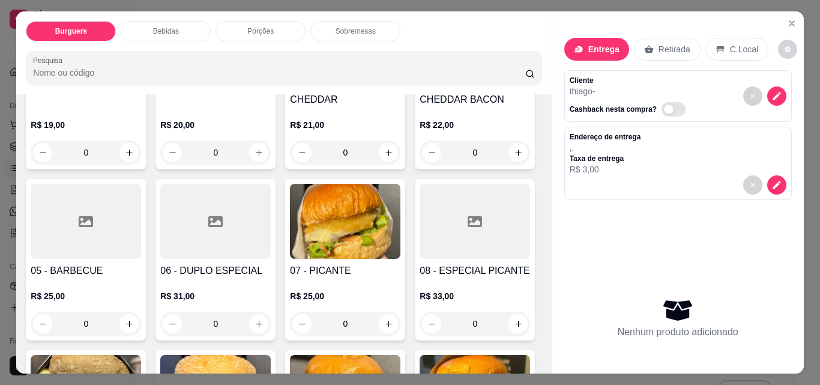
click at [419, 164] on div "0" at bounding box center [474, 152] width 110 height 24
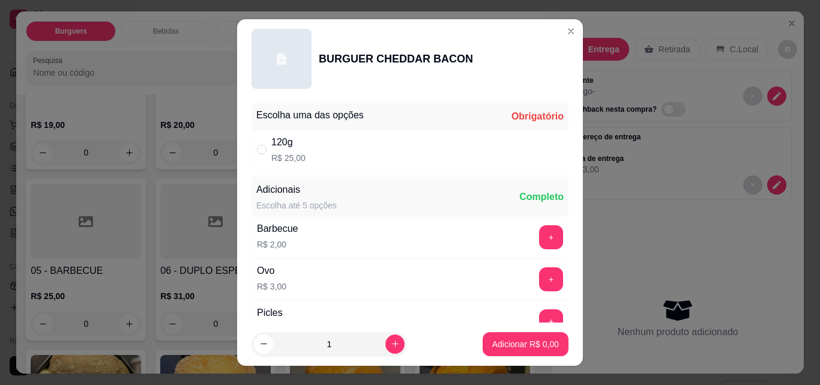
click at [421, 148] on div "120g R$ 25,00" at bounding box center [409, 150] width 317 height 40
radio input "true"
click at [385, 352] on button "increase-product-quantity" at bounding box center [394, 343] width 19 height 19
type input "2"
click at [508, 338] on p "Adicionar R$ 50,00" at bounding box center [522, 344] width 71 height 12
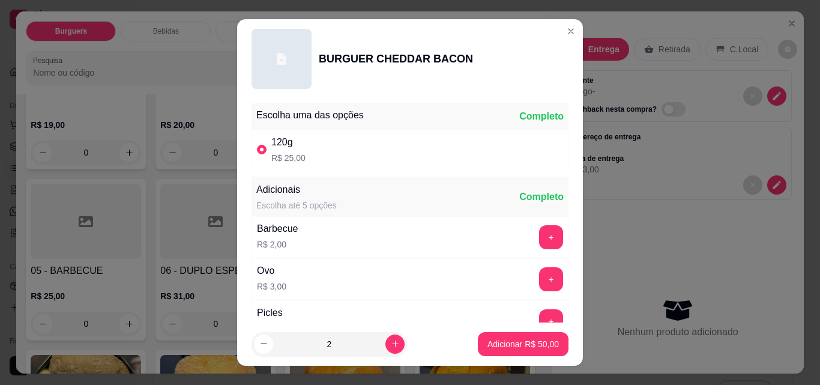
type input "2"
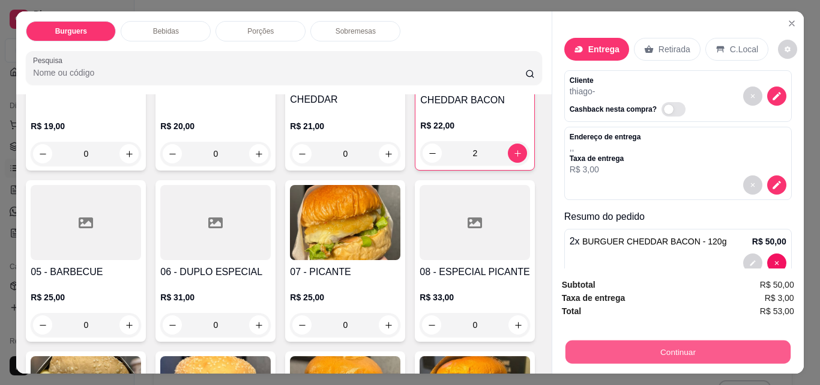
click at [688, 349] on button "Continuar" at bounding box center [677, 351] width 225 height 23
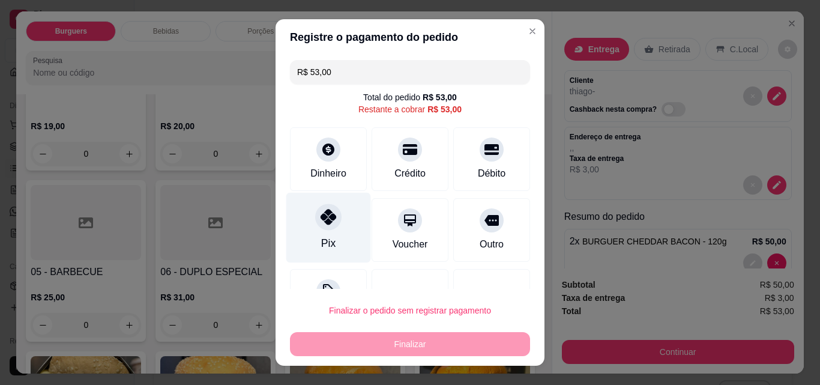
click at [317, 233] on div "Pix" at bounding box center [328, 228] width 85 height 70
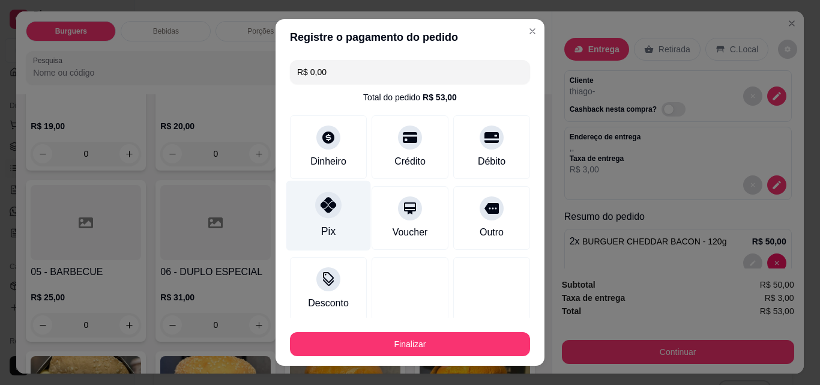
type input "R$ 0,00"
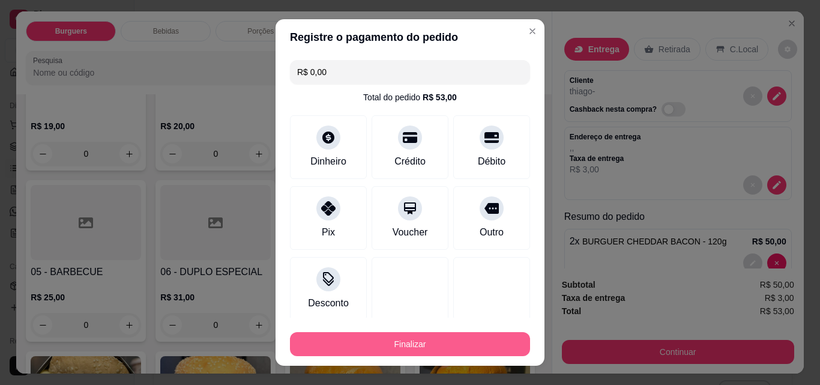
click at [359, 340] on button "Finalizar" at bounding box center [410, 344] width 240 height 24
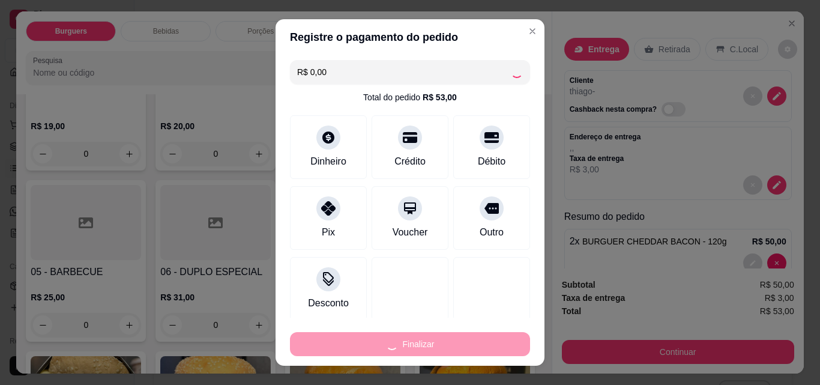
type input "0"
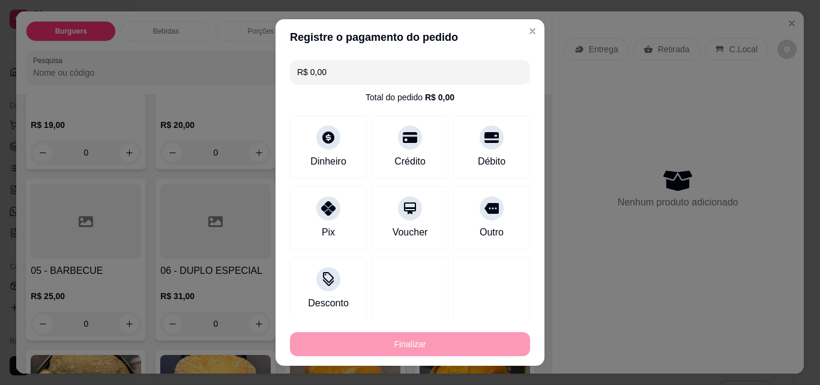
type input "-R$ 53,00"
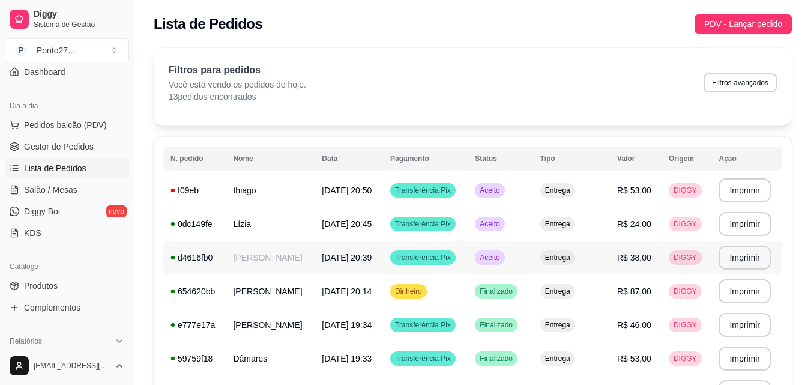
click at [502, 256] on span "Aceito" at bounding box center [489, 258] width 25 height 10
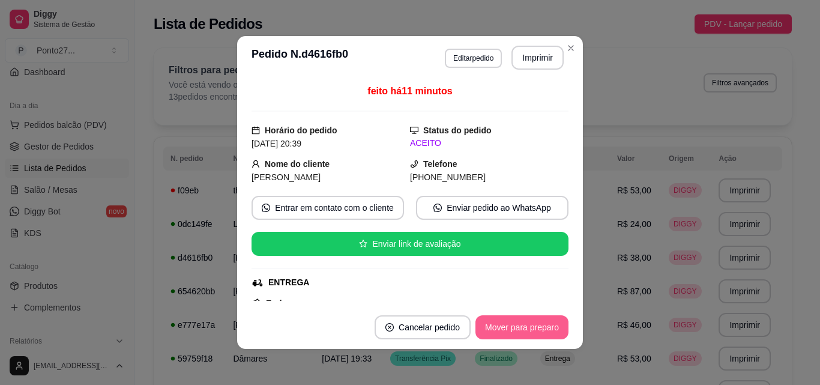
click at [518, 334] on button "Mover para preparo" at bounding box center [521, 327] width 93 height 24
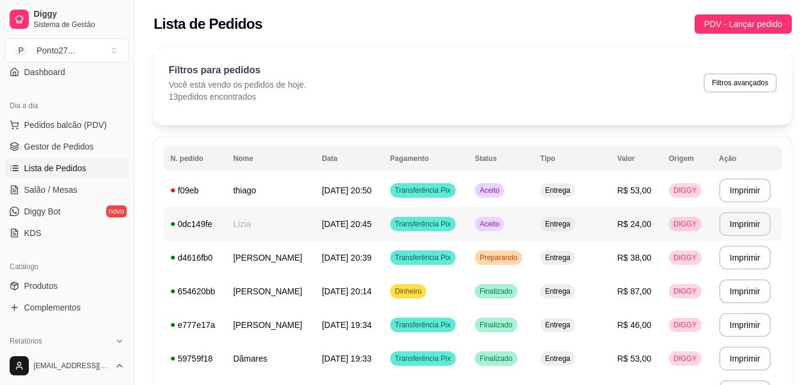
click at [502, 224] on span "Aceito" at bounding box center [489, 224] width 25 height 10
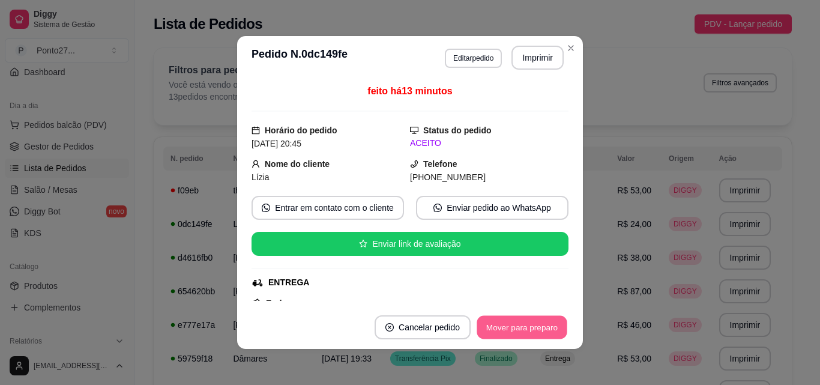
click at [527, 322] on button "Mover para preparo" at bounding box center [521, 327] width 90 height 23
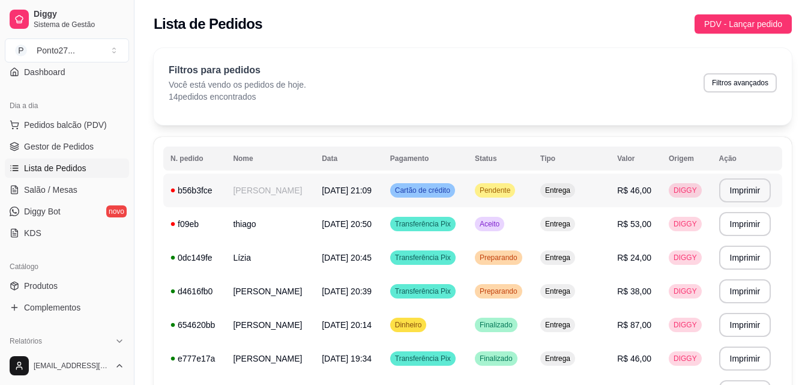
click at [533, 193] on td "Pendente" at bounding box center [499, 190] width 65 height 34
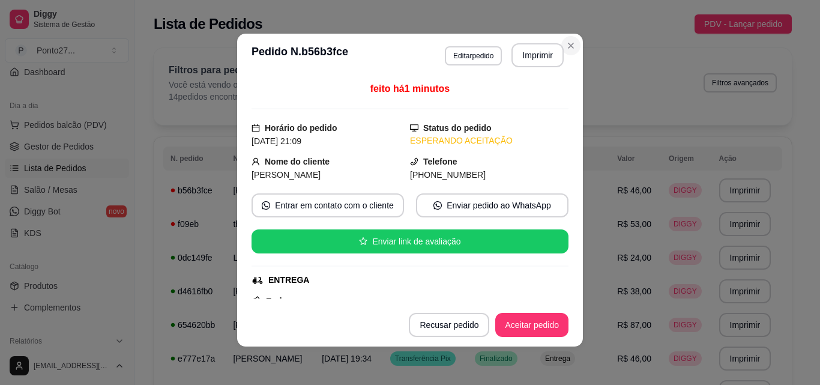
click at [521, 321] on button "Aceitar pedido" at bounding box center [531, 325] width 73 height 24
click at [566, 46] on div "**********" at bounding box center [472, 369] width 676 height 656
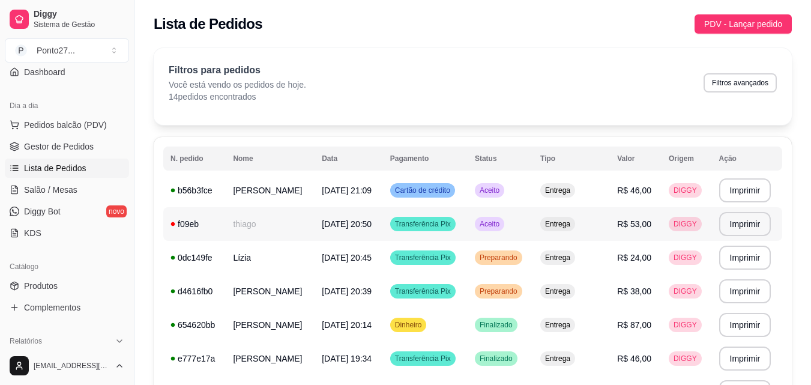
click at [502, 220] on span "Aceito" at bounding box center [489, 224] width 25 height 10
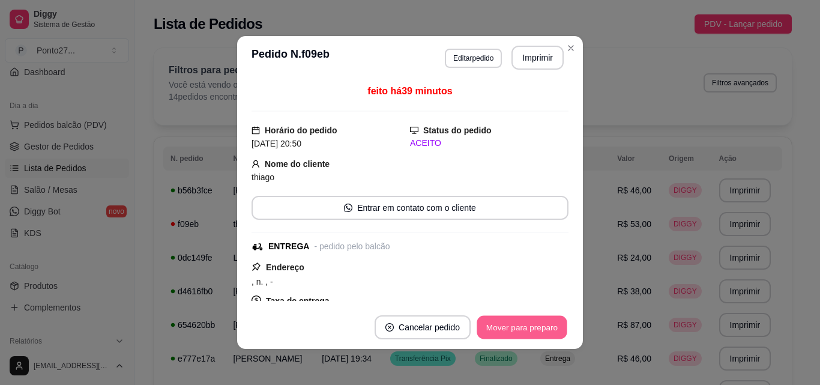
click at [506, 318] on button "Mover para preparo" at bounding box center [521, 327] width 90 height 23
click at [515, 326] on button "Mover para entrega" at bounding box center [522, 327] width 92 height 24
click at [515, 326] on button "Mover para finalizado" at bounding box center [519, 327] width 100 height 24
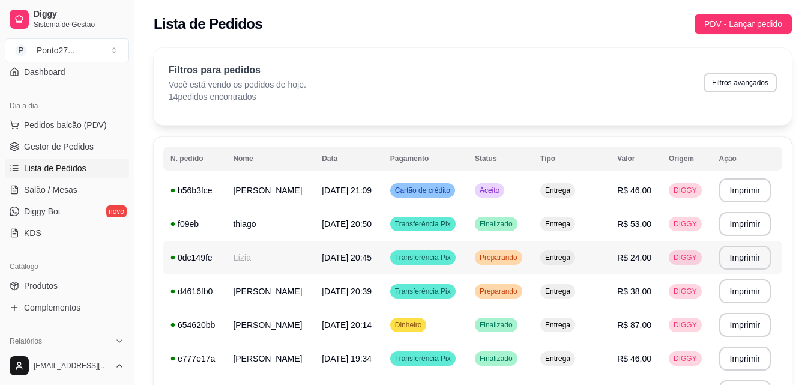
click at [508, 260] on span "Preparando" at bounding box center [498, 258] width 43 height 10
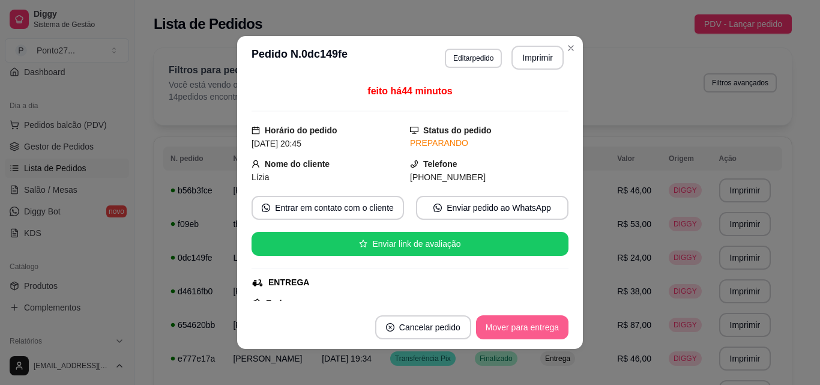
click at [525, 329] on button "Mover para entrega" at bounding box center [522, 327] width 92 height 24
click at [525, 329] on button "Mover para finalizado" at bounding box center [518, 327] width 97 height 23
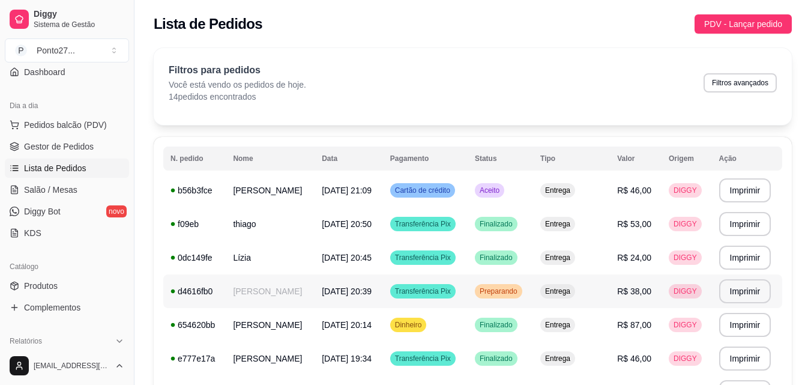
click at [509, 295] on span "Preparando" at bounding box center [498, 291] width 43 height 10
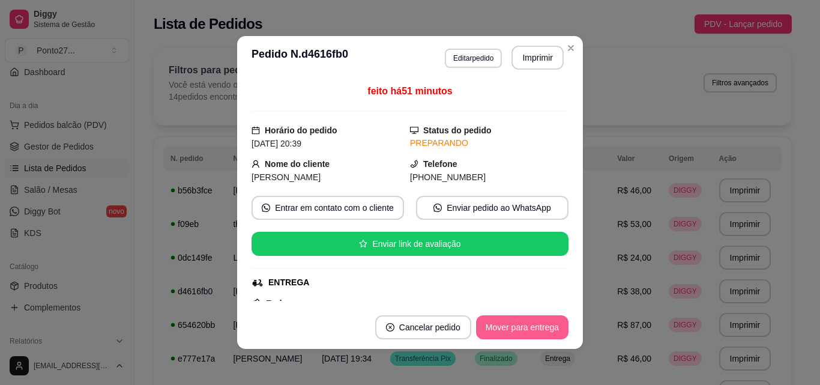
click at [509, 319] on button "Mover para entrega" at bounding box center [522, 327] width 92 height 24
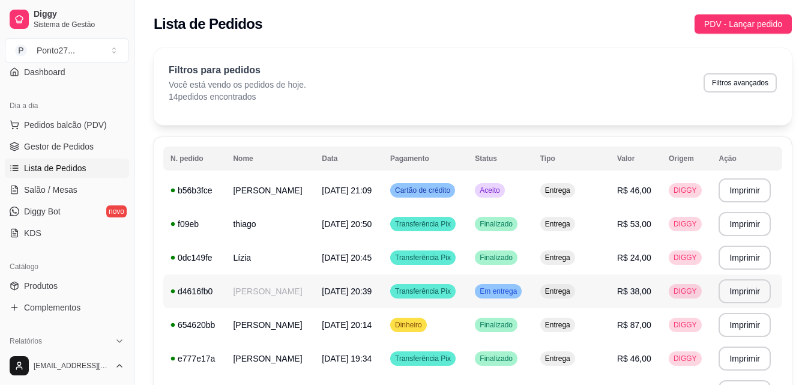
click at [519, 292] on span "Em entrega" at bounding box center [498, 291] width 42 height 10
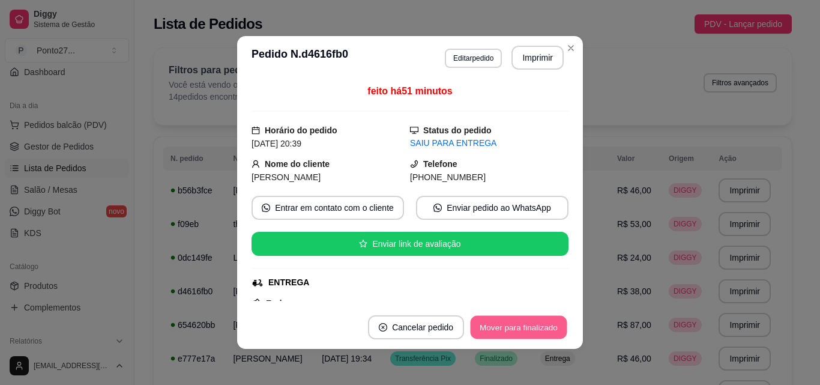
click at [519, 329] on button "Mover para finalizado" at bounding box center [518, 327] width 97 height 23
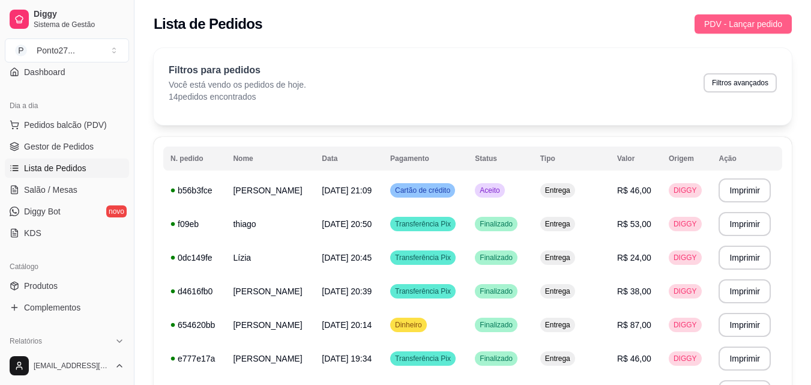
click at [736, 22] on span "PDV - Lançar pedido" at bounding box center [743, 23] width 78 height 13
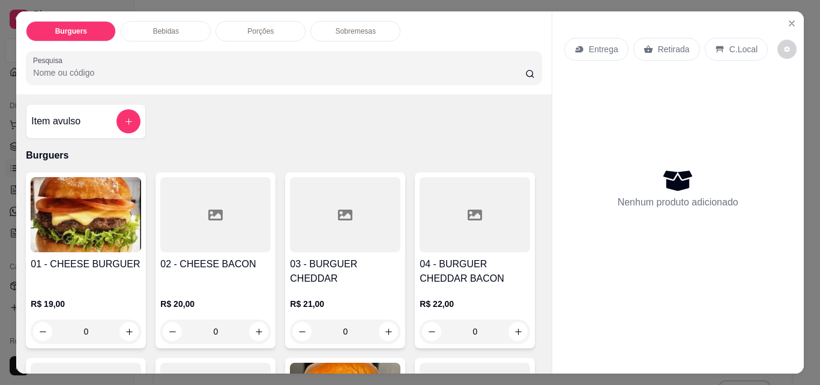
click at [601, 43] on p "Entrega" at bounding box center [603, 49] width 29 height 12
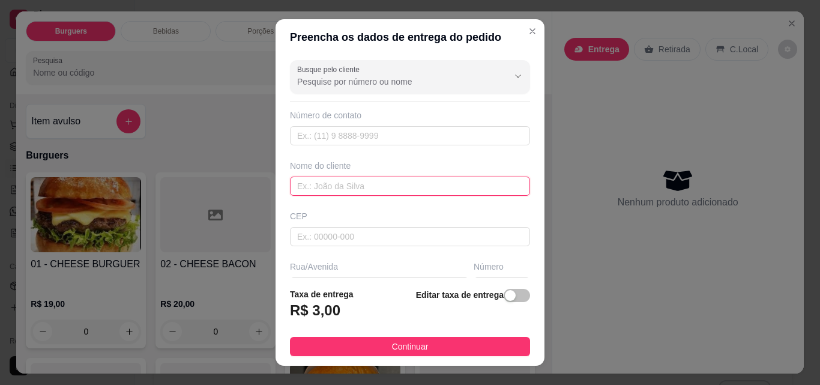
click at [431, 183] on input "text" at bounding box center [410, 185] width 240 height 19
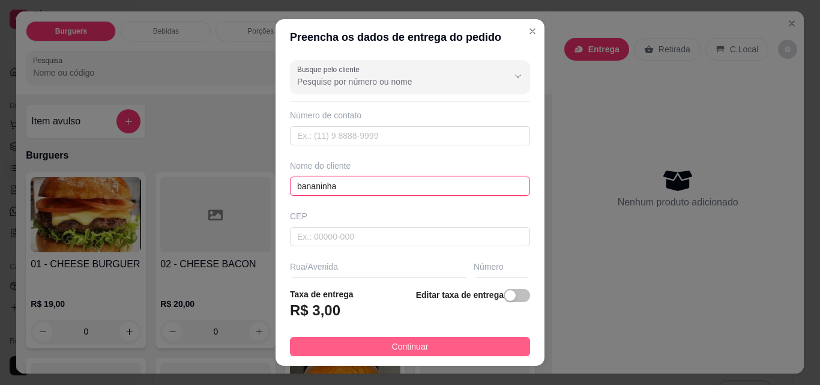
type input "bananinha"
click at [392, 348] on span "Continuar" at bounding box center [410, 346] width 37 height 13
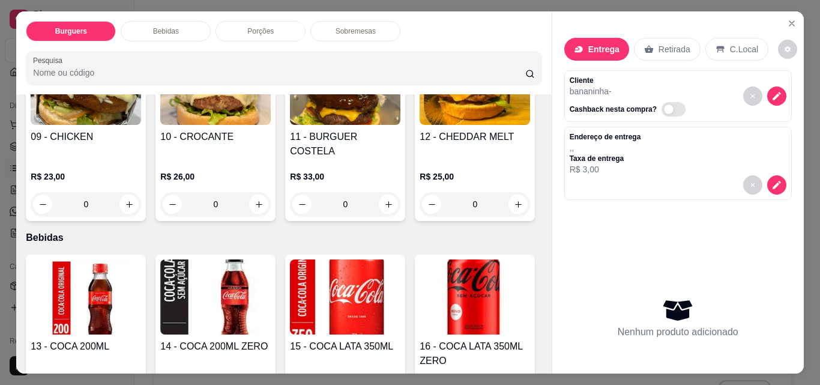
scroll to position [490, 0]
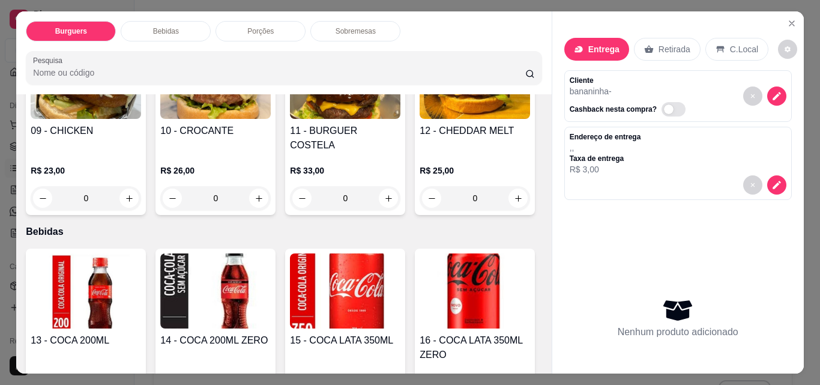
click at [290, 210] on div "0" at bounding box center [345, 198] width 110 height 24
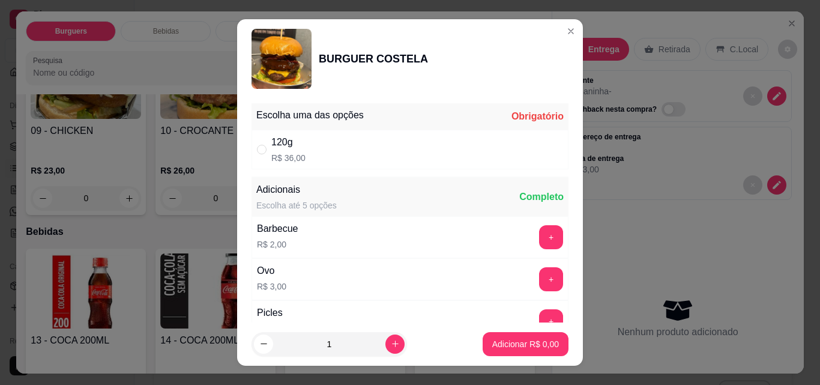
click at [347, 135] on div "120g R$ 36,00" at bounding box center [409, 150] width 317 height 40
radio input "true"
click at [385, 343] on button "increase-product-quantity" at bounding box center [394, 343] width 19 height 19
type input "2"
click at [491, 354] on button "Adicionar R$ 72,00" at bounding box center [523, 344] width 91 height 24
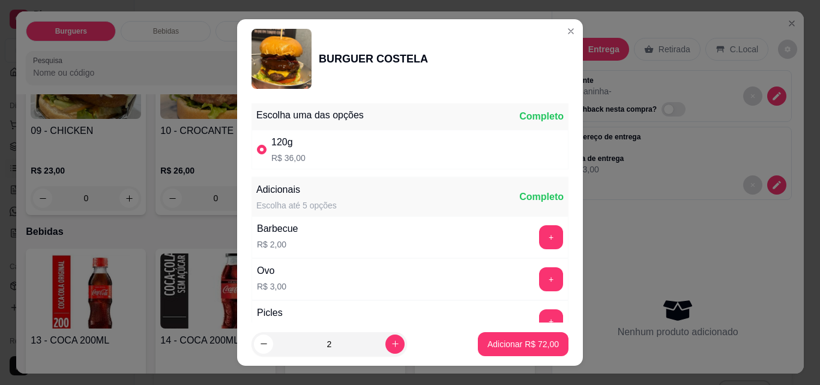
type input "2"
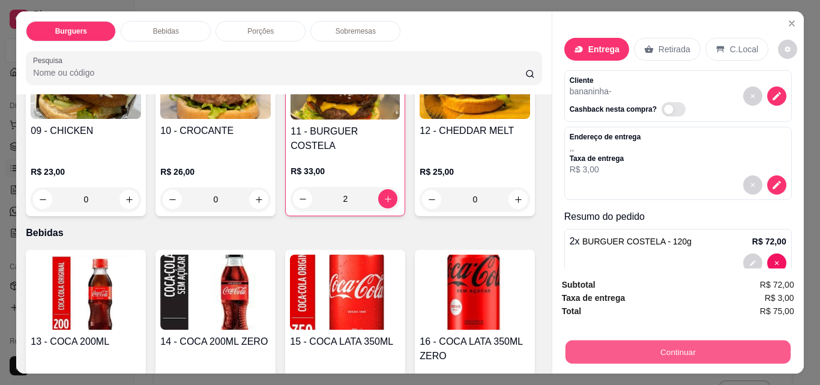
click at [599, 346] on button "Continuar" at bounding box center [677, 351] width 225 height 23
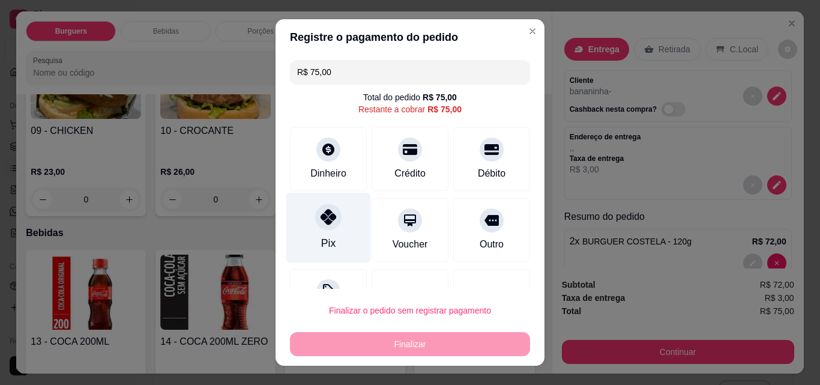
click at [299, 233] on div "Pix" at bounding box center [328, 228] width 85 height 70
type input "R$ 0,00"
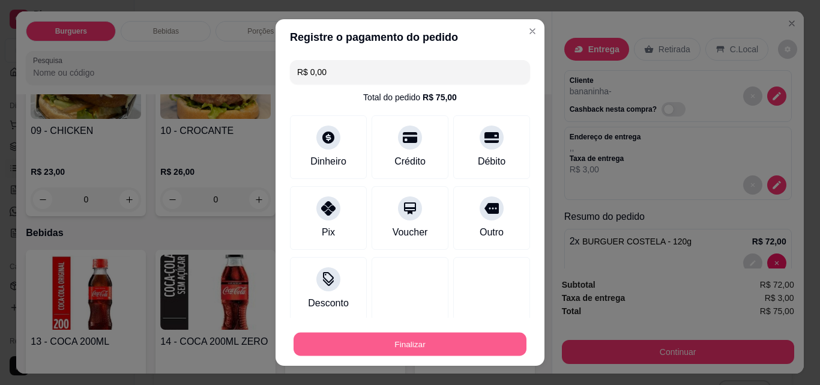
click at [394, 337] on button "Finalizar" at bounding box center [409, 343] width 233 height 23
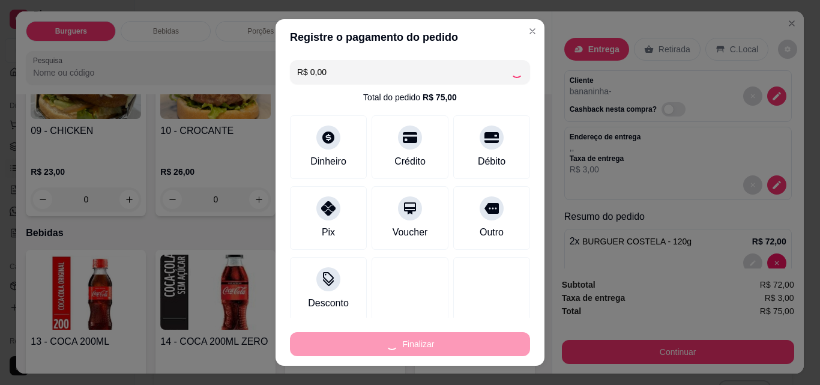
type input "0"
type input "-R$ 75,00"
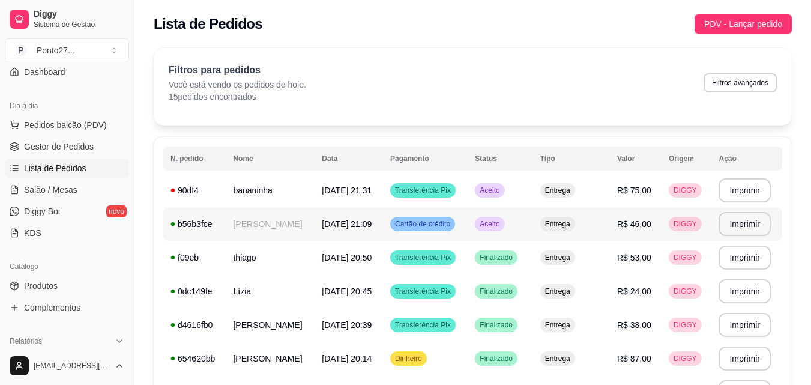
click at [513, 232] on td "Aceito" at bounding box center [499, 224] width 65 height 34
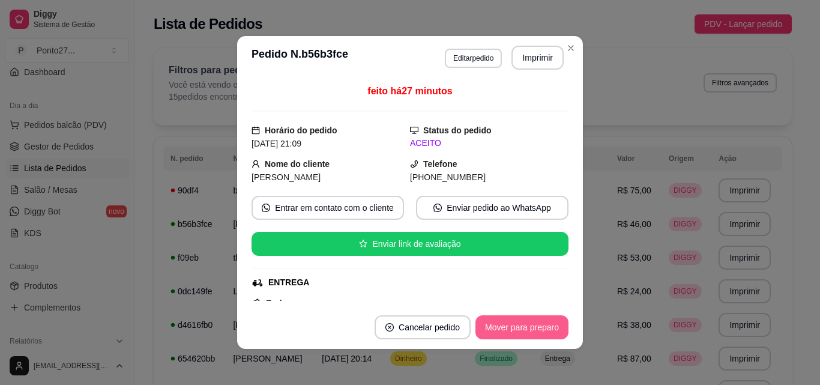
click at [510, 326] on button "Mover para preparo" at bounding box center [521, 327] width 93 height 24
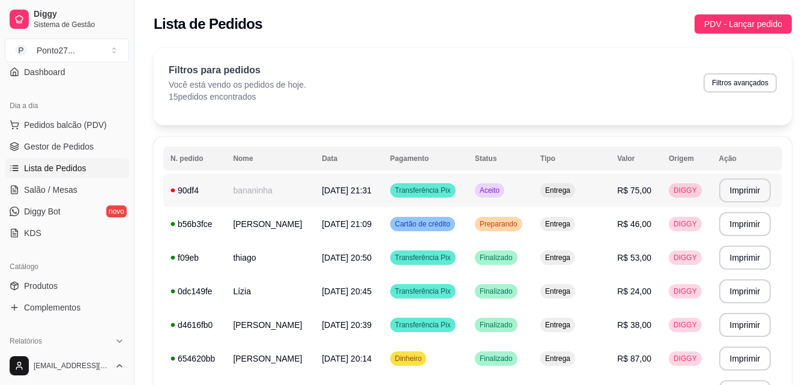
click at [504, 196] on div "Aceito" at bounding box center [489, 190] width 29 height 14
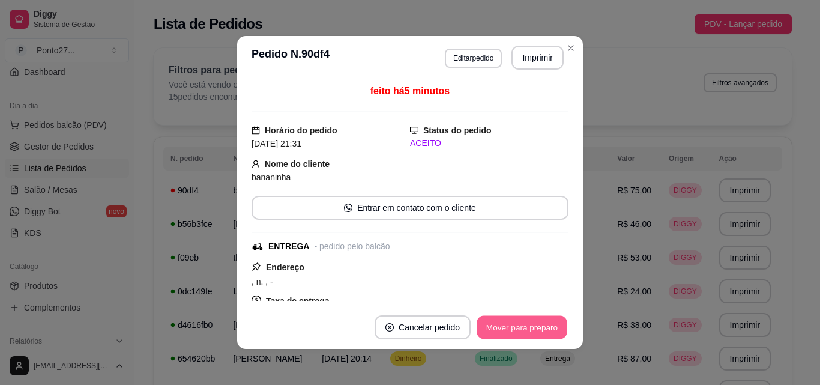
click at [504, 332] on button "Mover para preparo" at bounding box center [521, 327] width 90 height 23
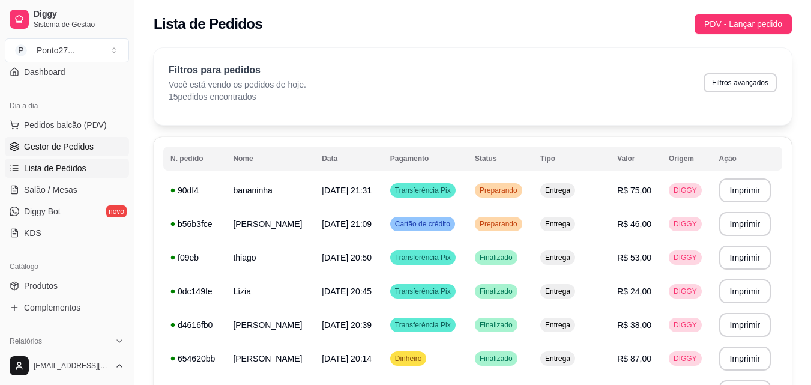
click at [65, 152] on span "Gestor de Pedidos" at bounding box center [59, 146] width 70 height 12
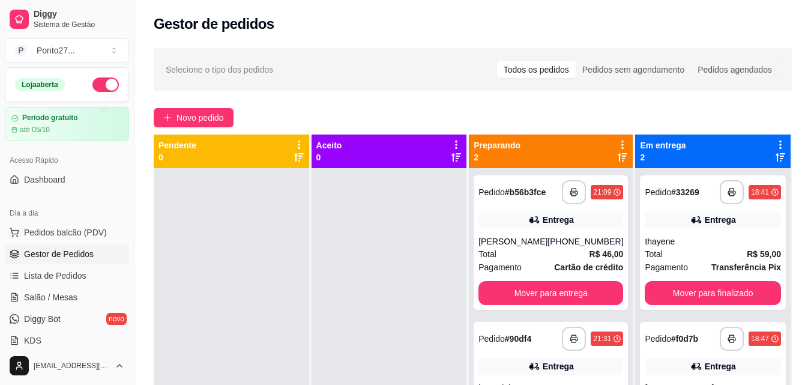
click at [98, 85] on button "button" at bounding box center [105, 84] width 26 height 14
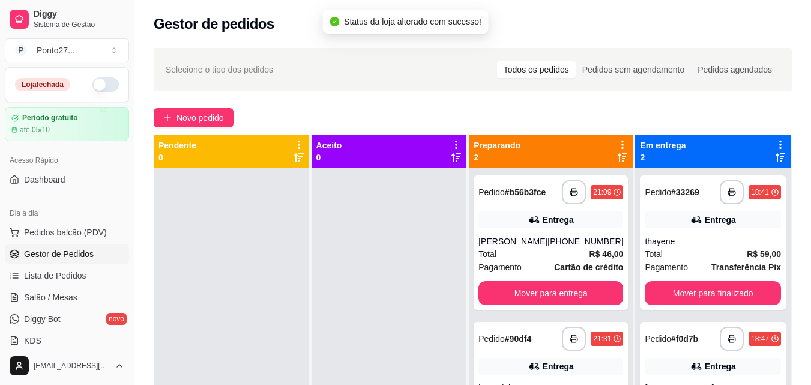
click at [584, 293] on button "Mover para entrega" at bounding box center [550, 293] width 145 height 24
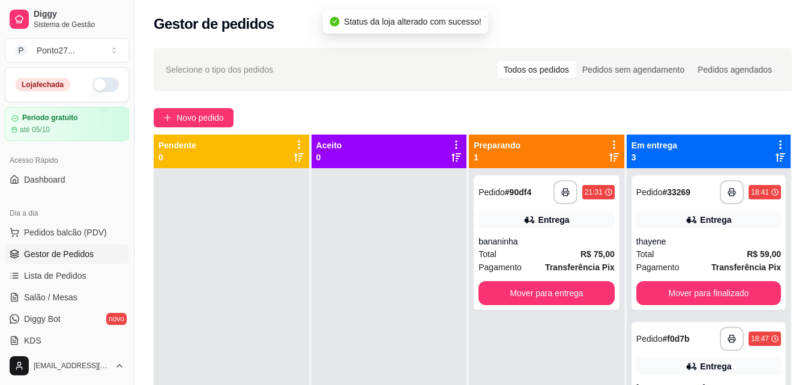
click at [586, 296] on button "Mover para entrega" at bounding box center [546, 293] width 136 height 24
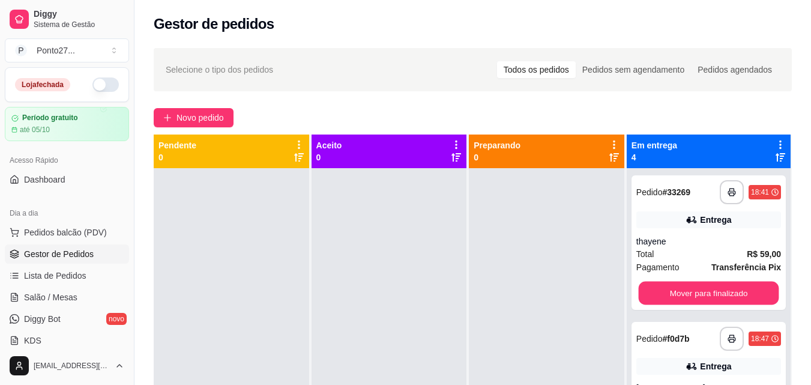
click at [706, 282] on button "Mover para finalizado" at bounding box center [708, 292] width 140 height 23
click at [724, 293] on button "Mover para finalizado" at bounding box center [708, 292] width 140 height 23
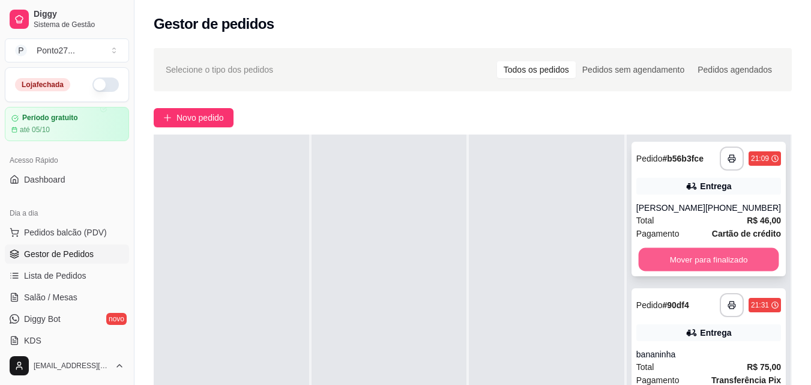
click at [647, 265] on button "Mover para finalizado" at bounding box center [708, 259] width 140 height 23
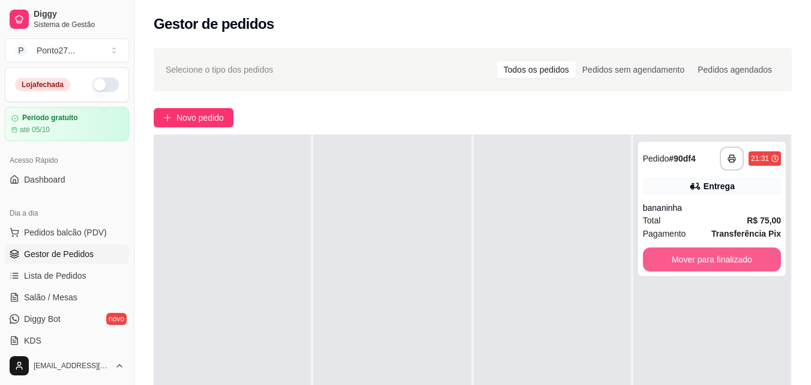
click at [647, 265] on button "Mover para finalizado" at bounding box center [712, 259] width 138 height 24
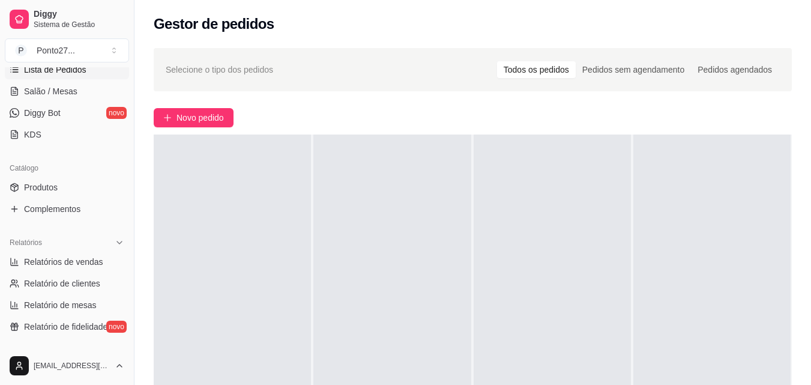
scroll to position [209, 0]
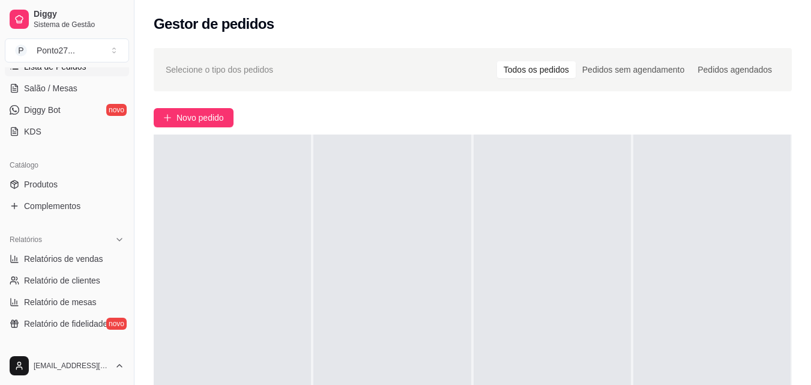
click at [67, 262] on span "Relatórios de vendas" at bounding box center [63, 259] width 79 height 12
select select "ALL"
select select "0"
